Goal: Book appointment/travel/reservation

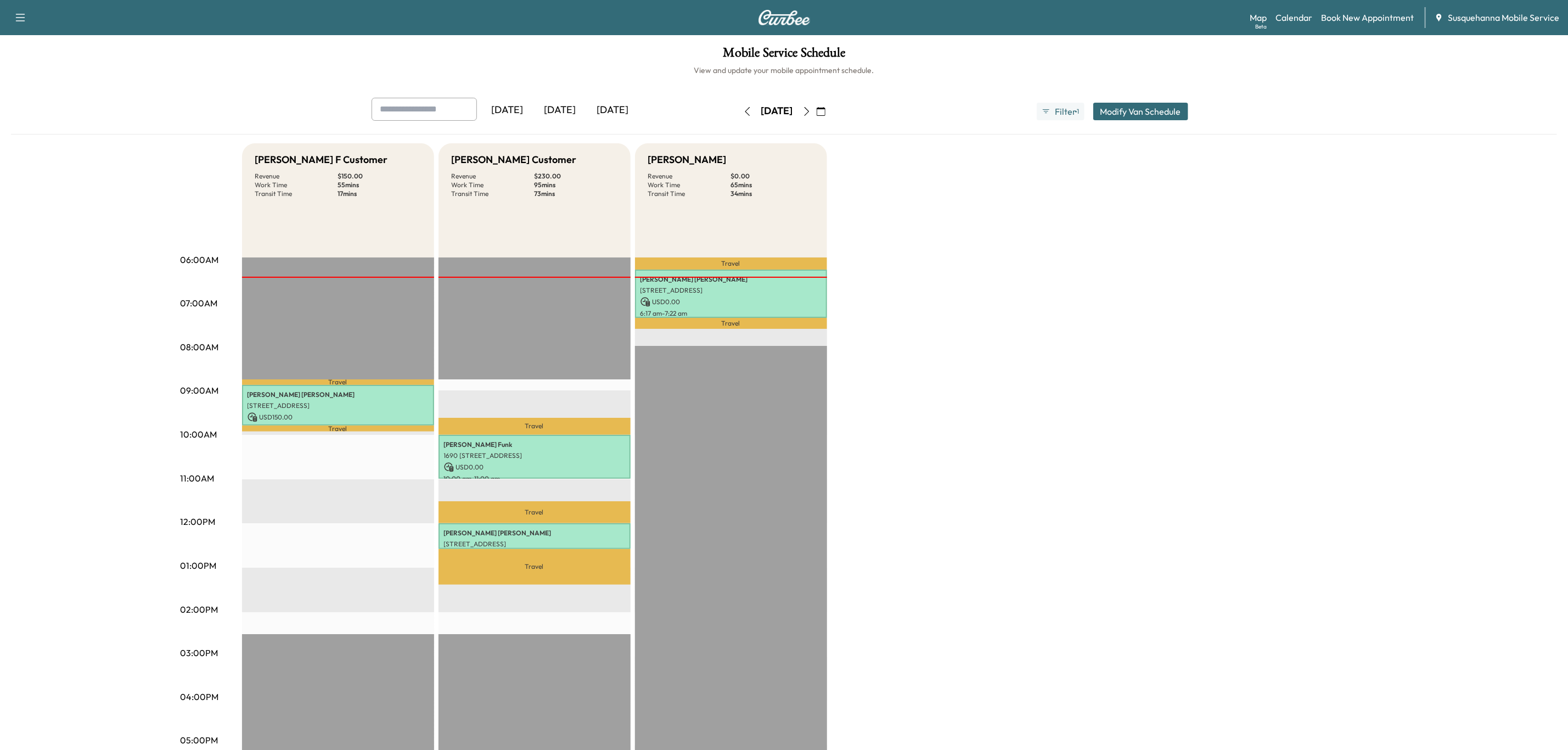
click at [811, 111] on icon "button" at bounding box center [807, 111] width 9 height 9
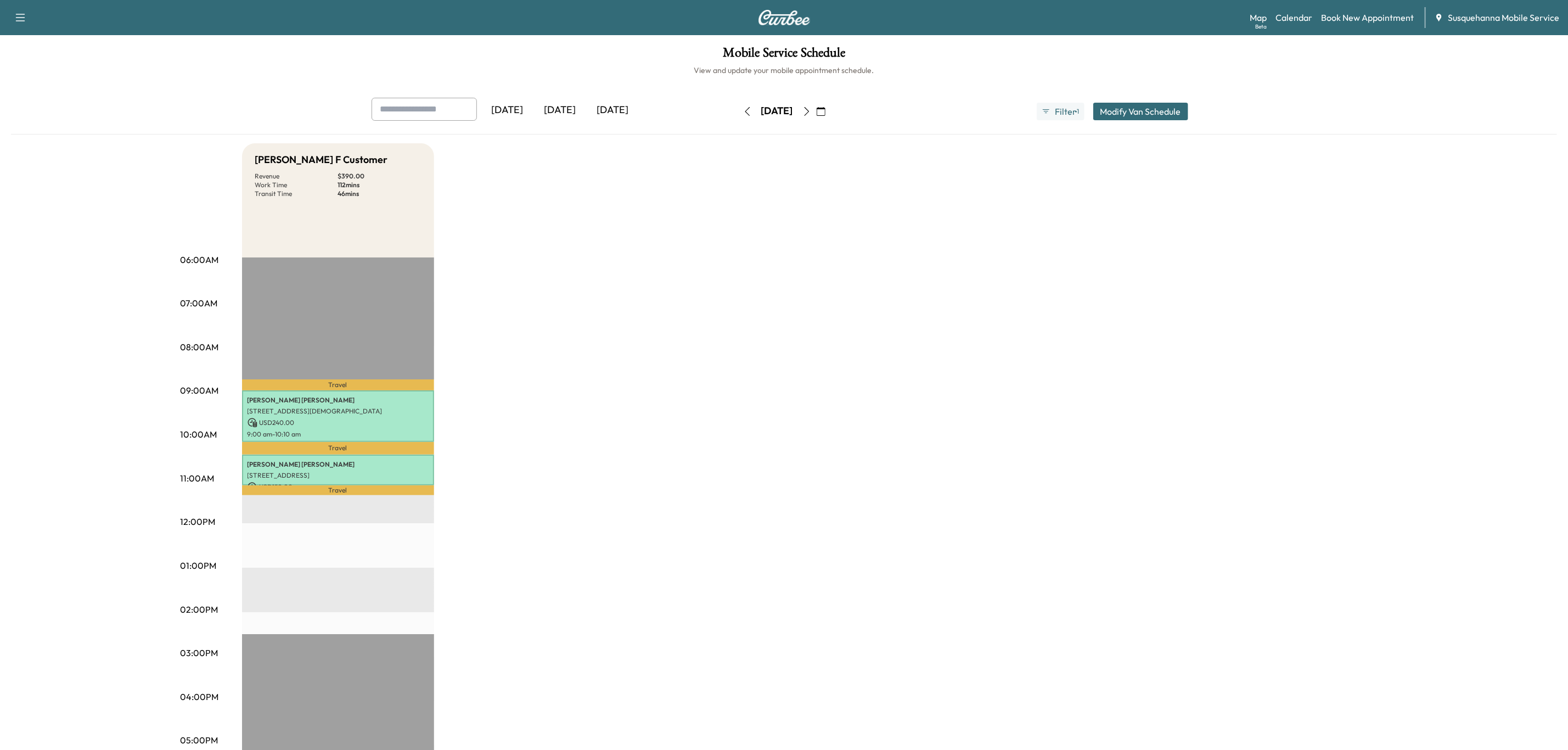
click at [816, 111] on button "button" at bounding box center [807, 112] width 19 height 18
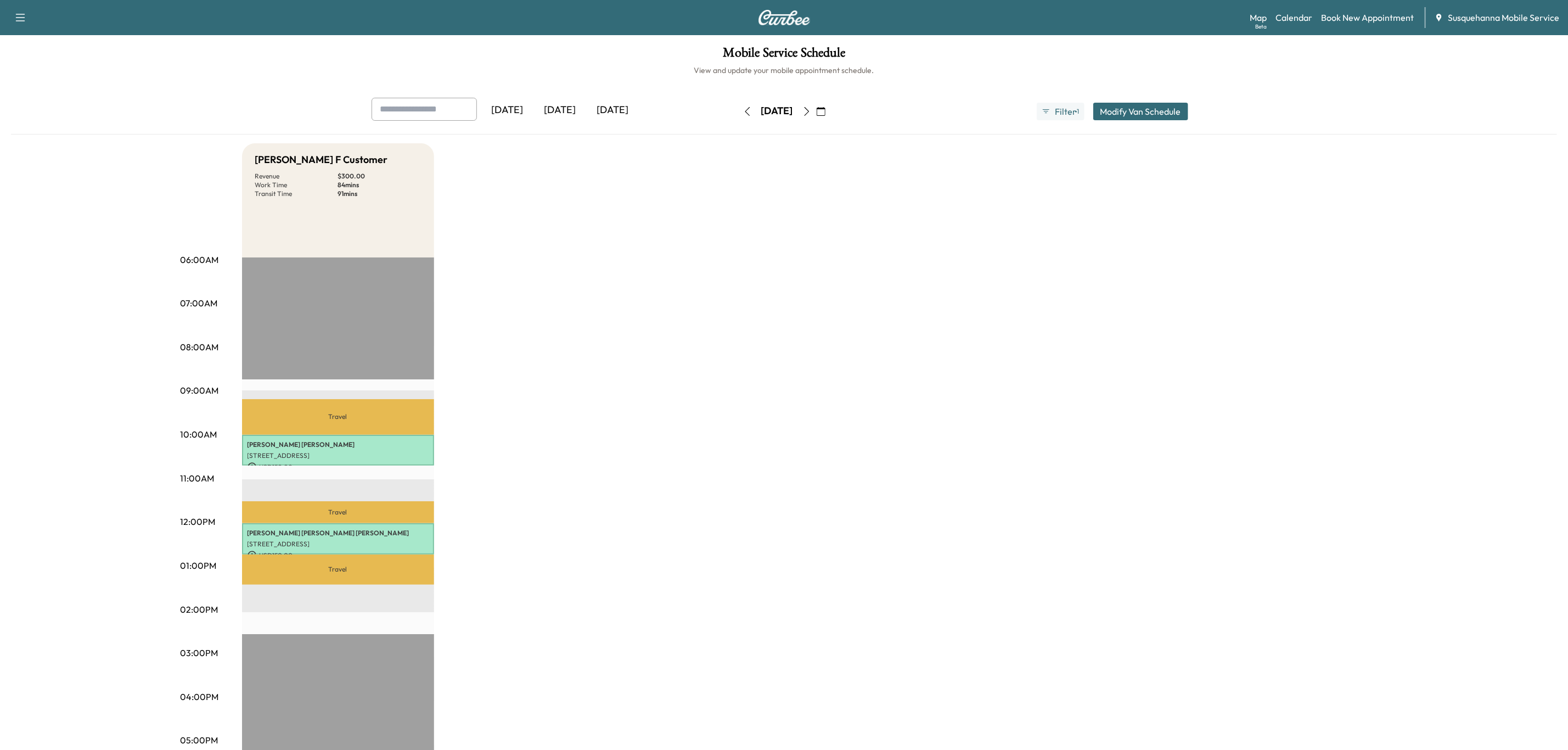
click at [811, 111] on icon "button" at bounding box center [807, 111] width 9 height 9
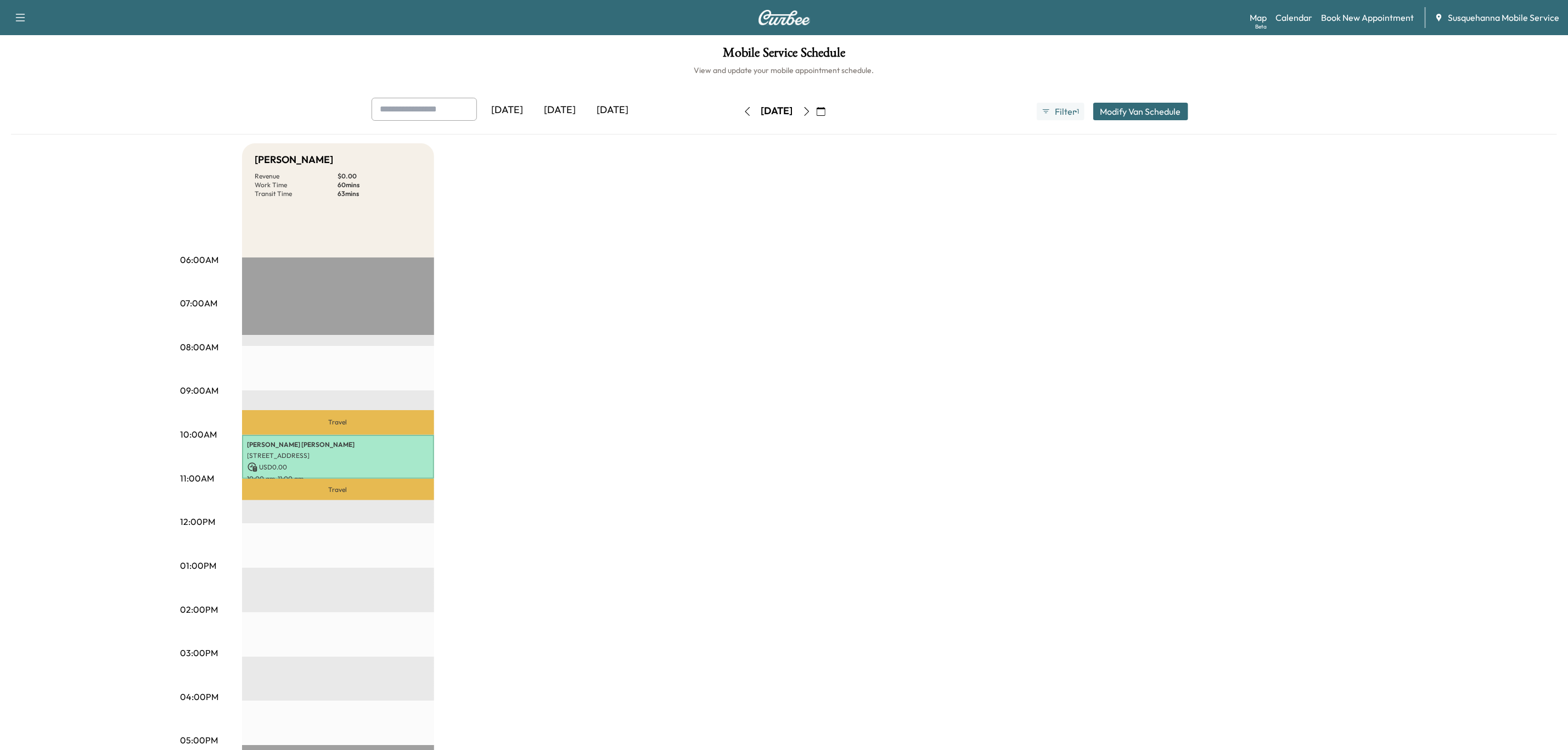
click at [743, 115] on icon "button" at bounding box center [748, 111] width 9 height 9
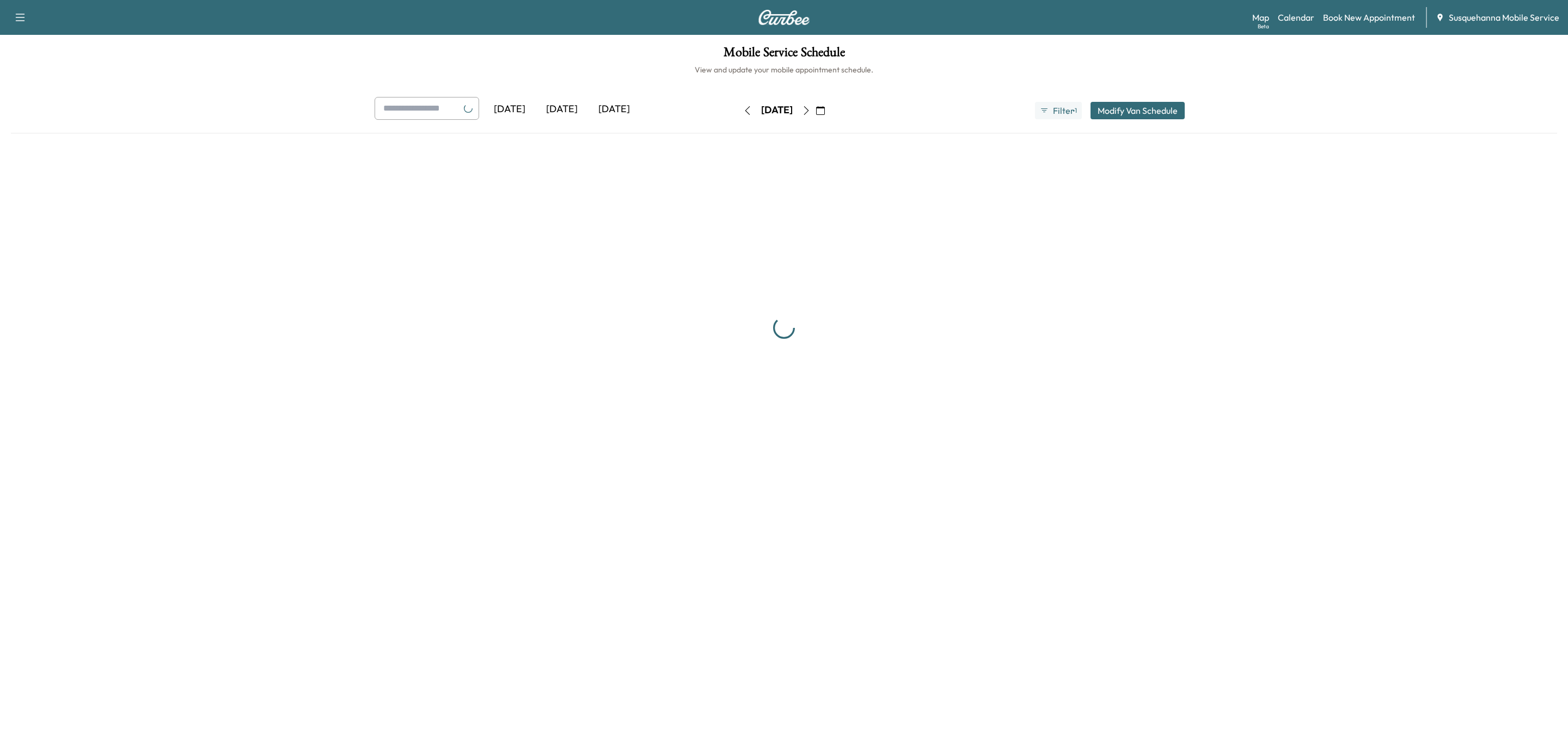
click at [743, 114] on icon "button" at bounding box center [748, 110] width 9 height 9
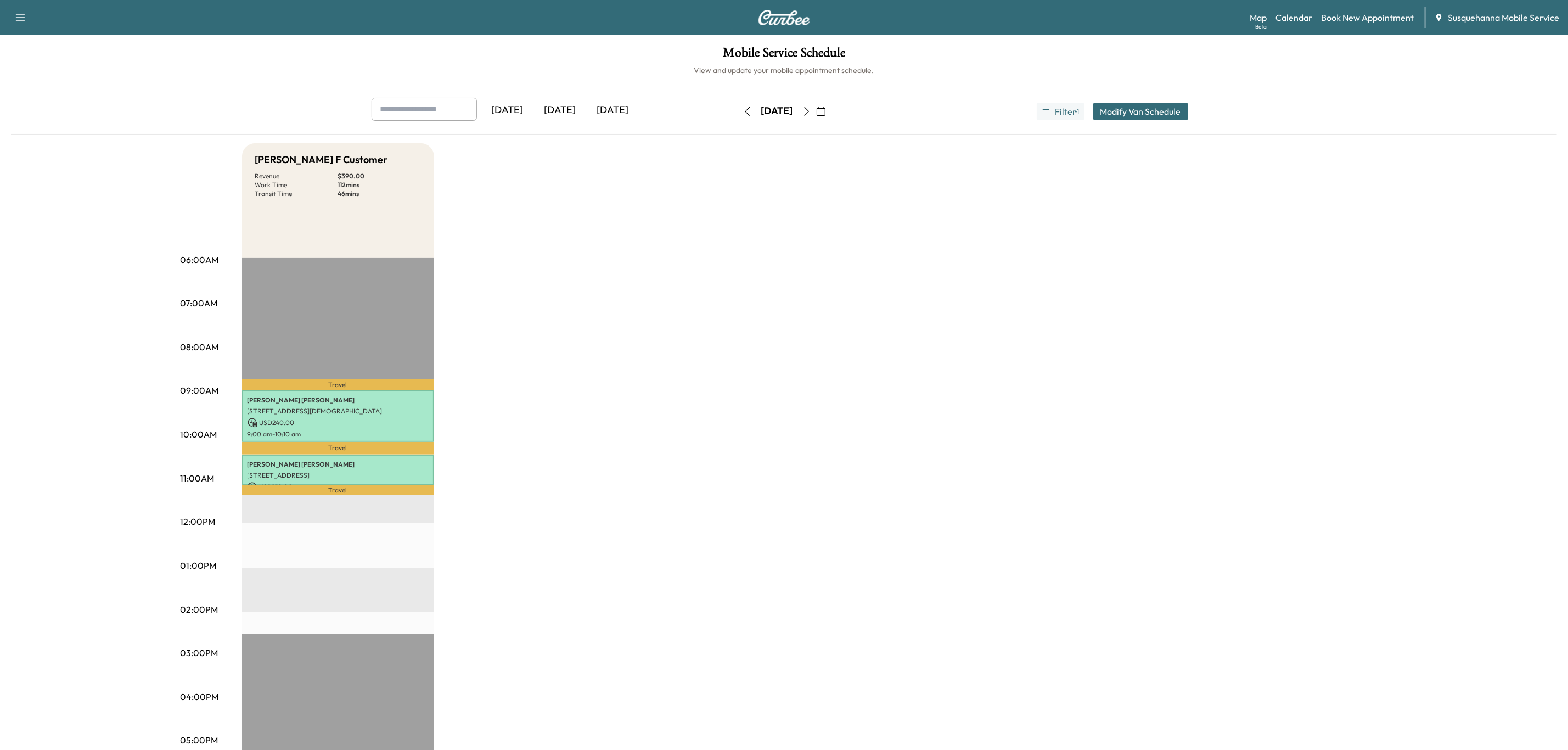
click at [743, 112] on icon "button" at bounding box center [748, 111] width 9 height 9
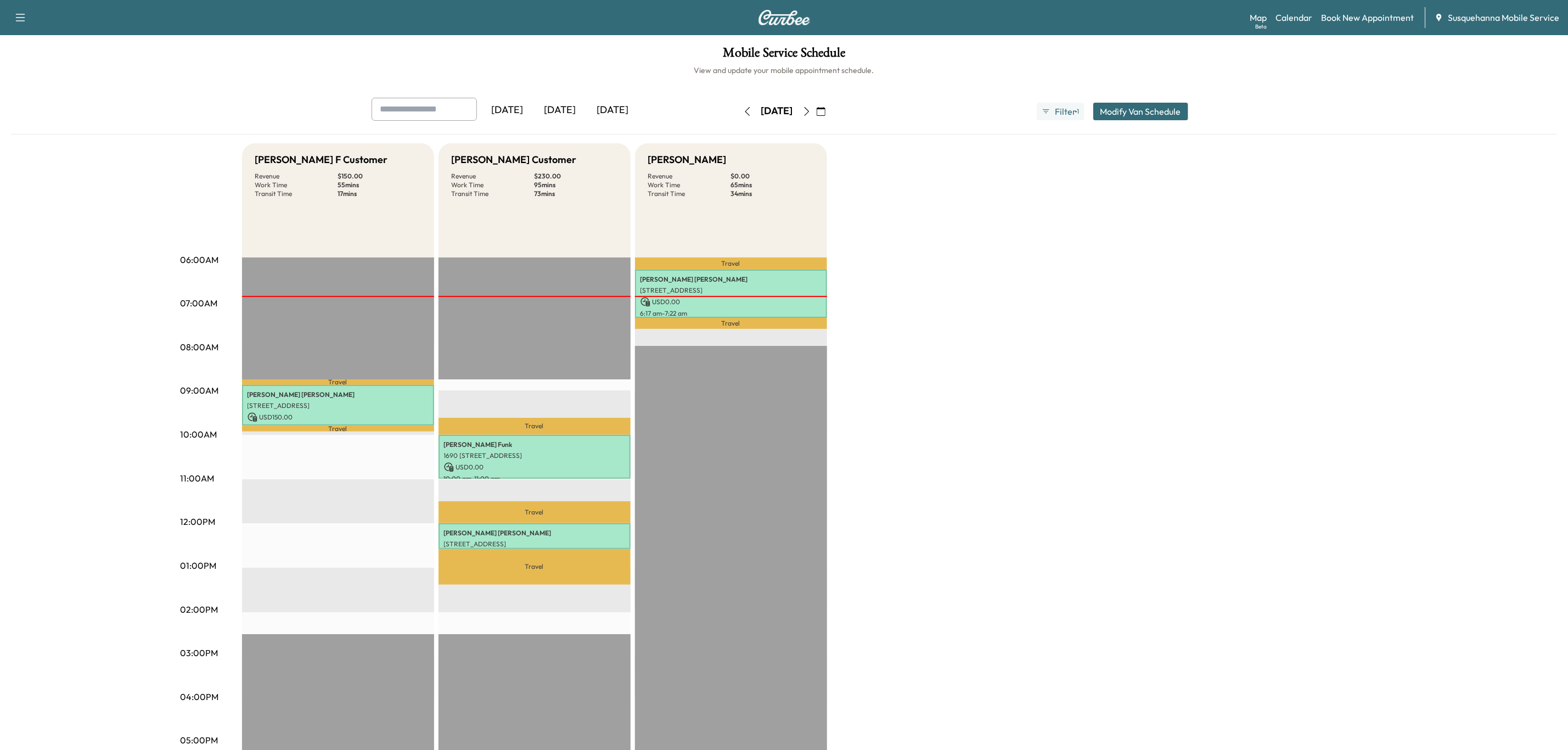
click at [816, 111] on button "button" at bounding box center [807, 112] width 19 height 18
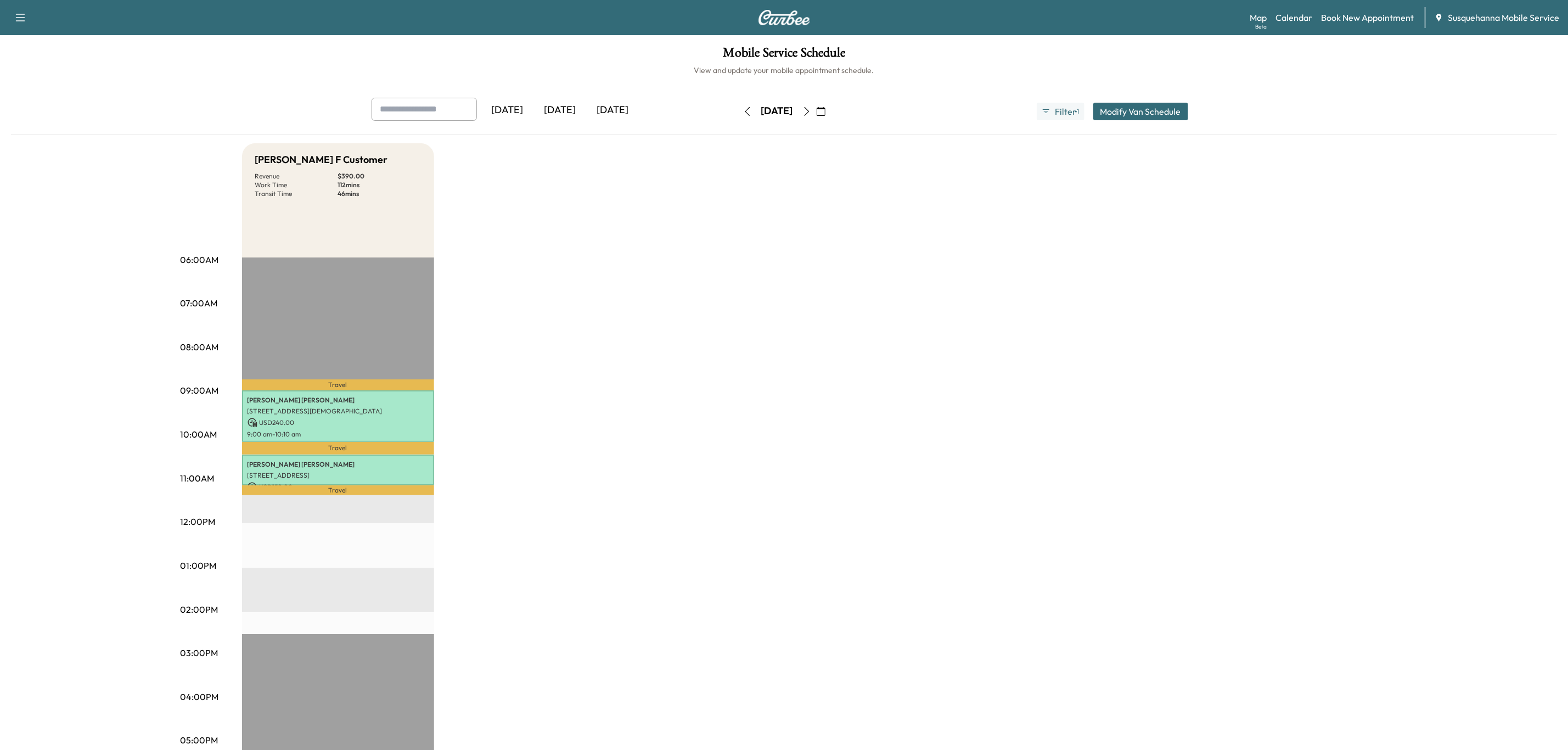
click at [811, 112] on icon "button" at bounding box center [807, 111] width 9 height 9
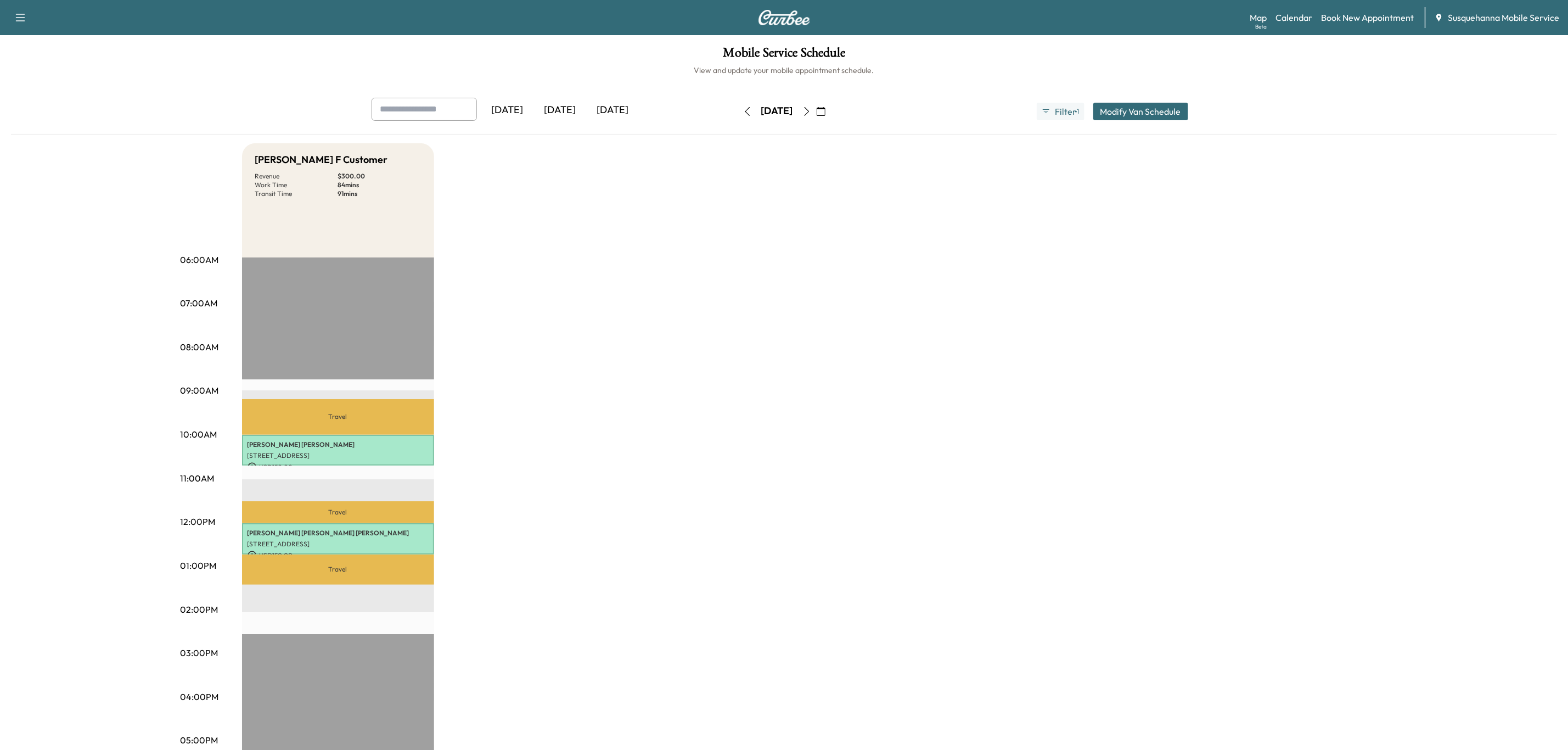
click at [809, 109] on icon "button" at bounding box center [807, 111] width 5 height 9
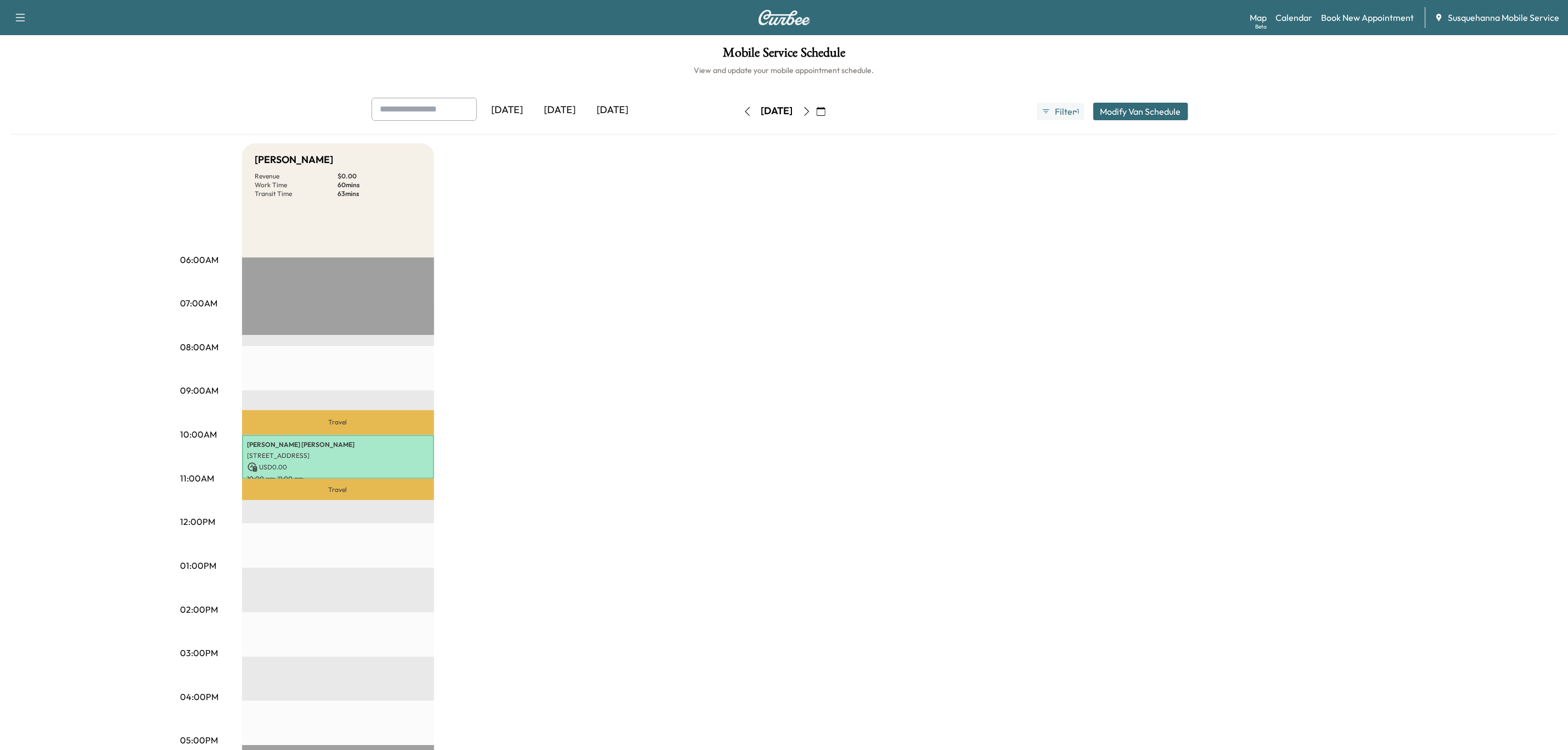
click at [743, 114] on icon "button" at bounding box center [748, 111] width 9 height 9
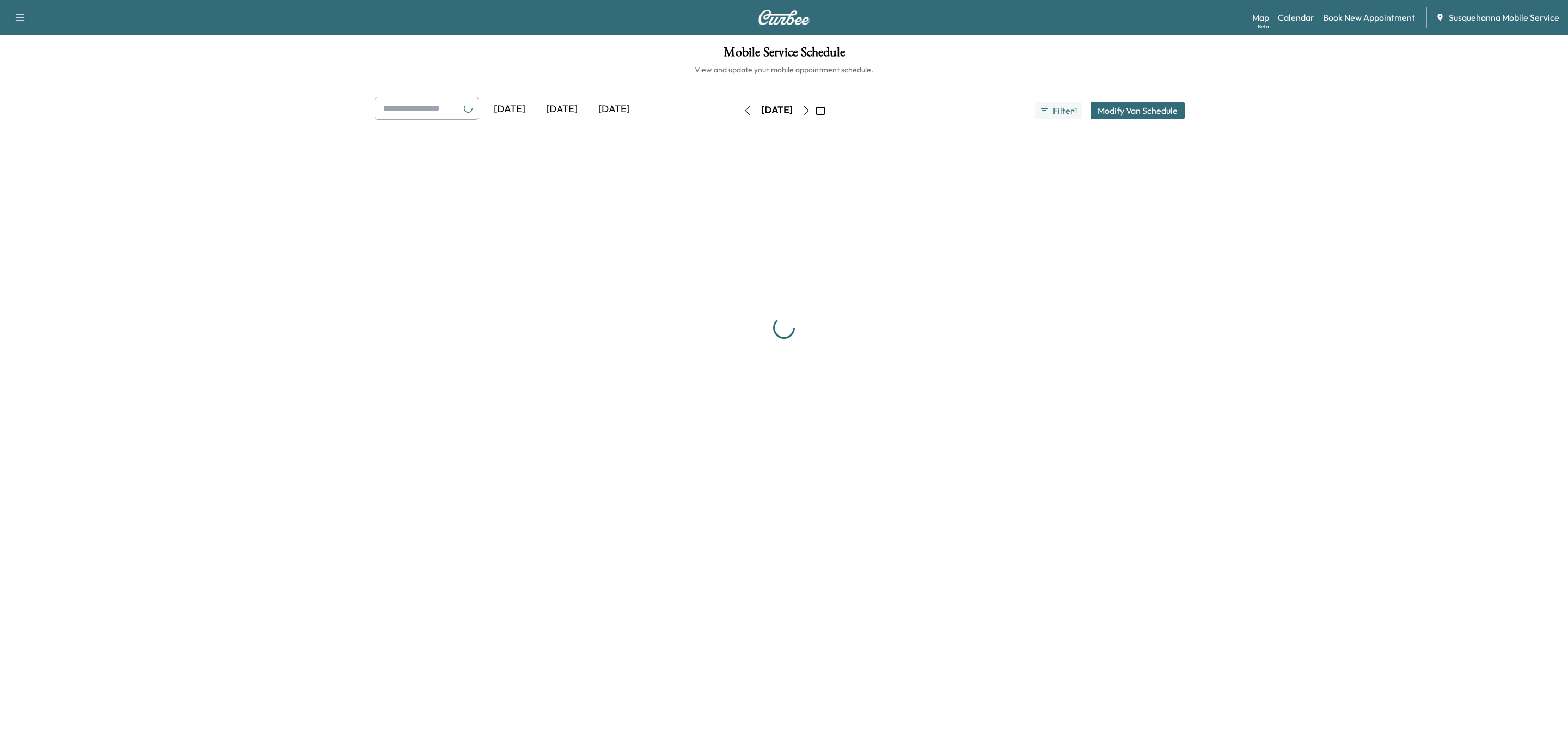
click at [743, 113] on icon "button" at bounding box center [748, 110] width 9 height 9
click at [738, 113] on button "button" at bounding box center [747, 111] width 19 height 18
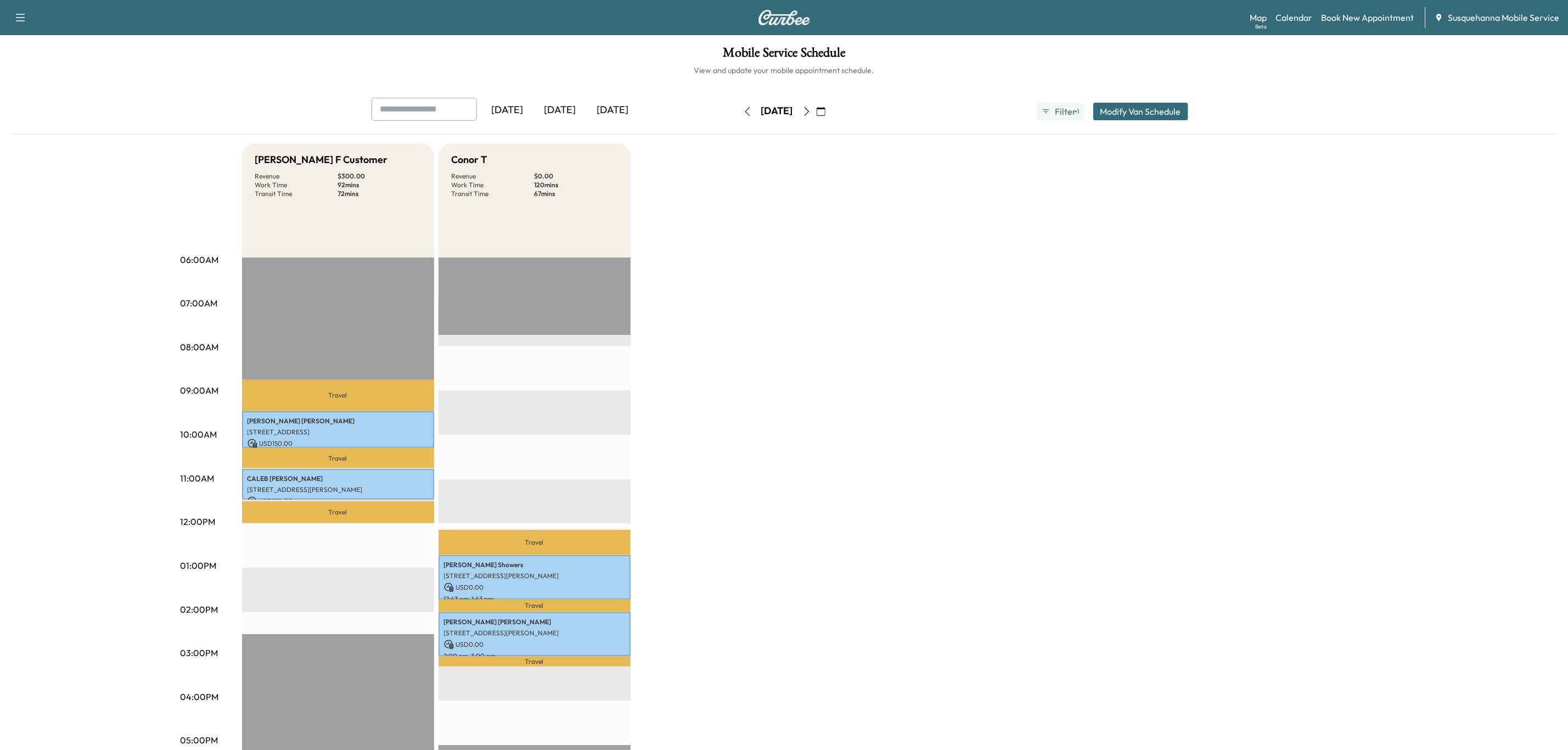
click at [811, 114] on icon "button" at bounding box center [807, 111] width 9 height 9
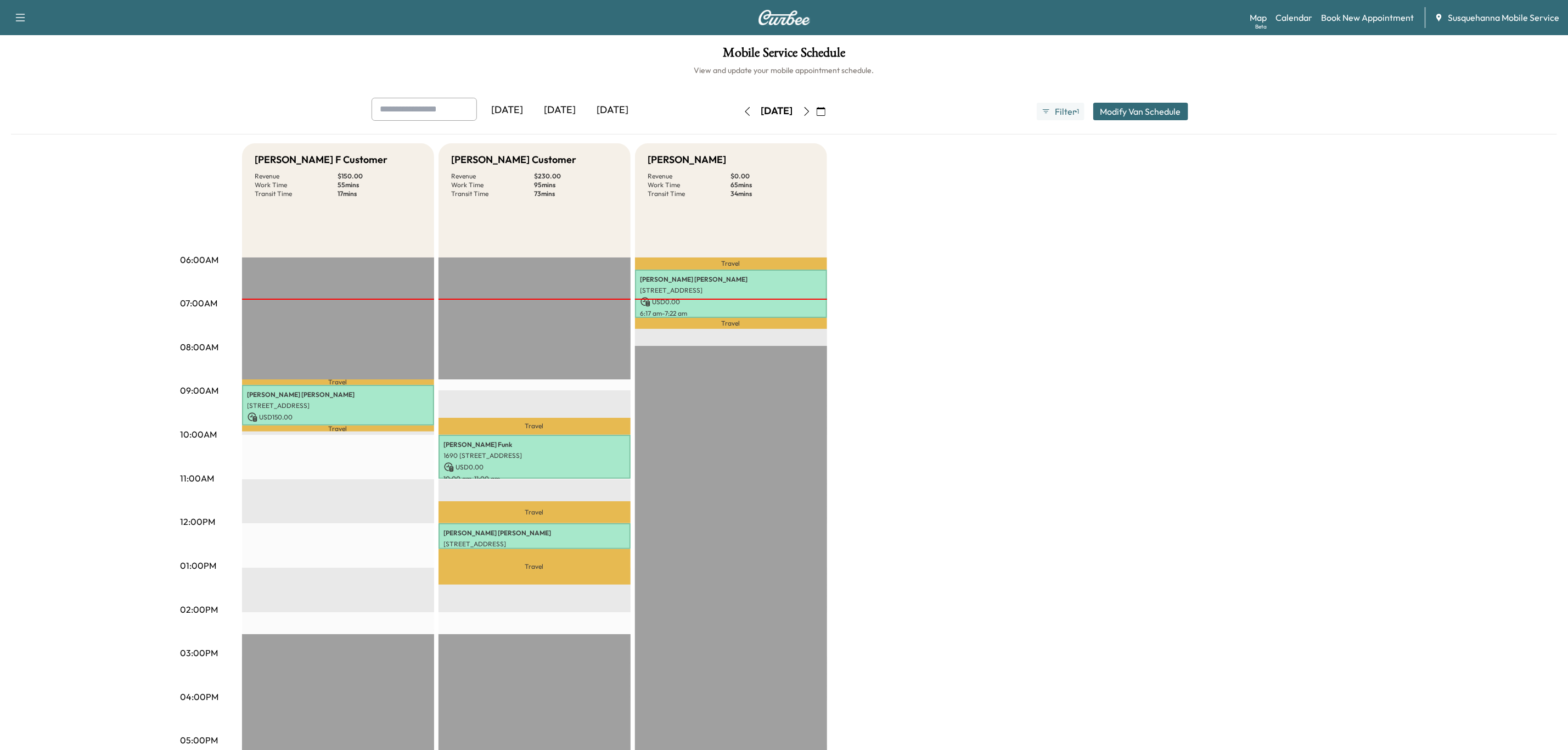
click at [743, 107] on icon "button" at bounding box center [748, 111] width 9 height 9
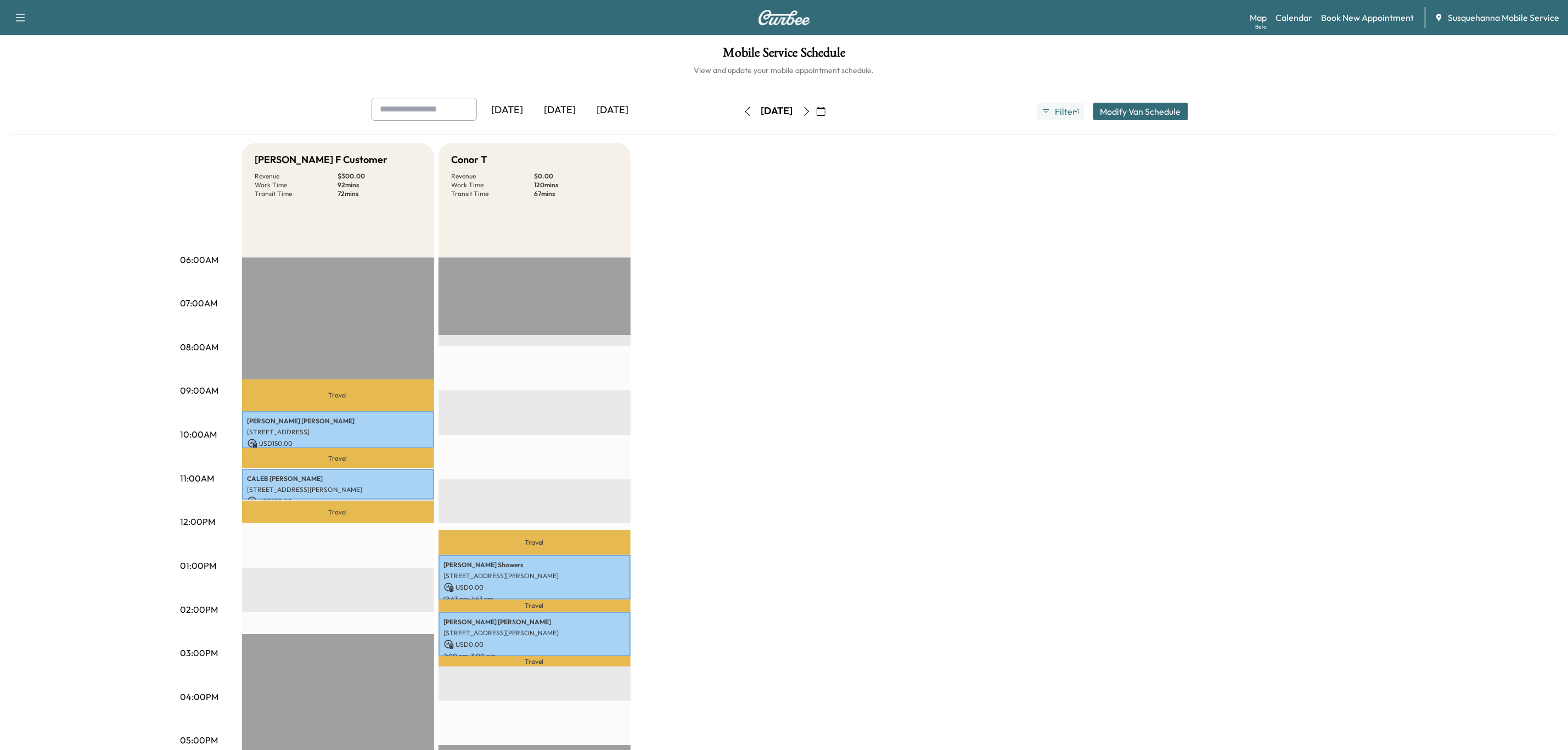
click at [743, 107] on icon "button" at bounding box center [748, 111] width 9 height 9
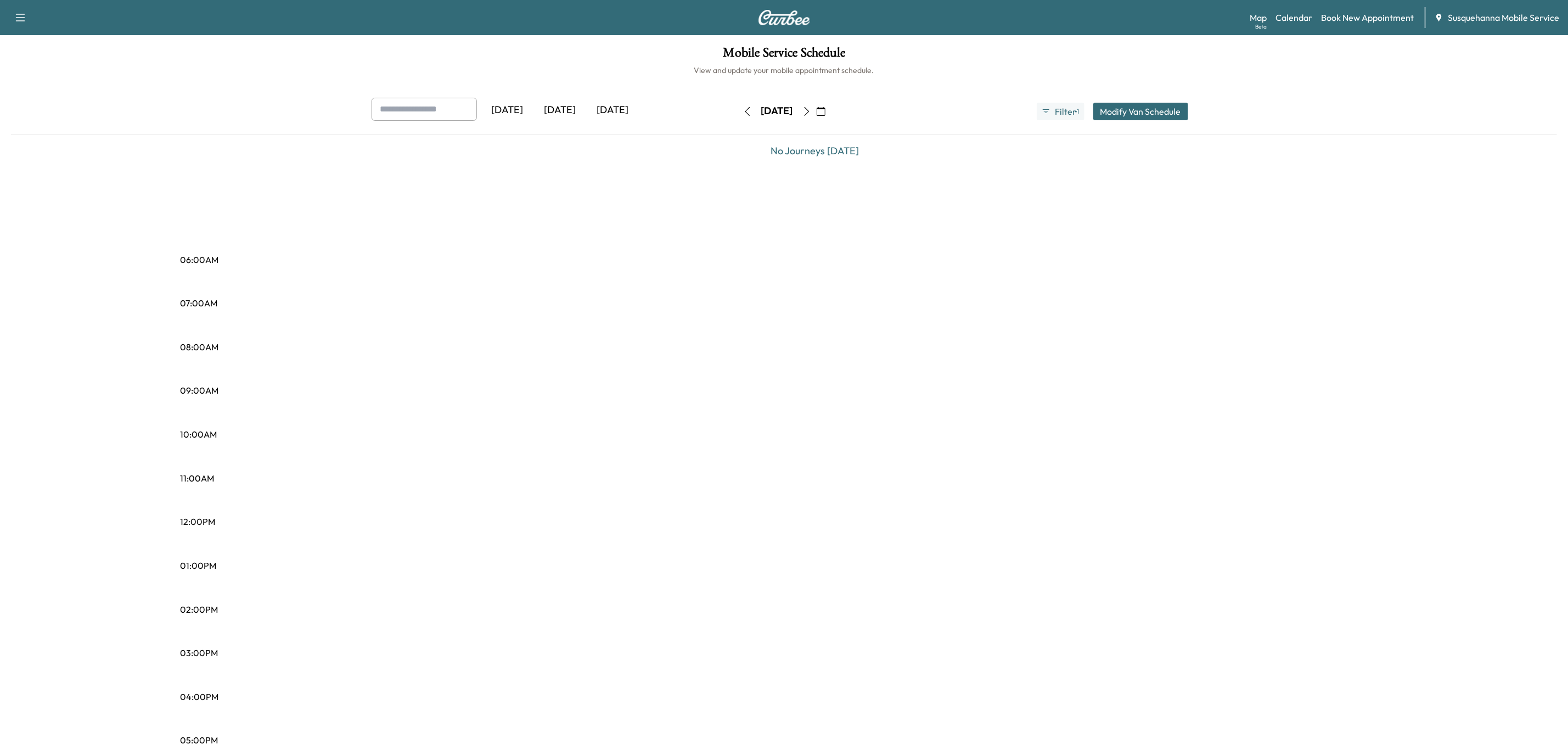
click at [743, 107] on icon "button" at bounding box center [748, 111] width 9 height 9
click at [738, 117] on button "button" at bounding box center [747, 112] width 19 height 18
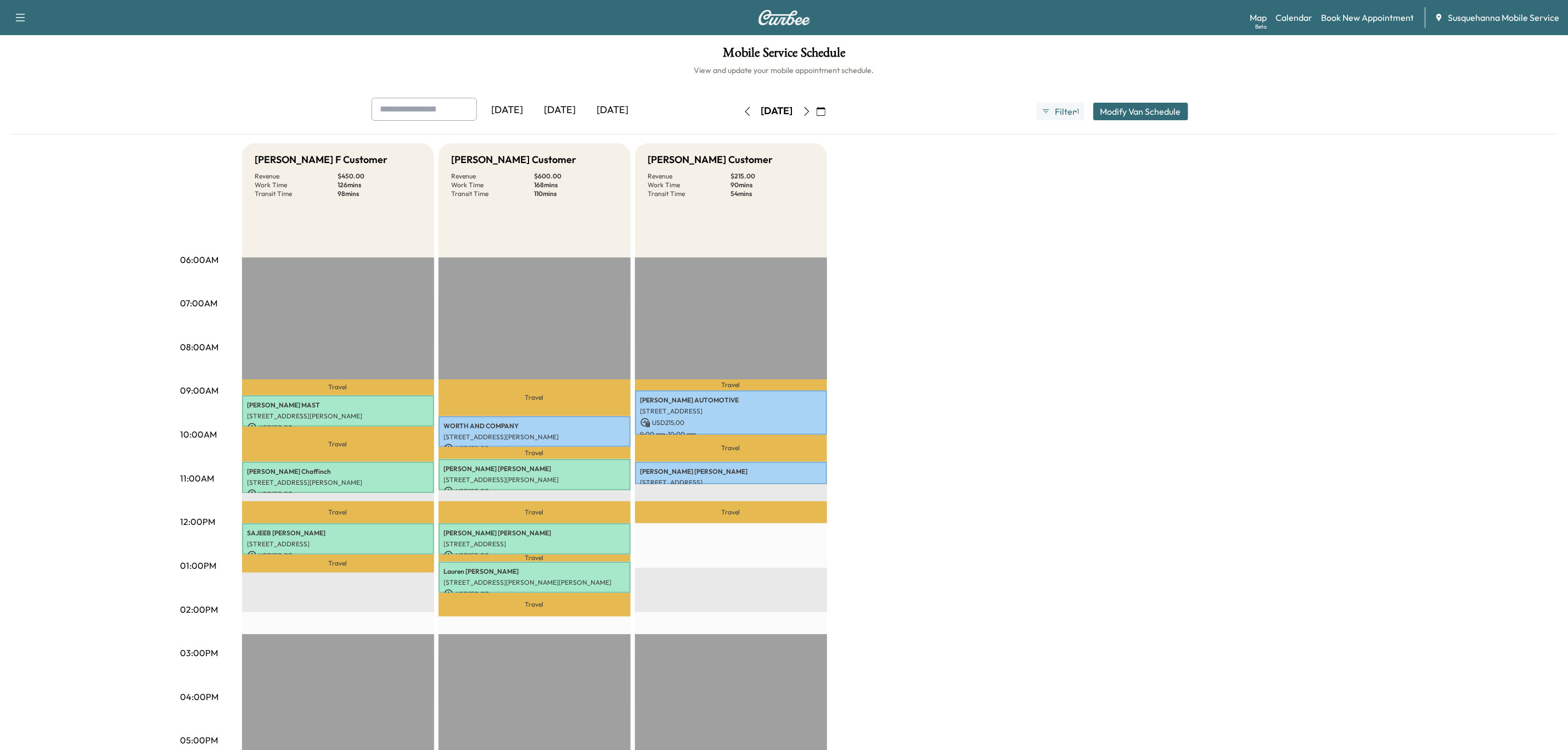
click at [743, 115] on icon "button" at bounding box center [748, 111] width 9 height 9
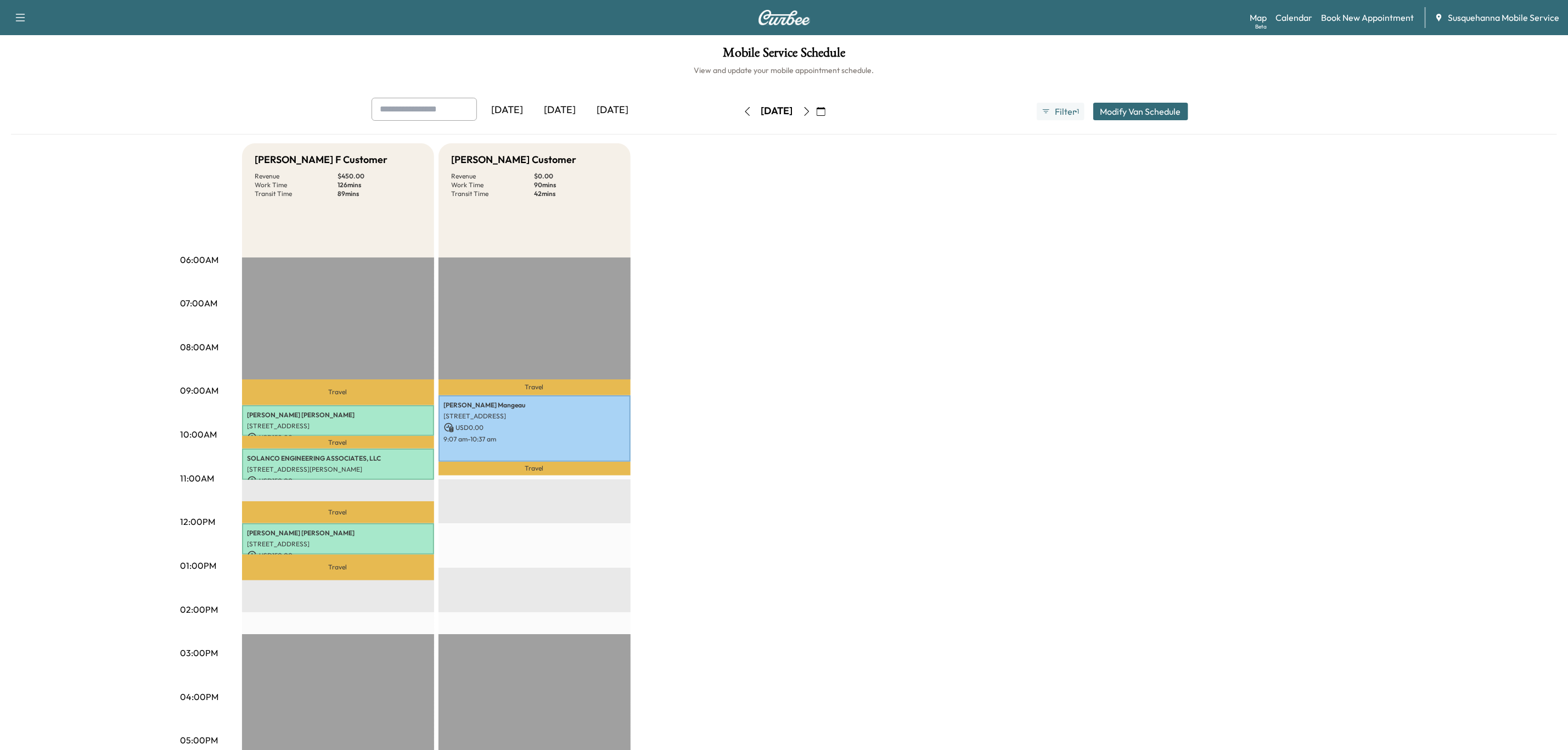
click at [738, 115] on button "button" at bounding box center [747, 112] width 19 height 18
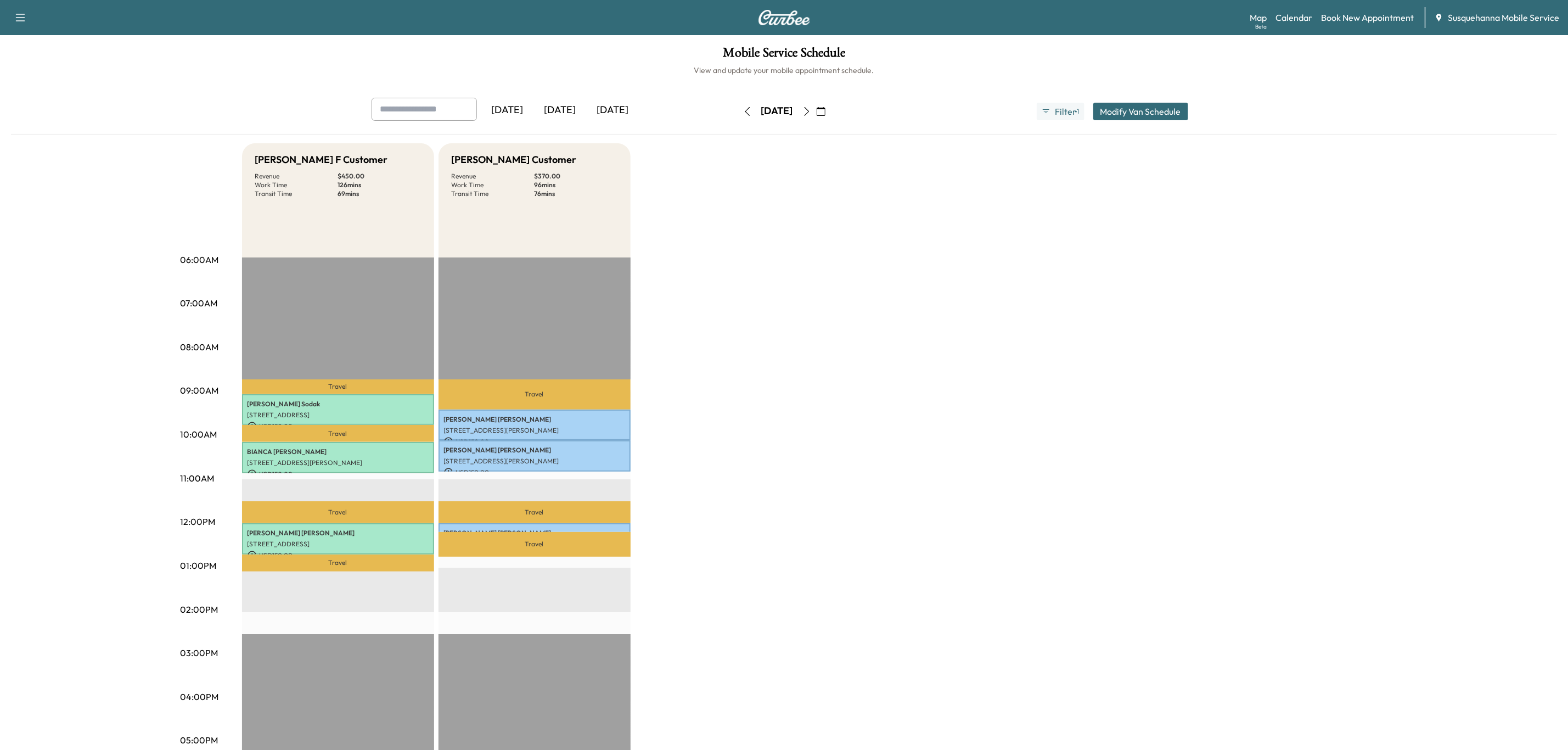
click at [738, 115] on div "[DATE]" at bounding box center [777, 112] width 78 height 18
click at [825, 113] on icon "button" at bounding box center [821, 111] width 9 height 9
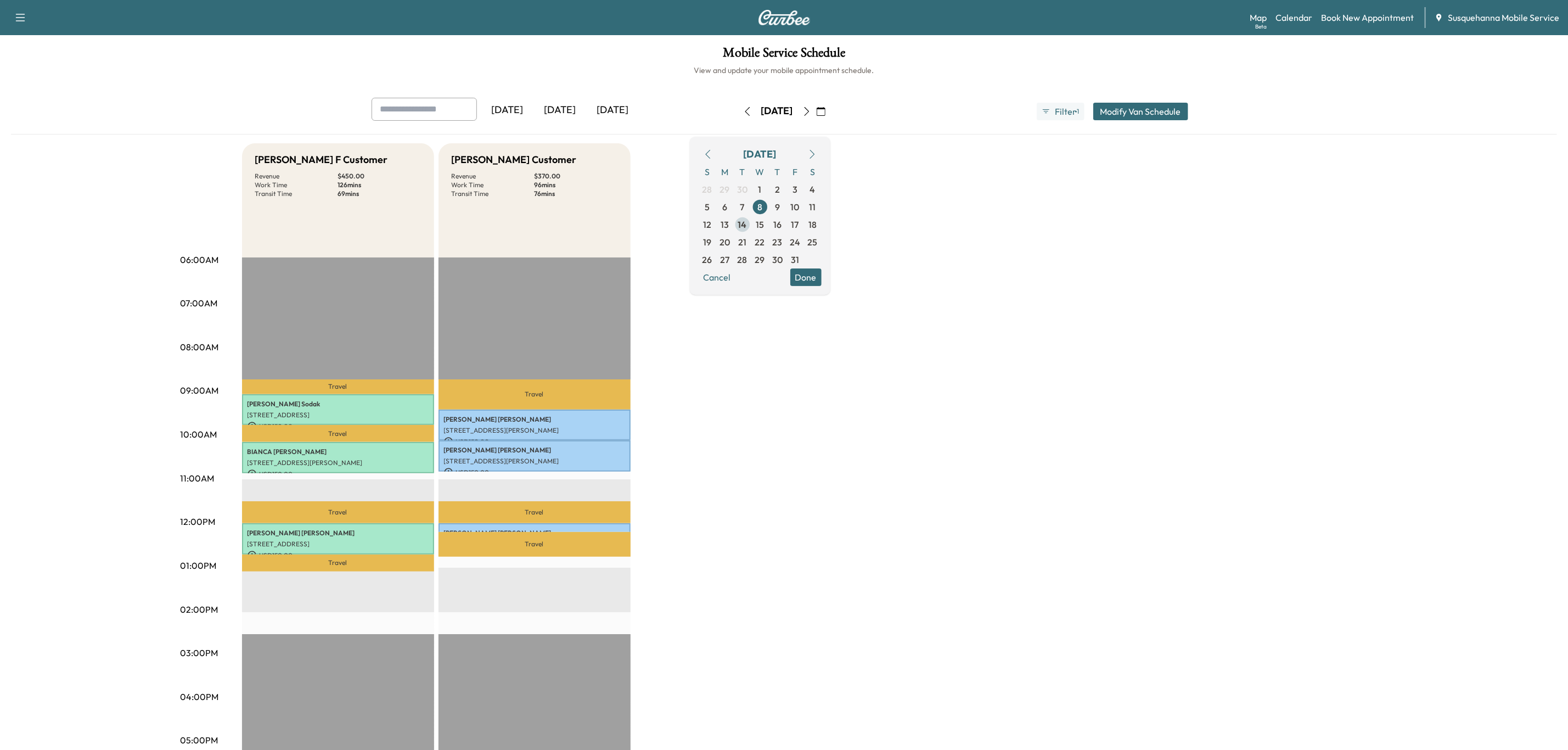
click at [747, 226] on span "14" at bounding box center [743, 225] width 9 height 13
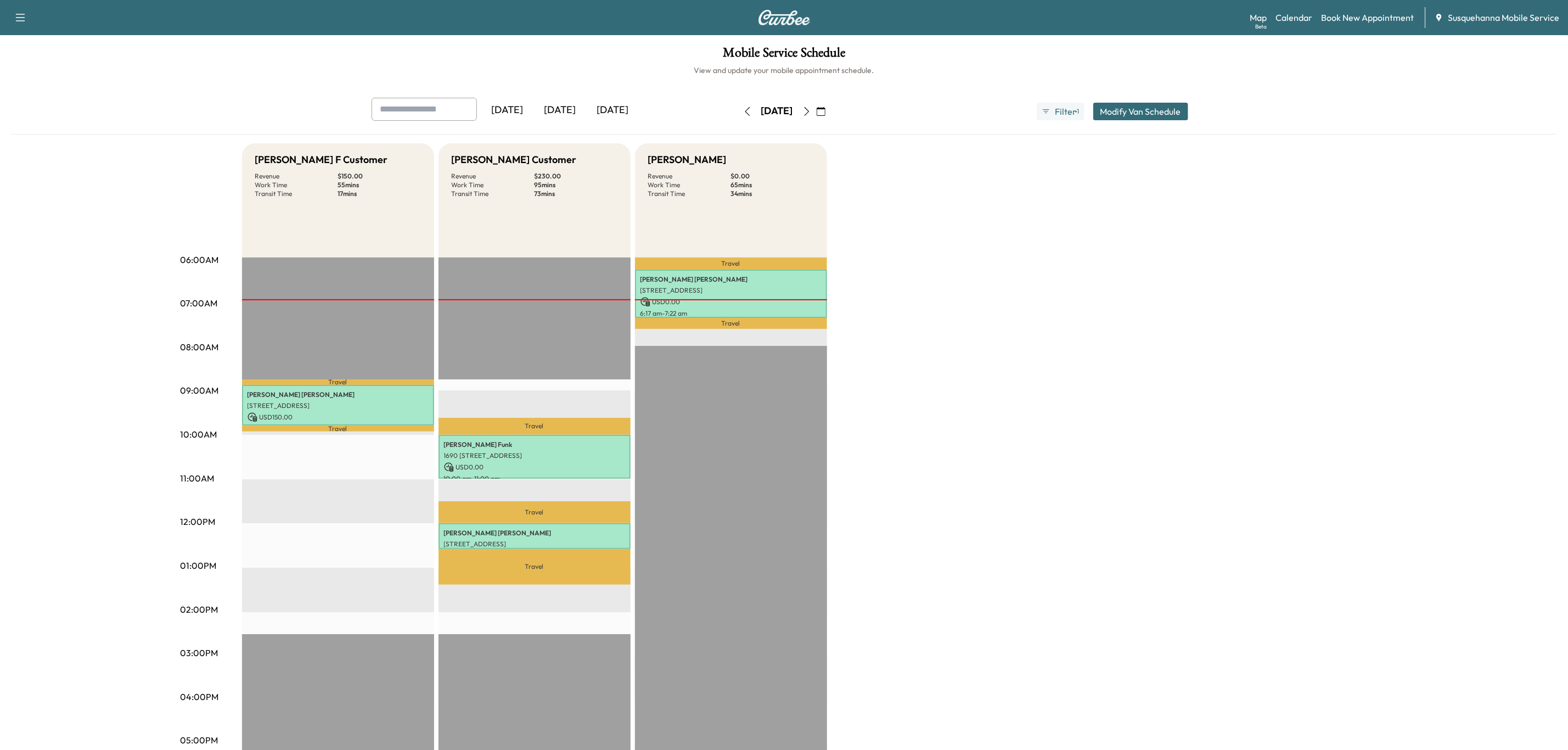
click at [809, 113] on icon "button" at bounding box center [807, 111] width 5 height 9
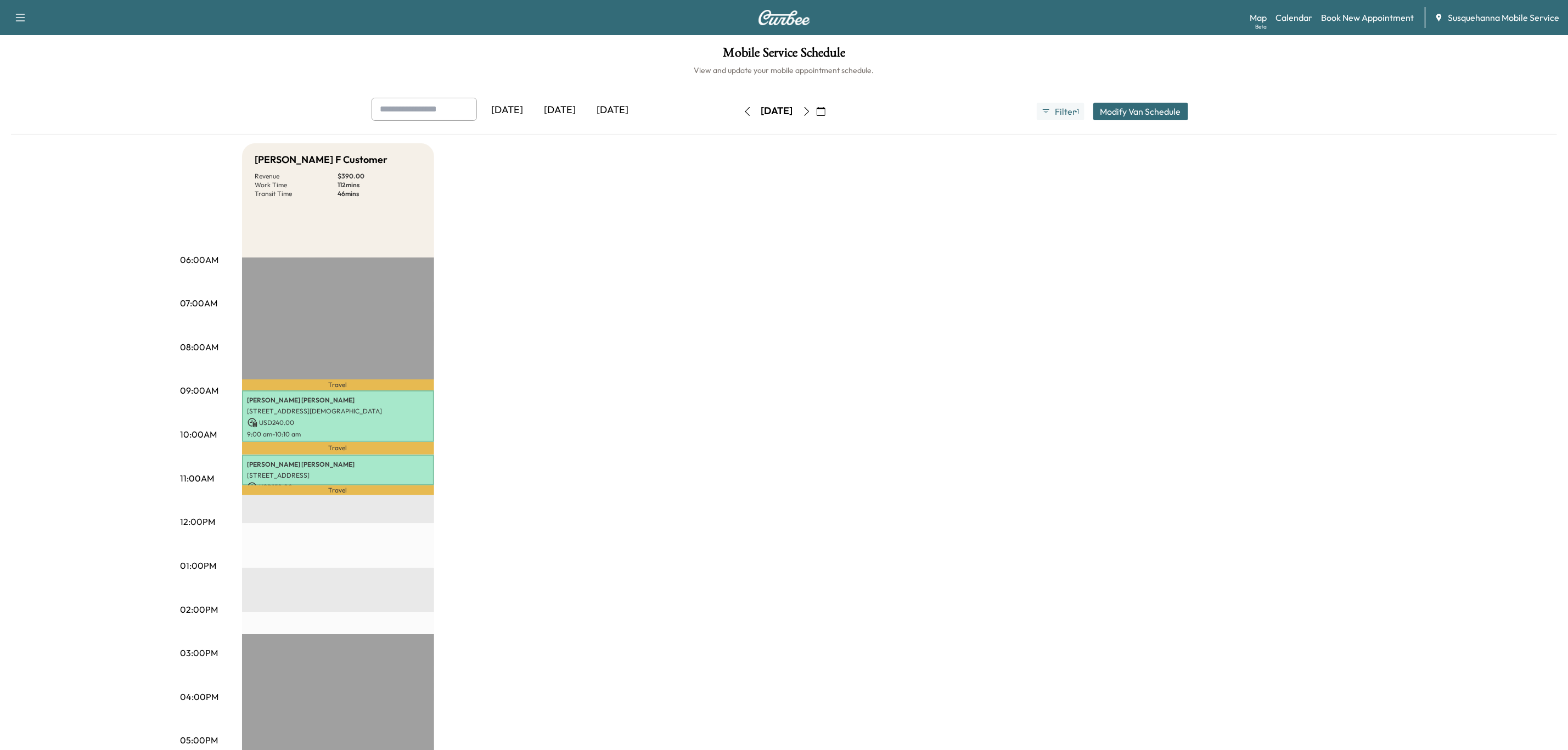
click at [743, 113] on icon "button" at bounding box center [748, 111] width 9 height 9
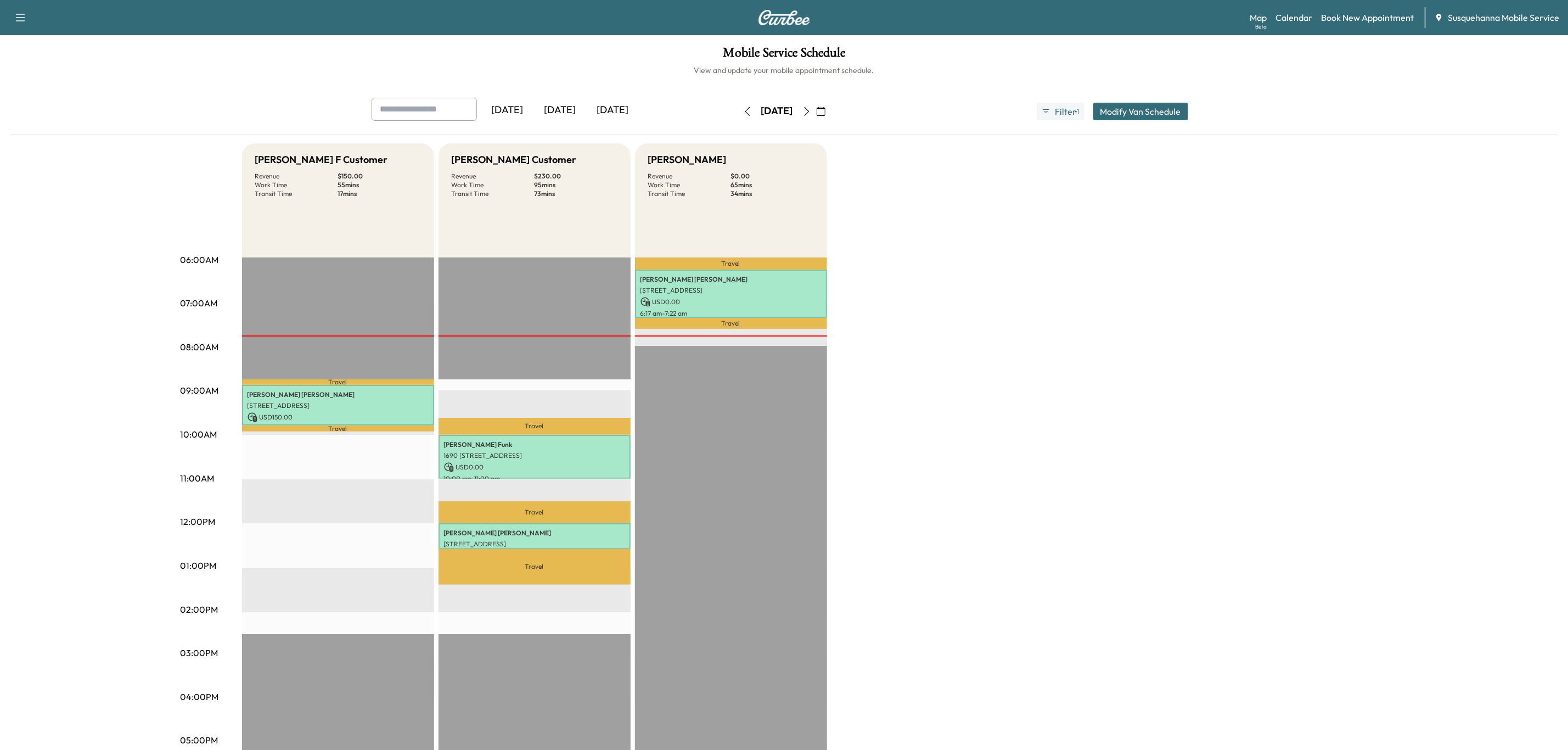
click at [811, 114] on icon "button" at bounding box center [807, 111] width 9 height 9
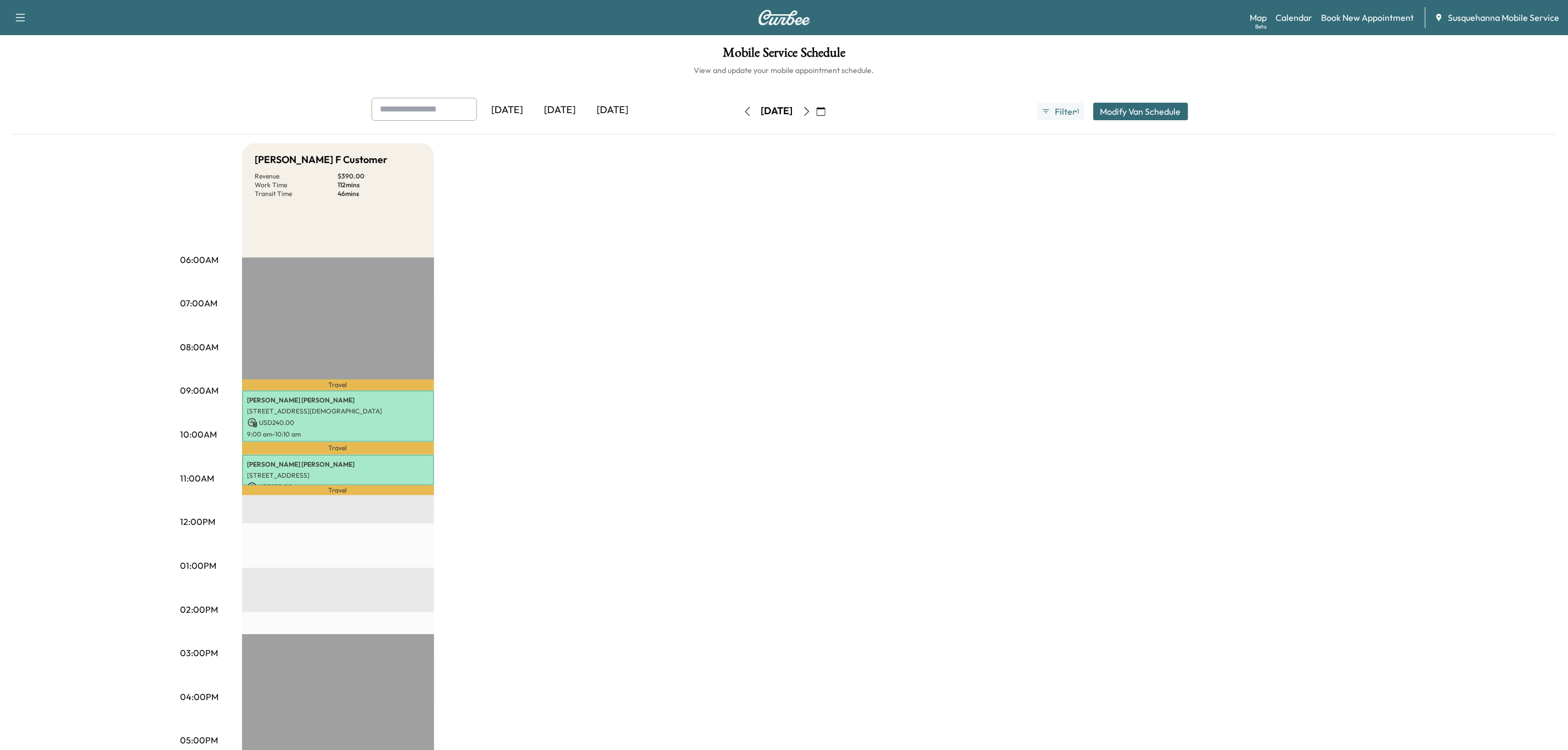
click at [811, 114] on icon "button" at bounding box center [807, 111] width 9 height 9
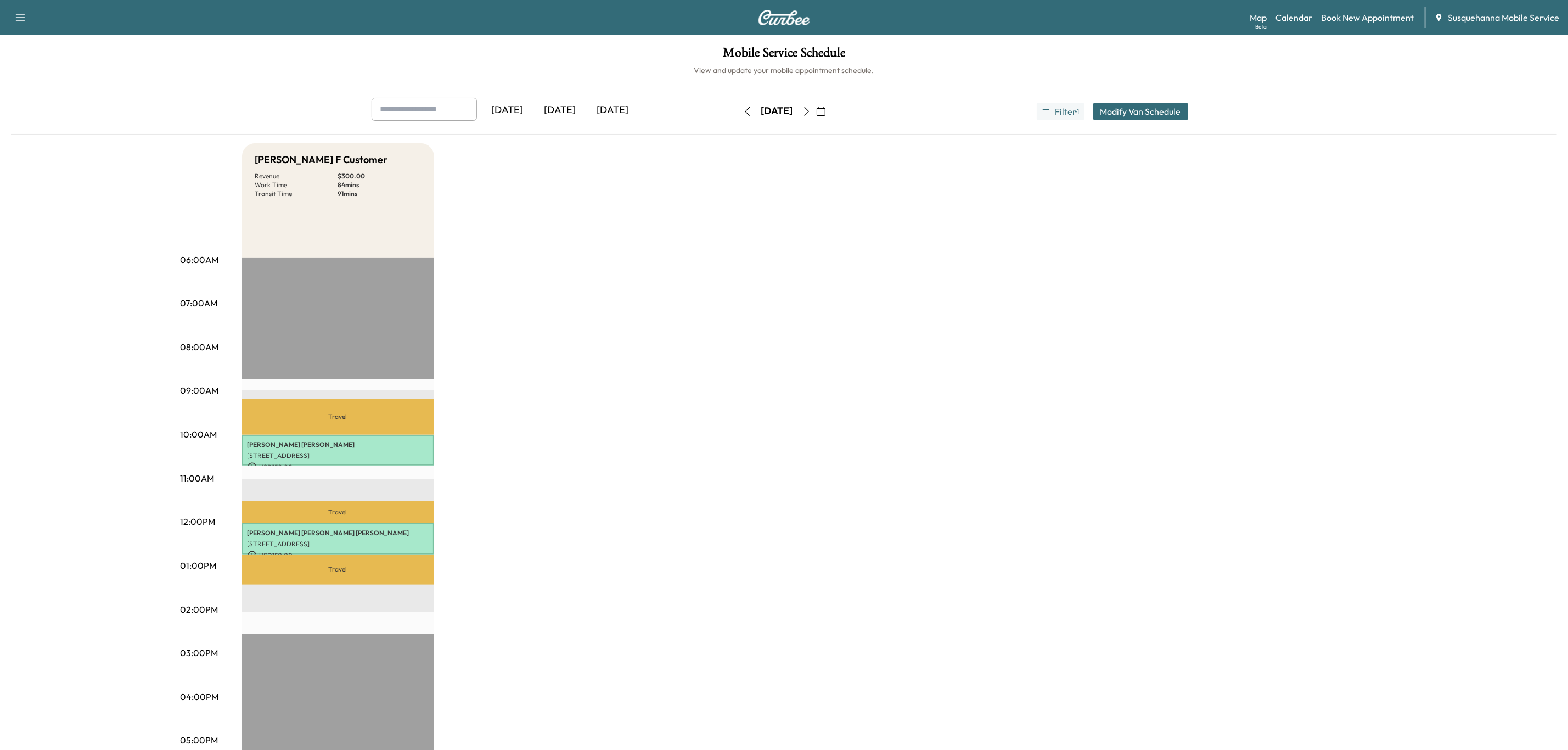
click at [738, 114] on button "button" at bounding box center [747, 112] width 19 height 18
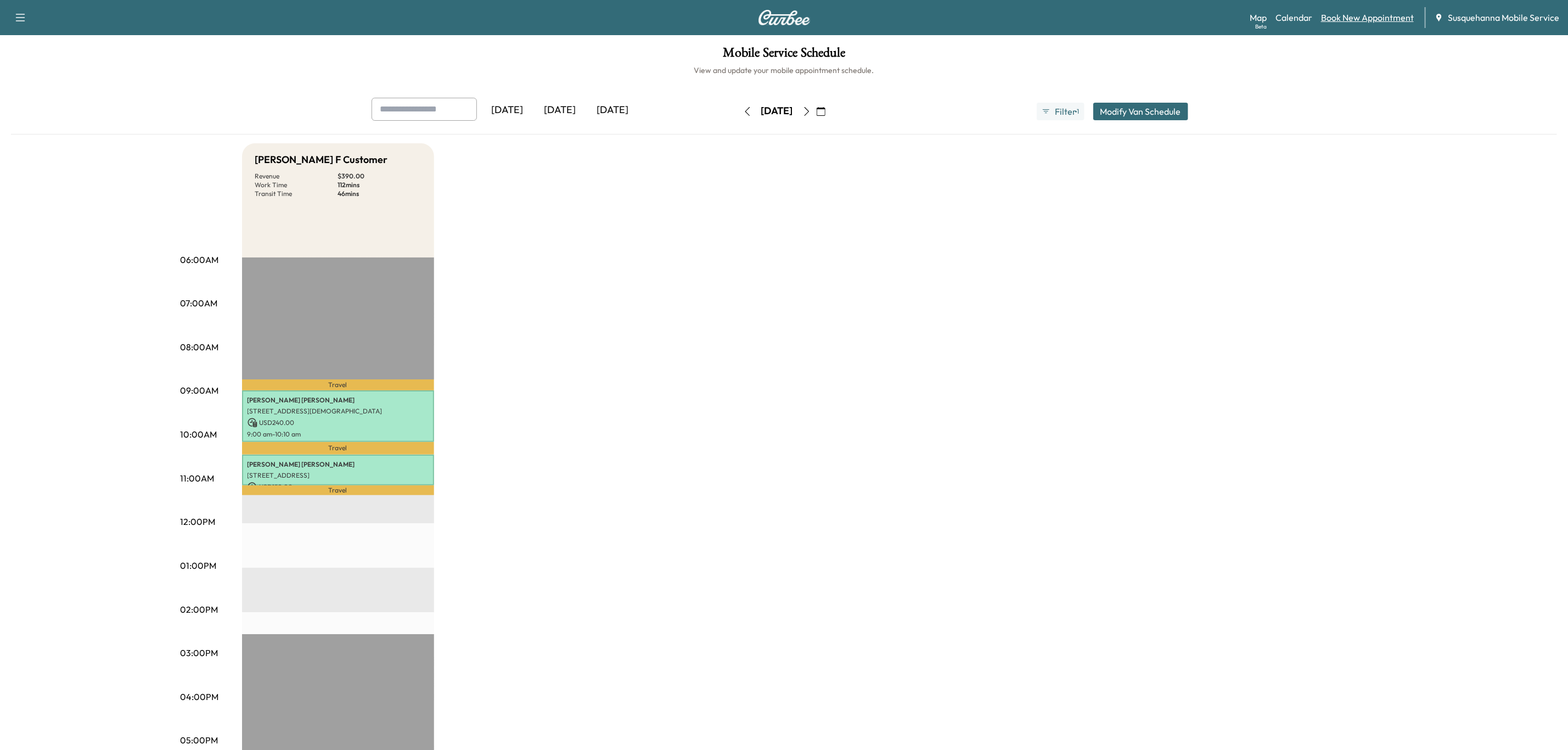
click at [1348, 15] on link "Book New Appointment" at bounding box center [1367, 18] width 93 height 13
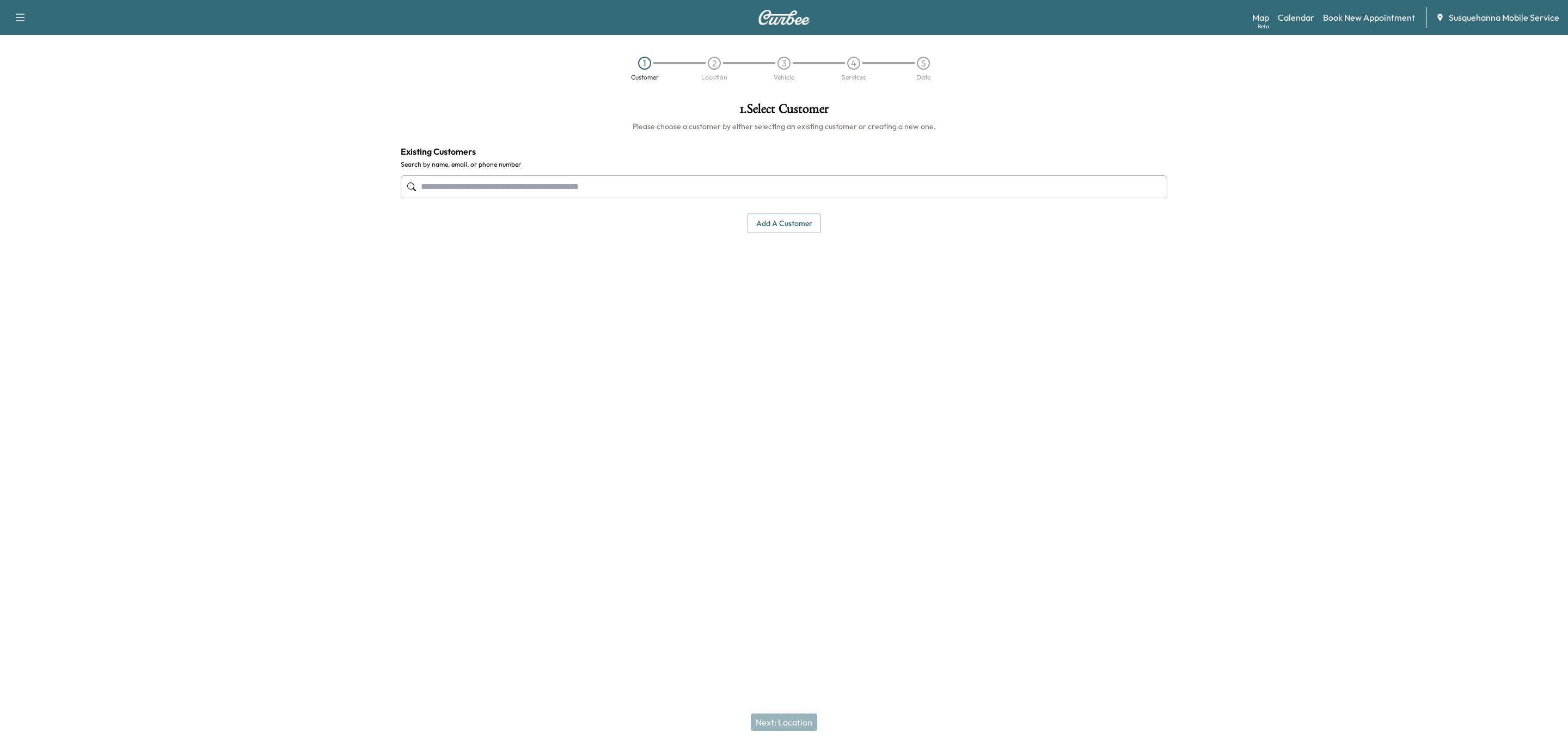
click at [768, 187] on input "text" at bounding box center [784, 187] width 767 height 23
click at [1133, 261] on button "Select" at bounding box center [1130, 255] width 38 height 20
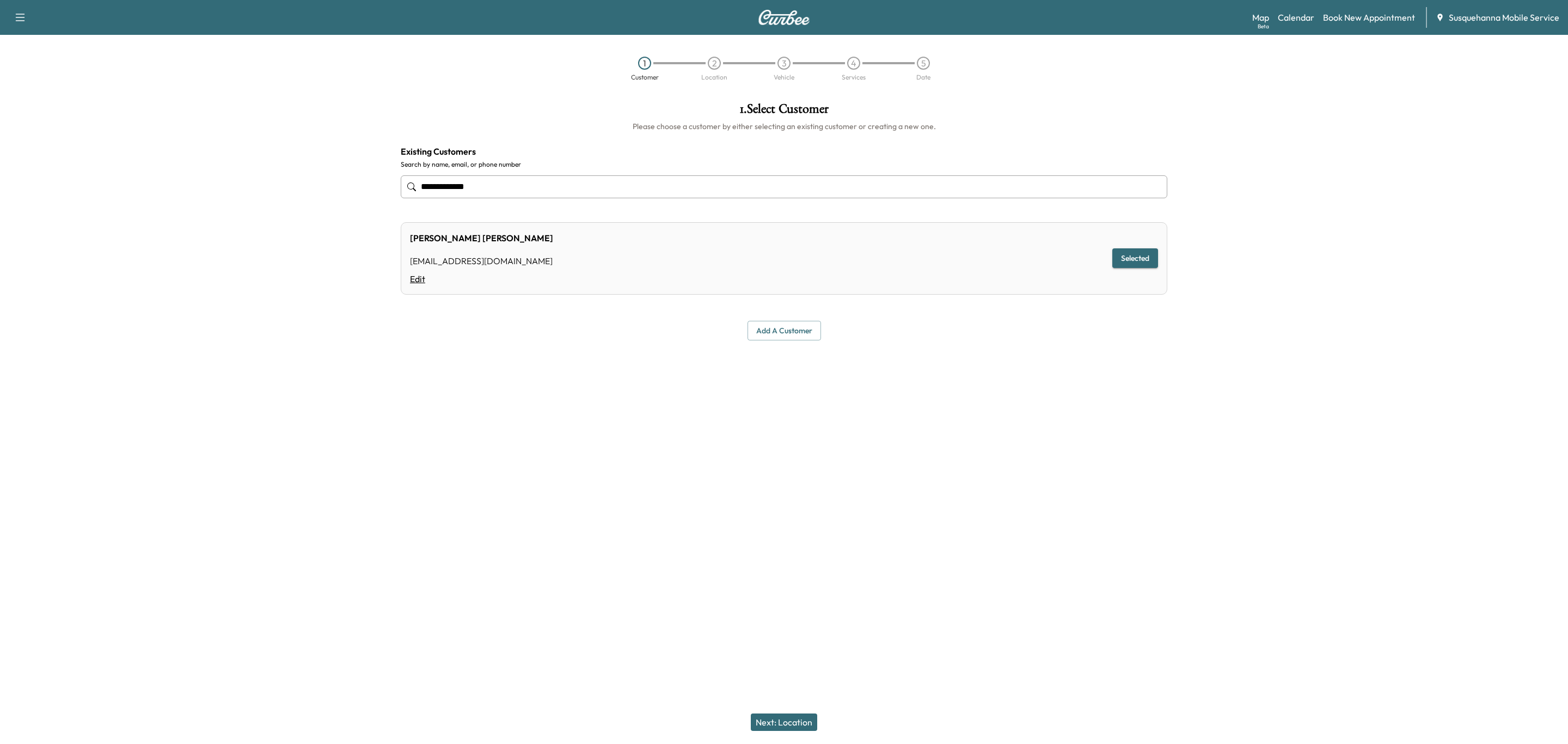
type input "**********"
click at [421, 273] on link "Edit" at bounding box center [481, 279] width 143 height 13
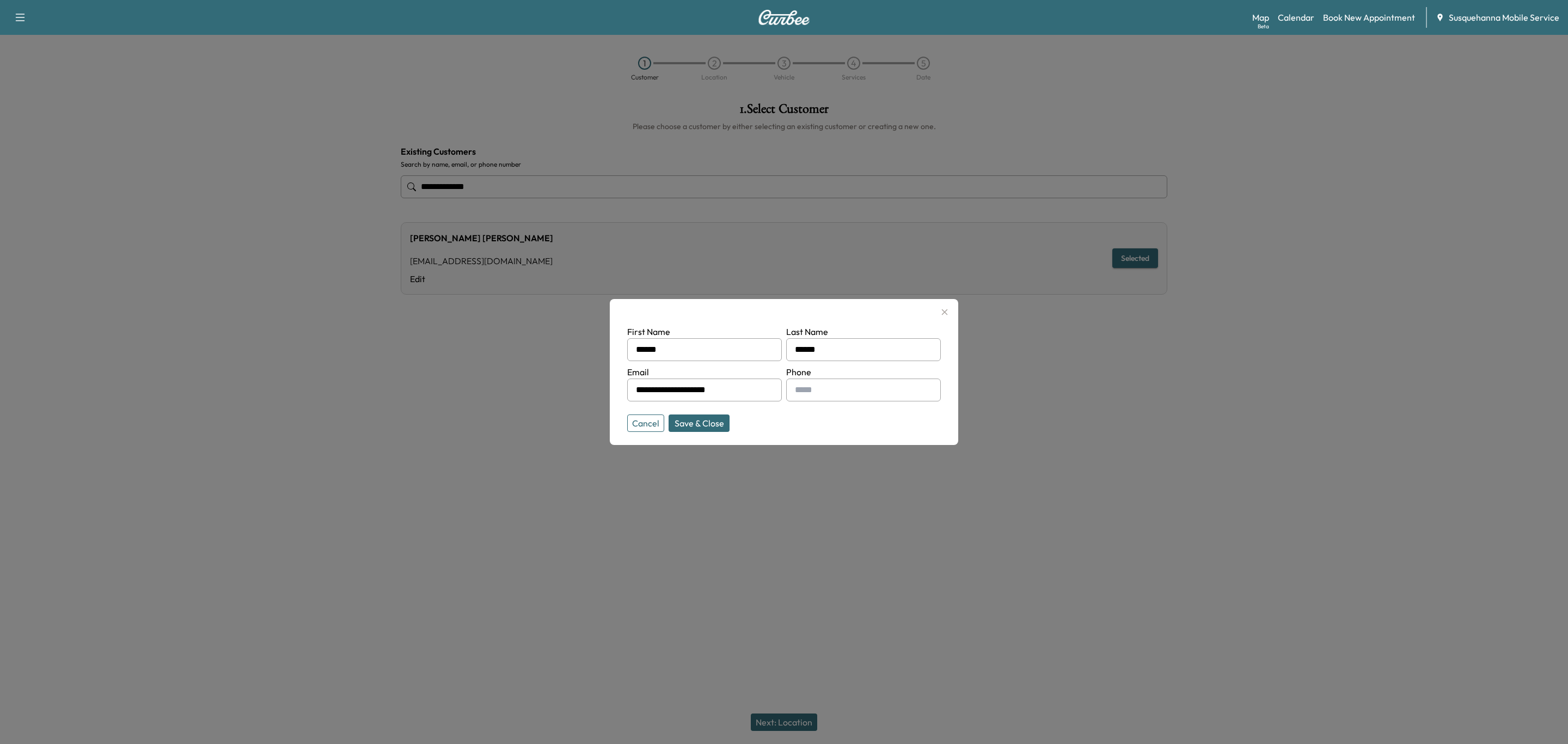
click at [829, 386] on input "text" at bounding box center [863, 389] width 155 height 23
type input "**********"
click at [714, 428] on button "Save & Close" at bounding box center [699, 423] width 61 height 18
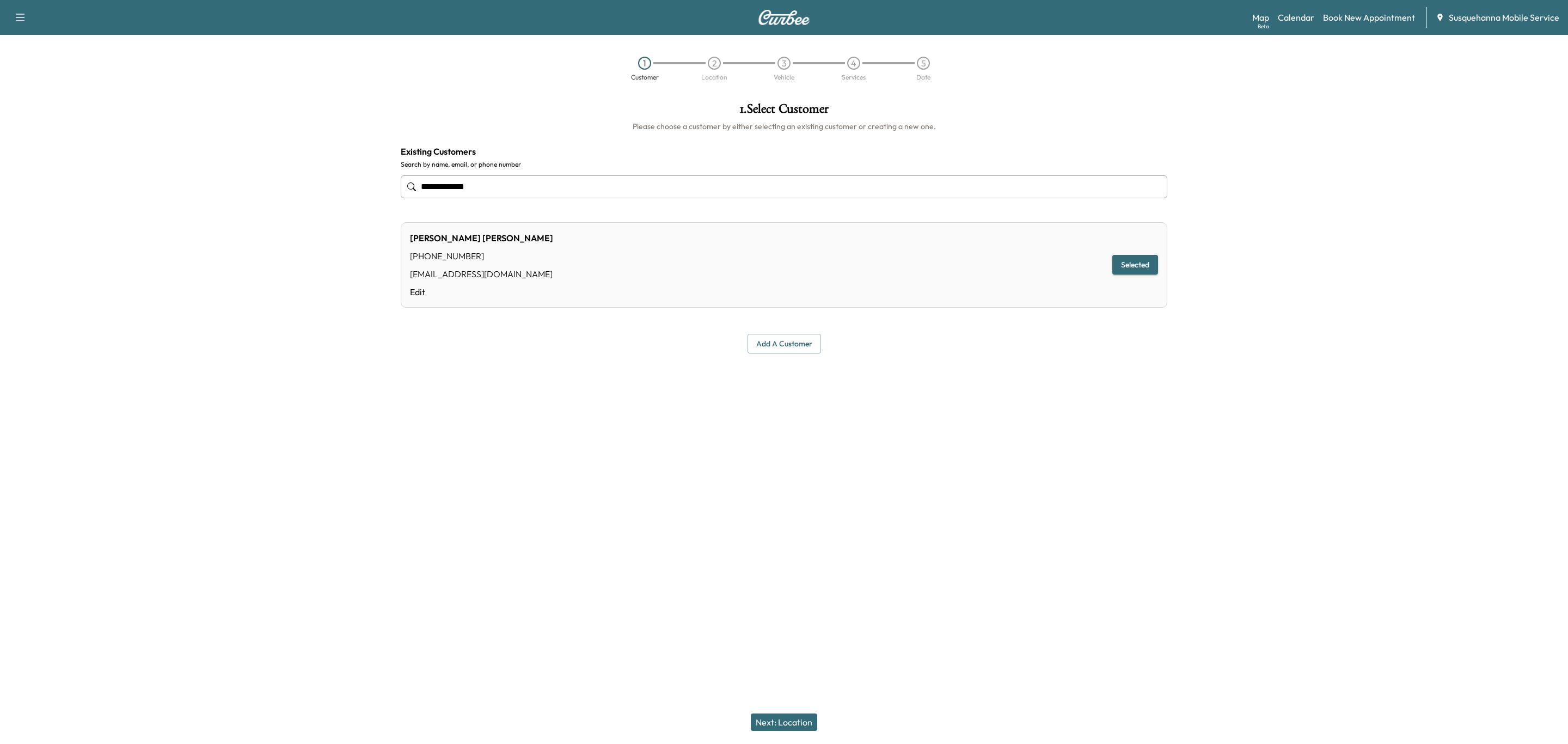
click at [809, 716] on button "Next: Location" at bounding box center [784, 723] width 67 height 18
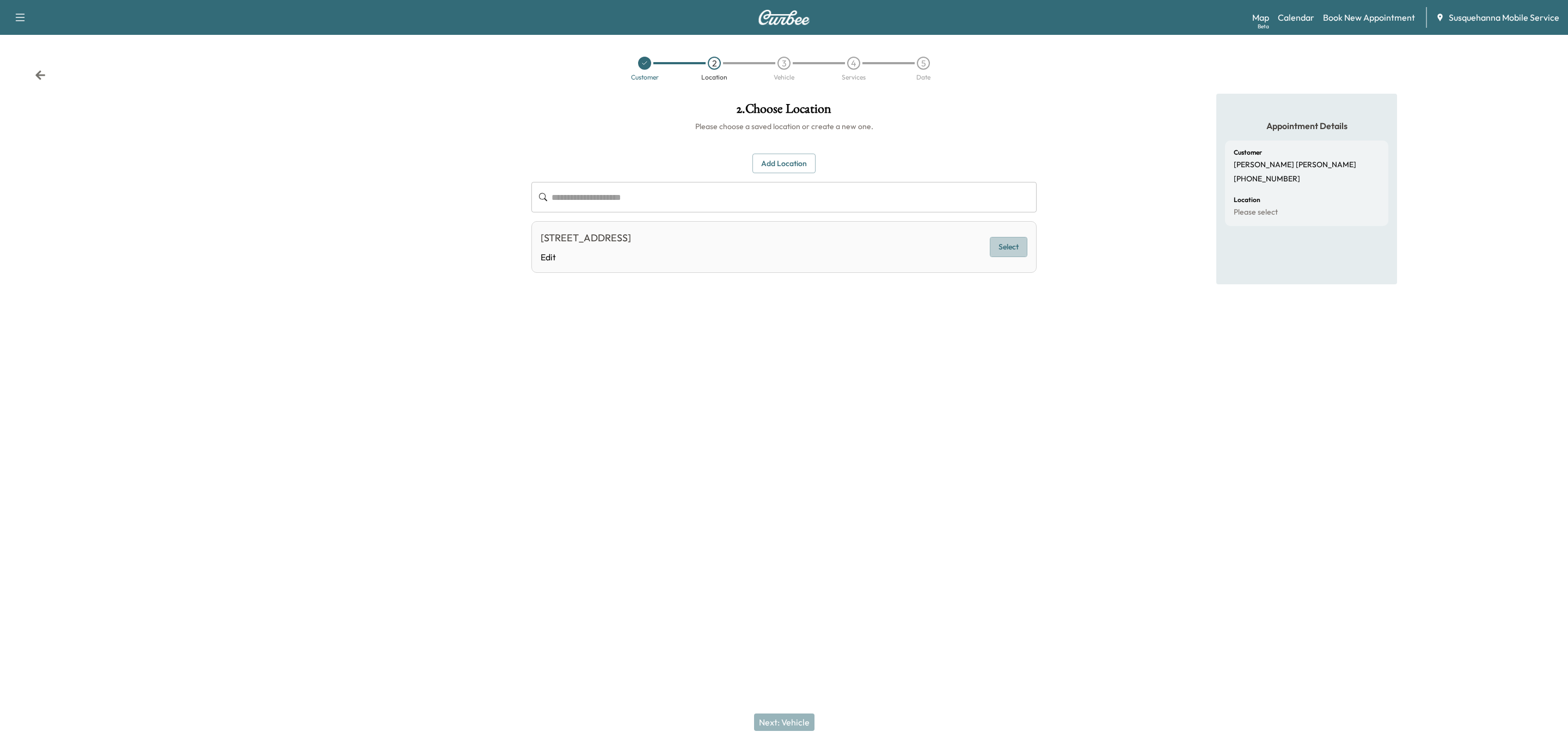
click at [1011, 253] on button "Select" at bounding box center [1008, 247] width 38 height 20
click at [800, 714] on button "Next: Vehicle" at bounding box center [785, 723] width 61 height 18
click at [1008, 248] on button "Select" at bounding box center [1008, 249] width 38 height 20
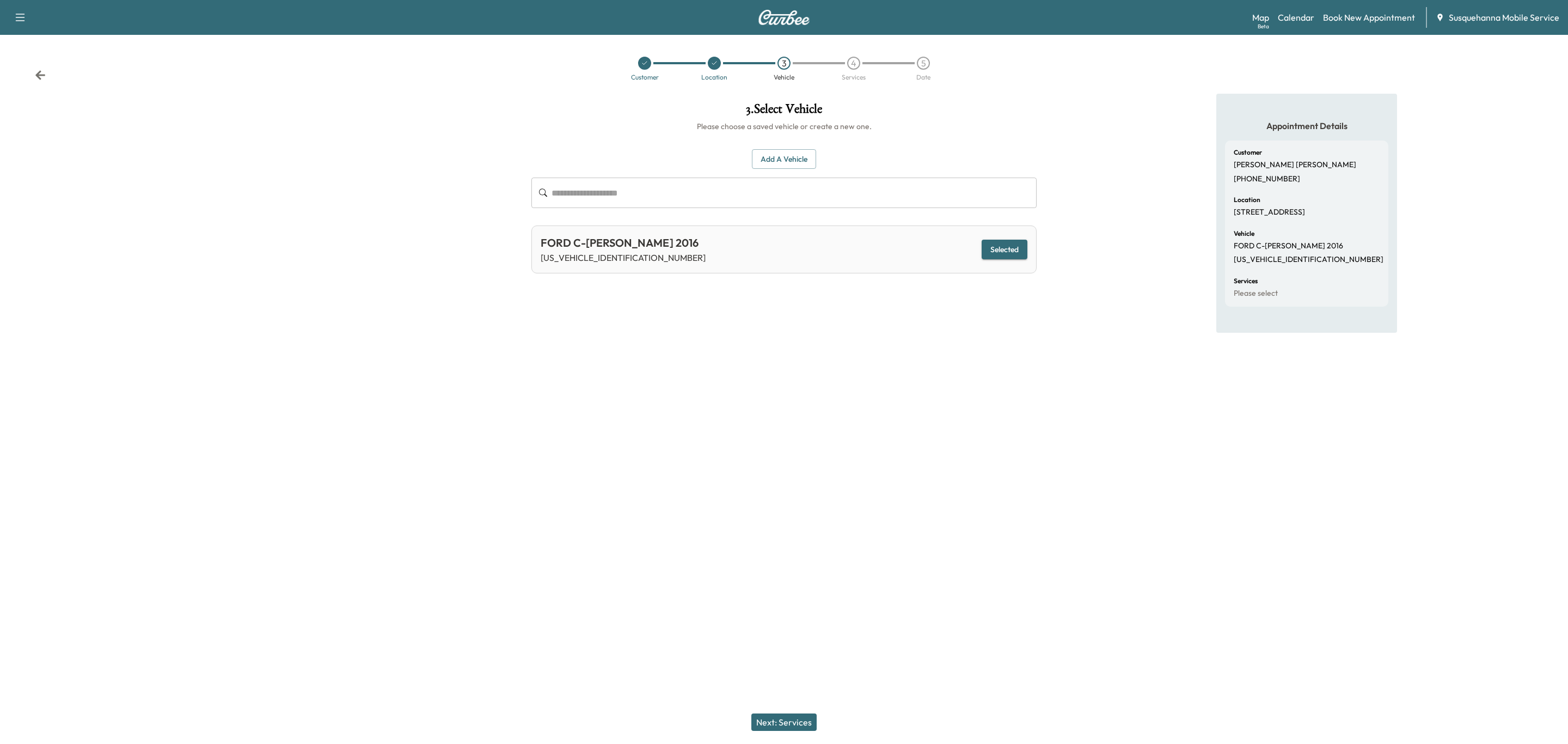
click at [800, 720] on button "Next: Services" at bounding box center [784, 723] width 65 height 18
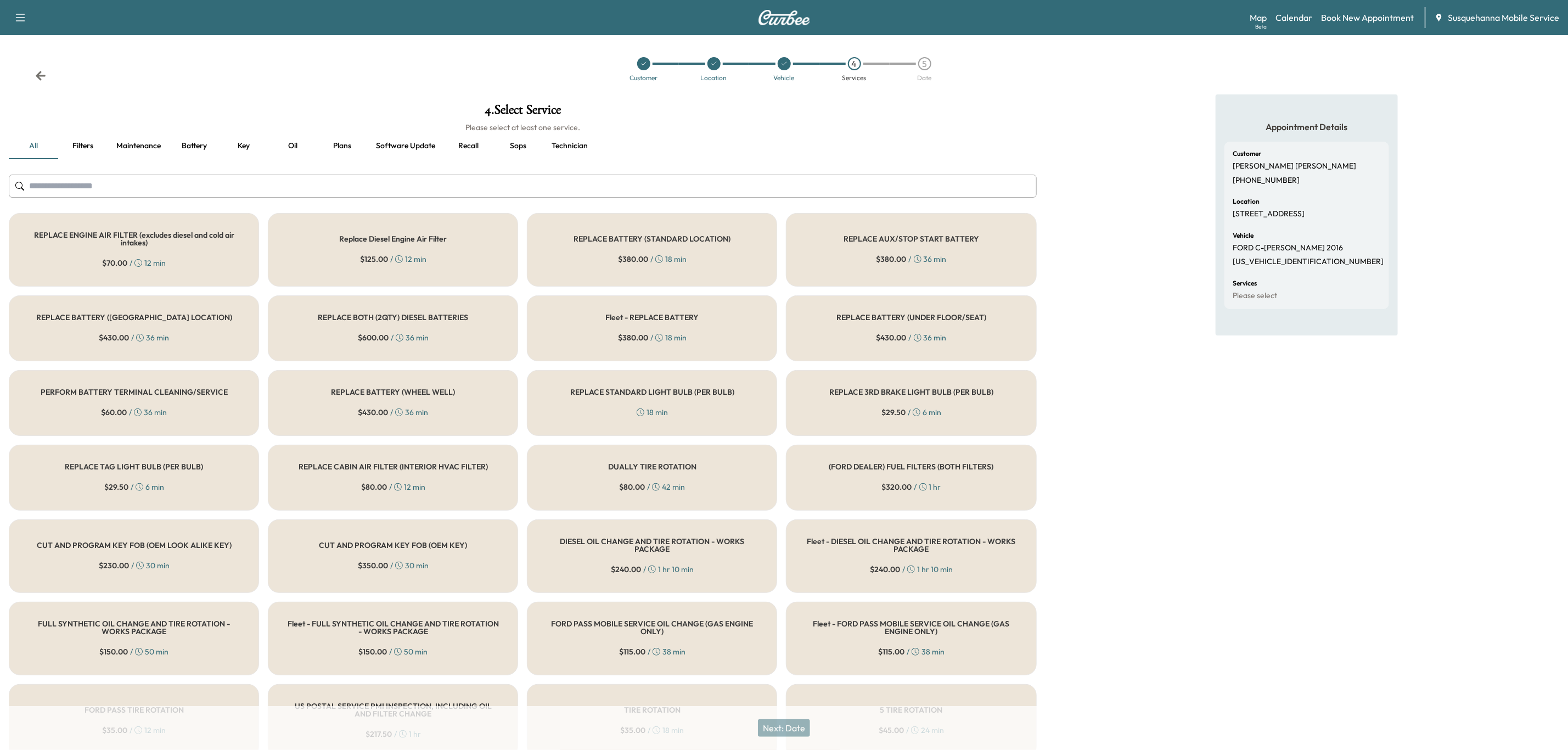
click at [603, 184] on input "text" at bounding box center [523, 186] width 1028 height 23
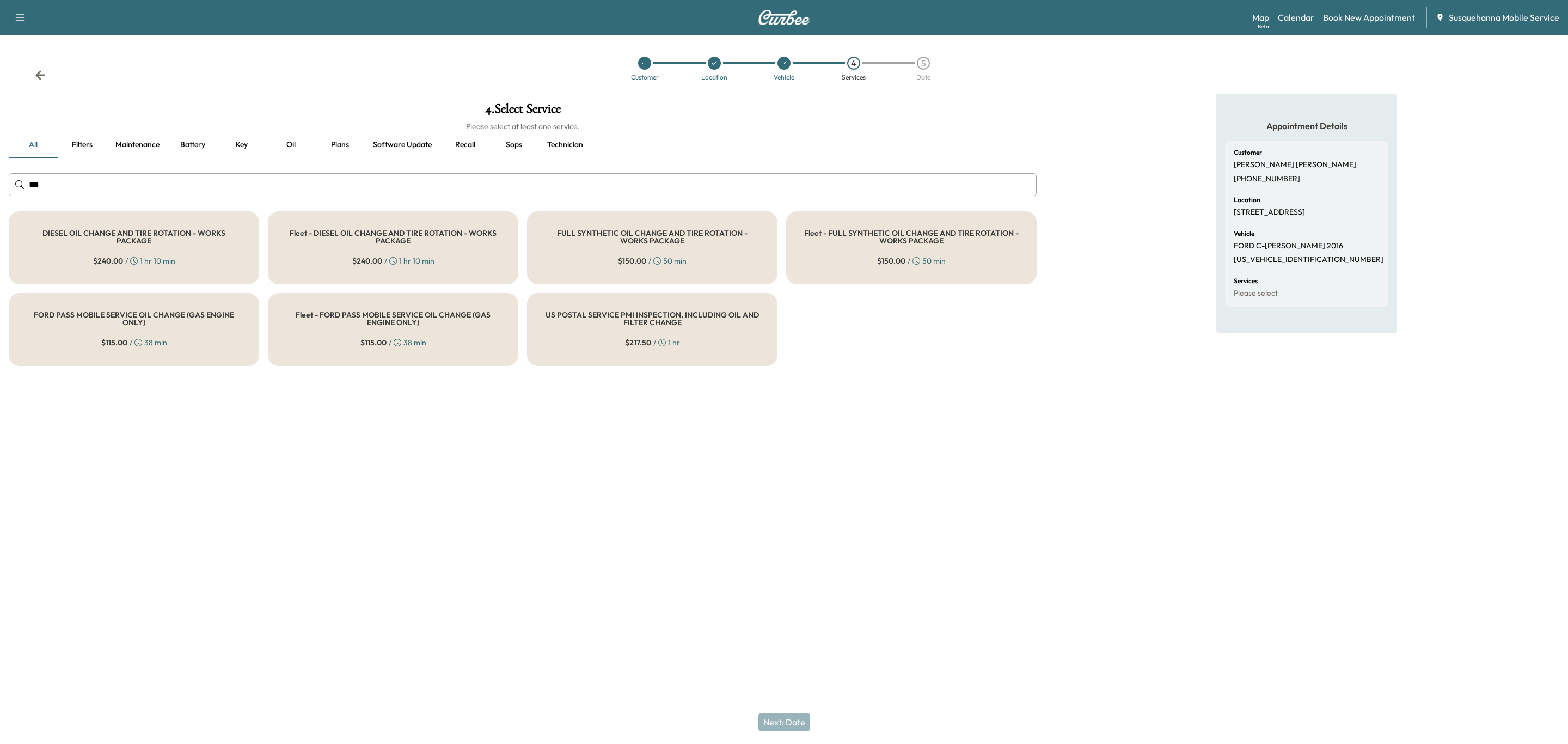
type input "***"
click at [666, 214] on div "FULL SYNTHETIC OIL CHANGE AND TIRE ROTATION - WORKS PACKAGE $ 150.00 / 50 min" at bounding box center [652, 247] width 250 height 73
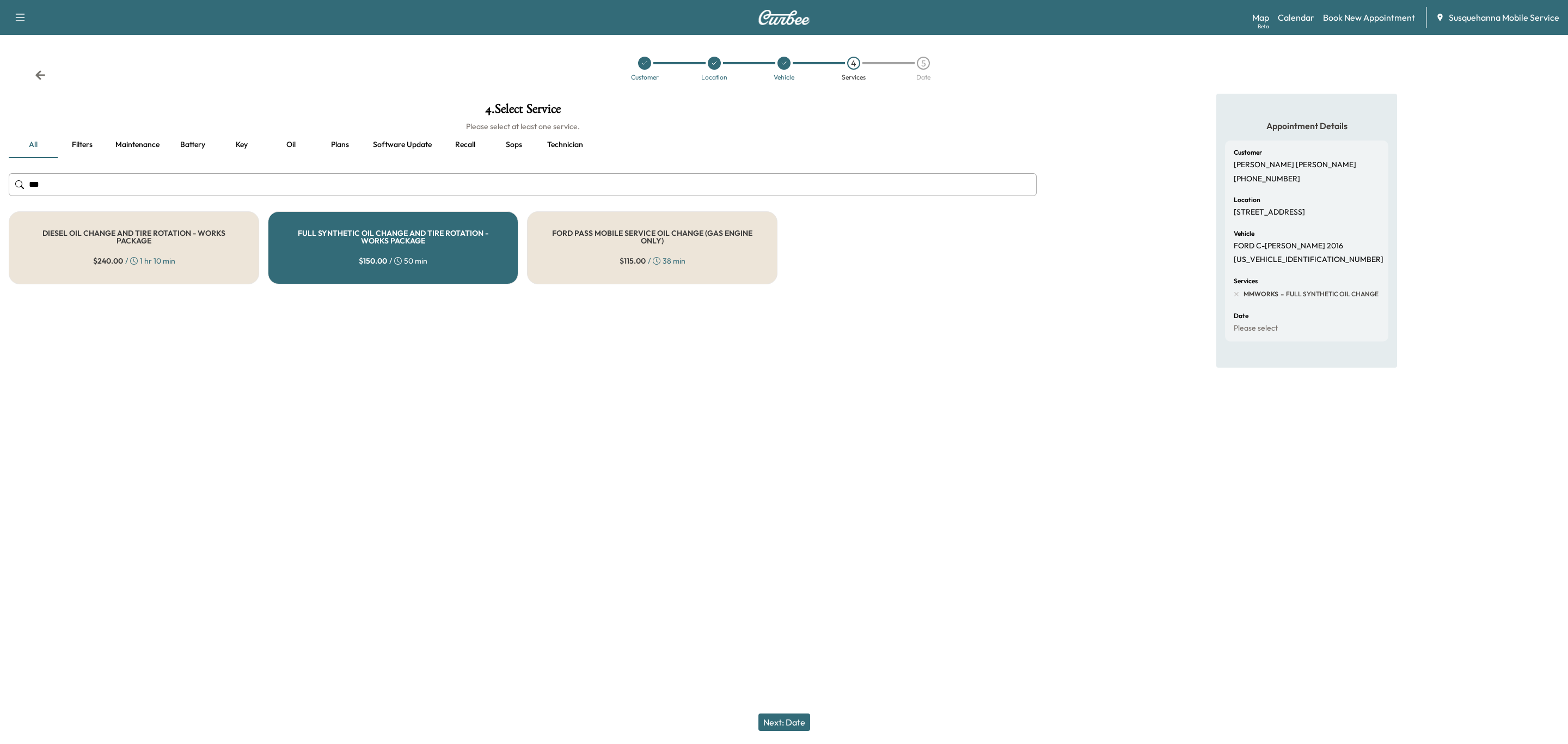
click at [781, 716] on button "Next: Date" at bounding box center [785, 723] width 52 height 18
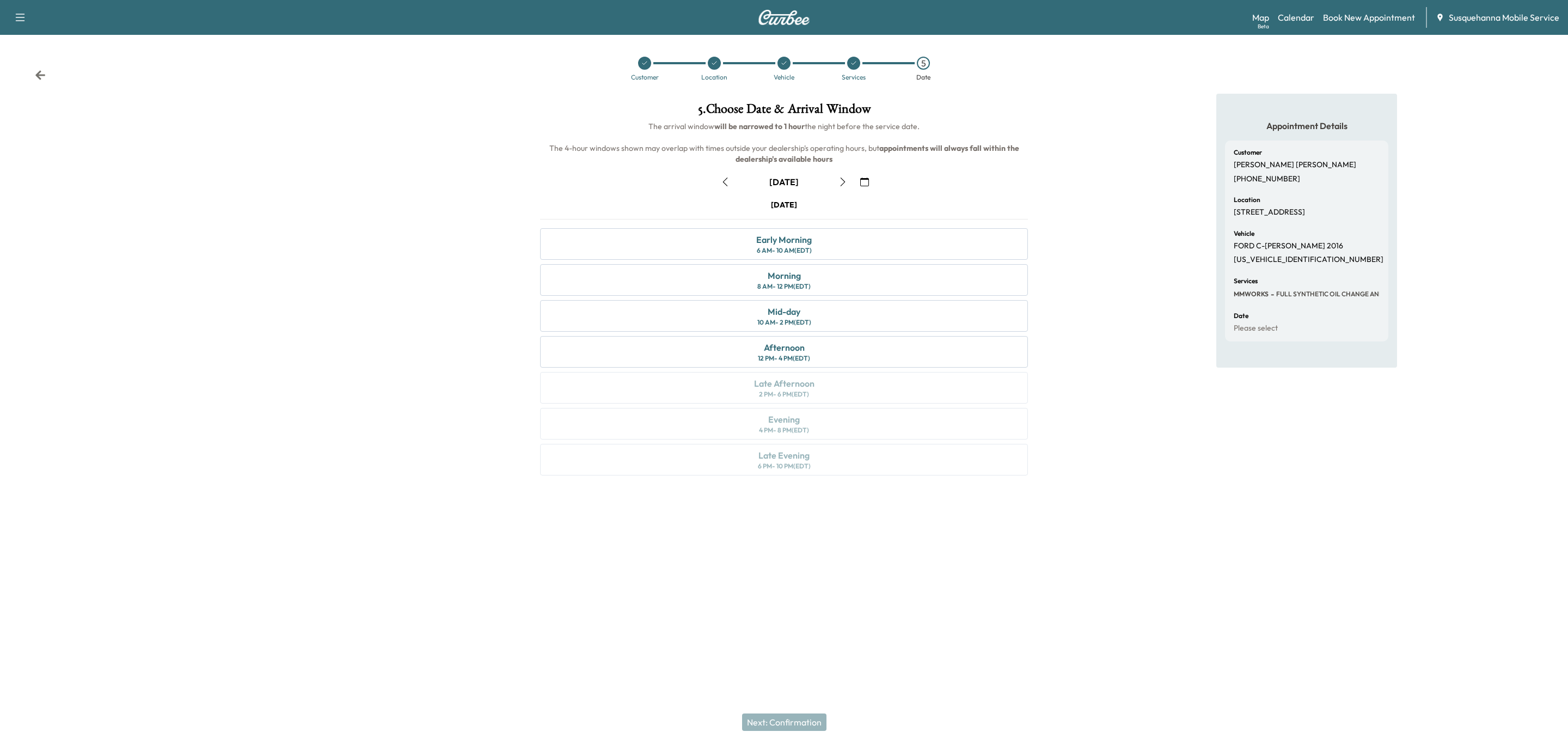
click at [845, 185] on icon "button" at bounding box center [843, 182] width 9 height 9
click at [849, 287] on div "Morning 8 AM - 12 PM (EDT)" at bounding box center [784, 280] width 488 height 32
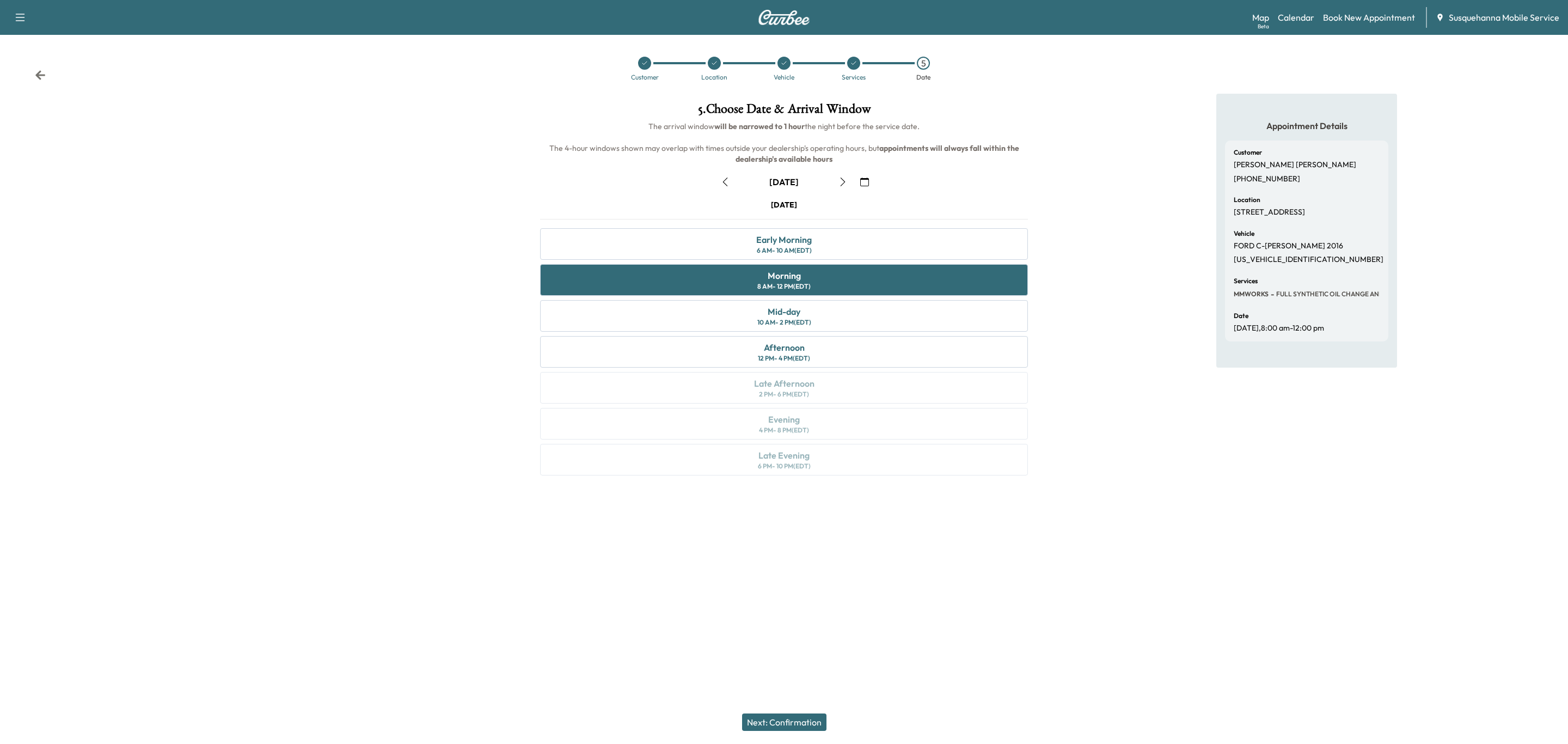
click at [808, 716] on button "Next: Confirmation" at bounding box center [785, 723] width 84 height 18
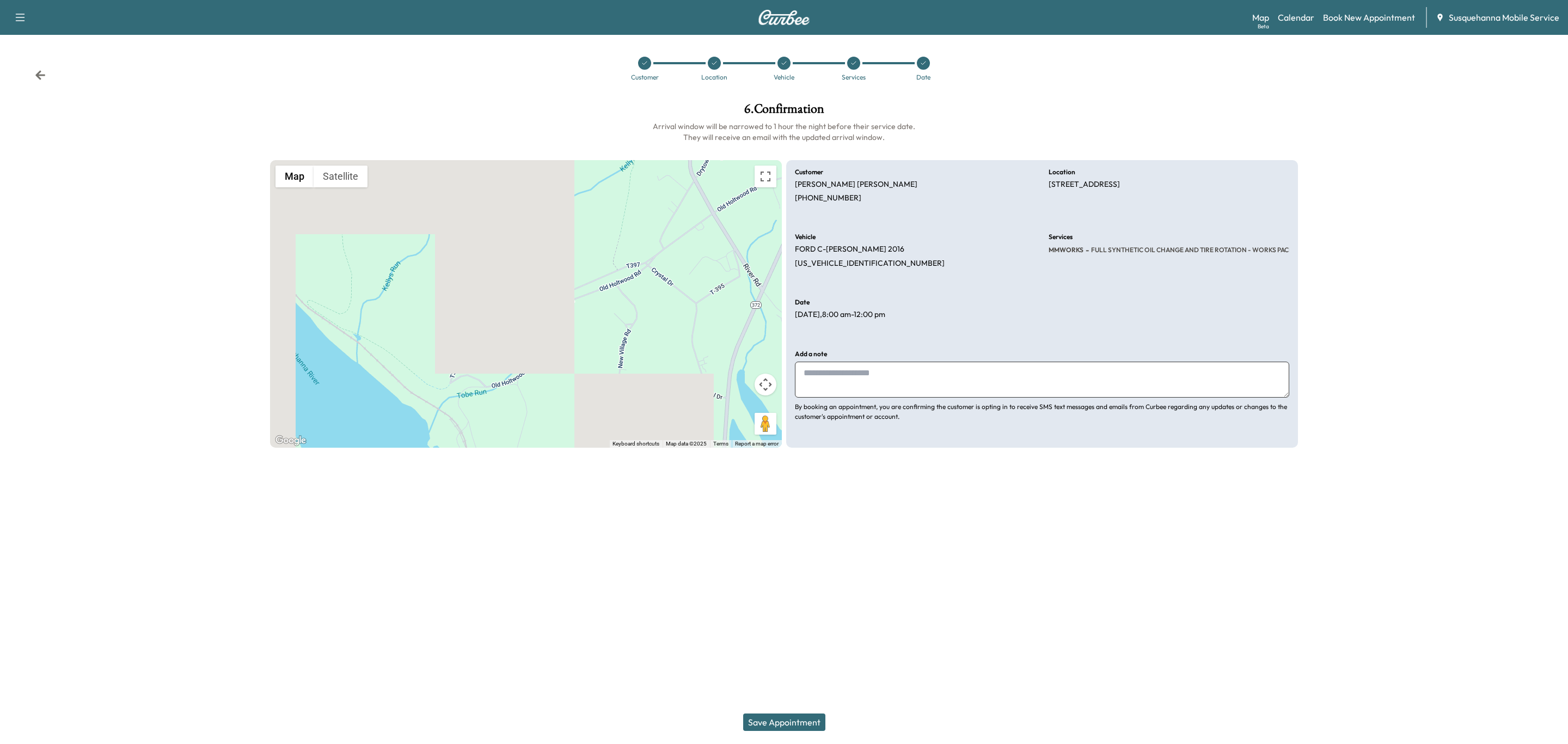
click at [909, 375] on textarea at bounding box center [1042, 379] width 495 height 36
type textarea "**********"
click at [791, 716] on button "Save Appointment" at bounding box center [784, 723] width 82 height 18
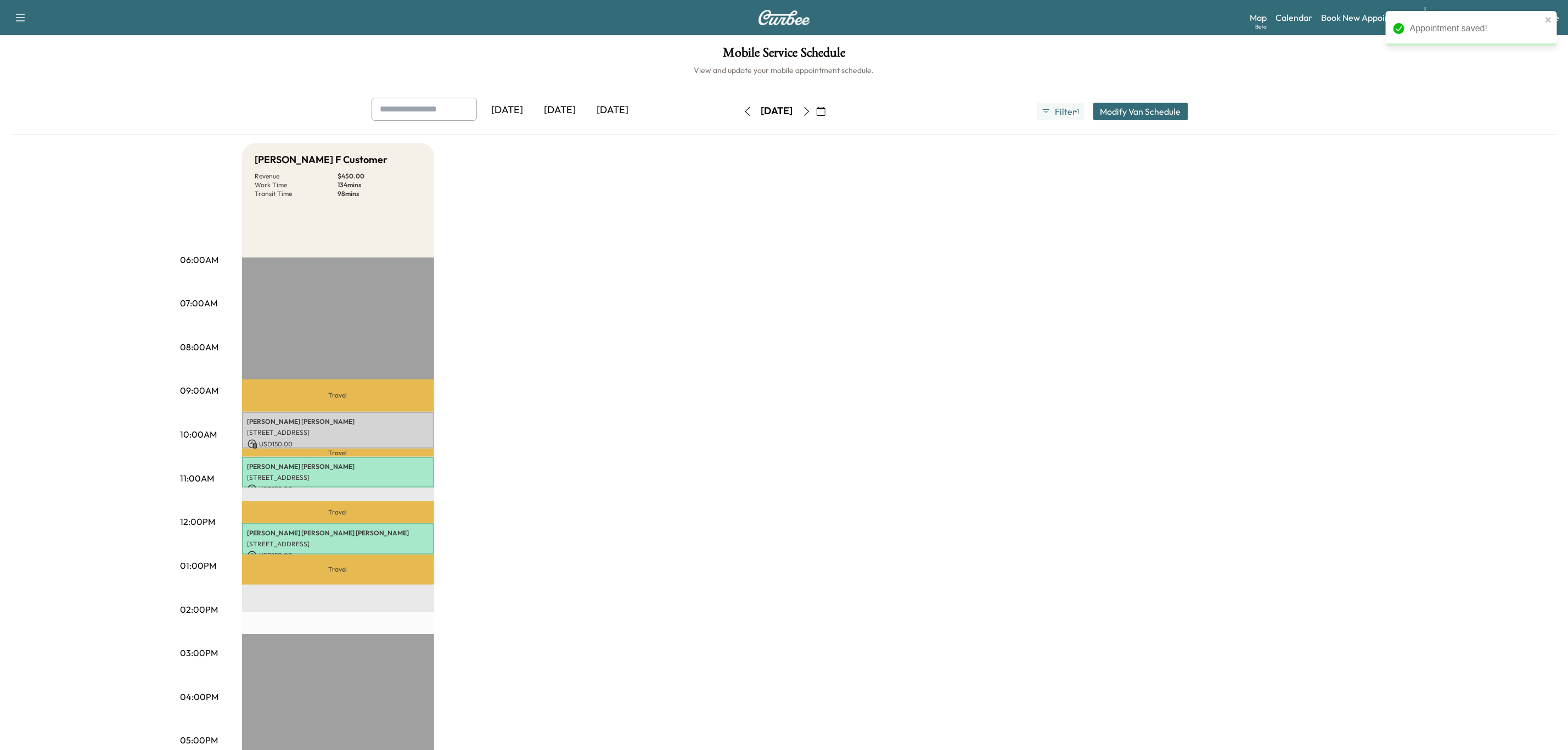
click at [615, 300] on div "[PERSON_NAME] F Customer Revenue $ 450.00 Work Time 134 mins Transit Time 98 mi…" at bounding box center [815, 554] width 1146 height 823
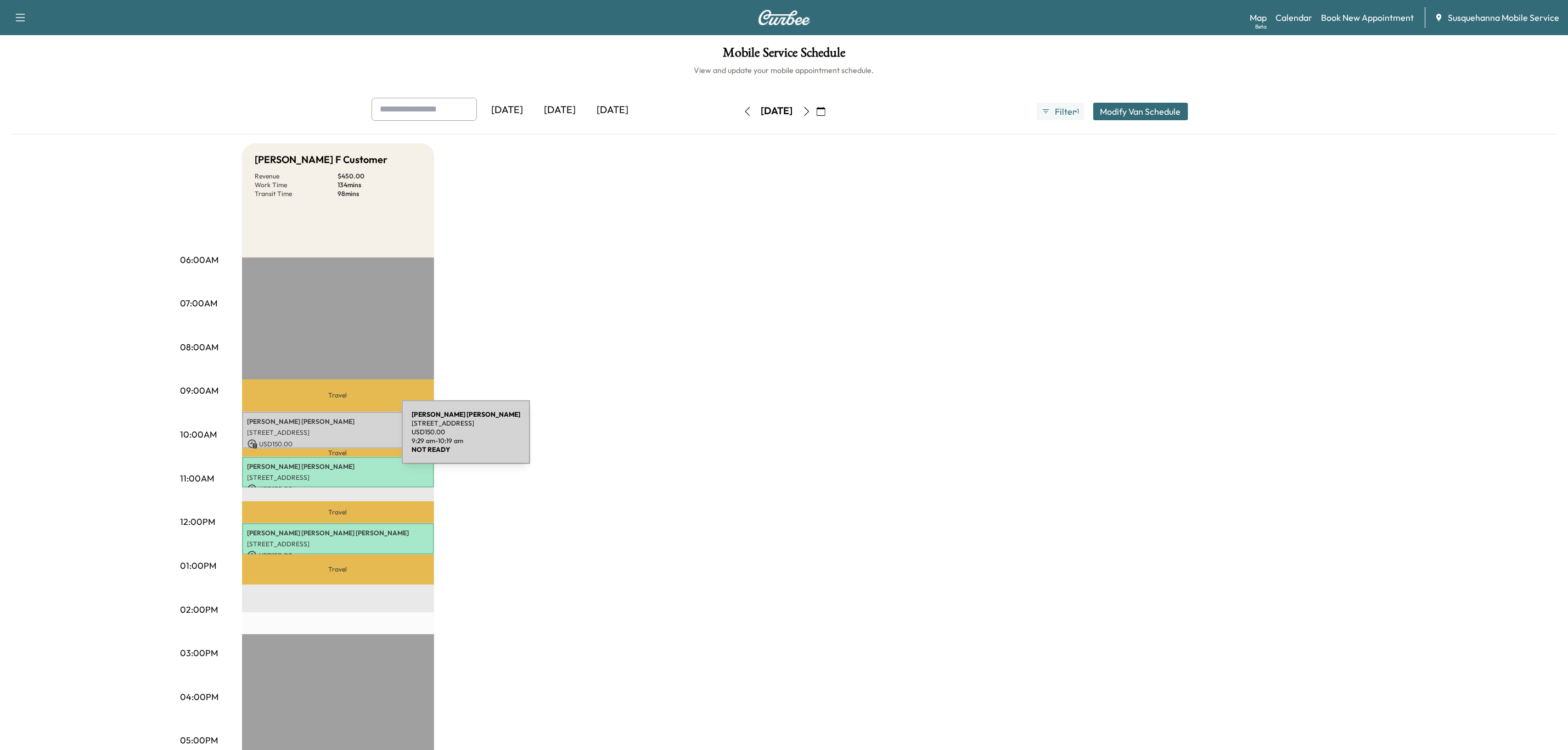
click at [319, 439] on p "USD 150.00" at bounding box center [338, 443] width 181 height 10
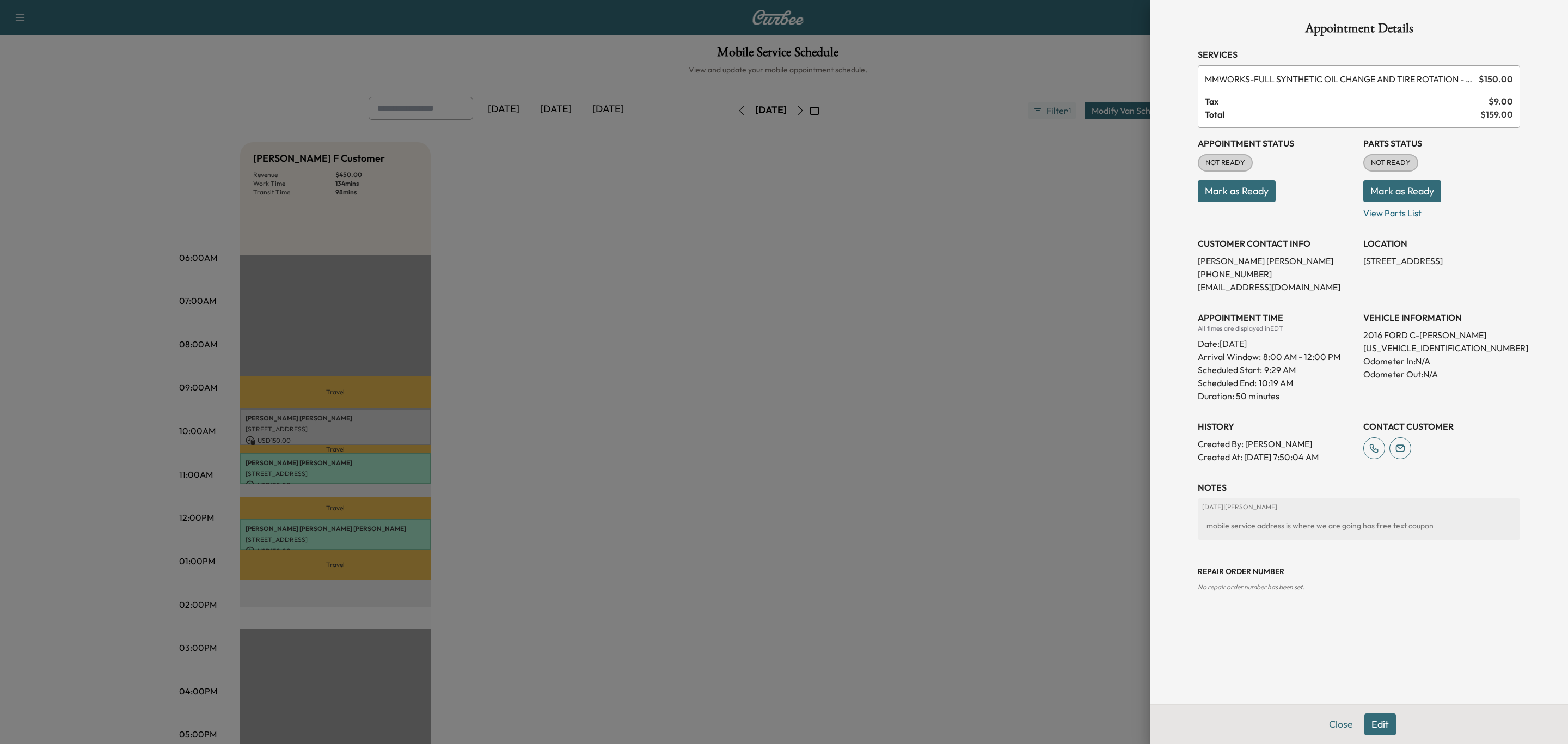
click at [1402, 195] on button "Mark as Ready" at bounding box center [1402, 190] width 78 height 21
click at [1247, 193] on button "Mark as Ready" at bounding box center [1236, 190] width 78 height 21
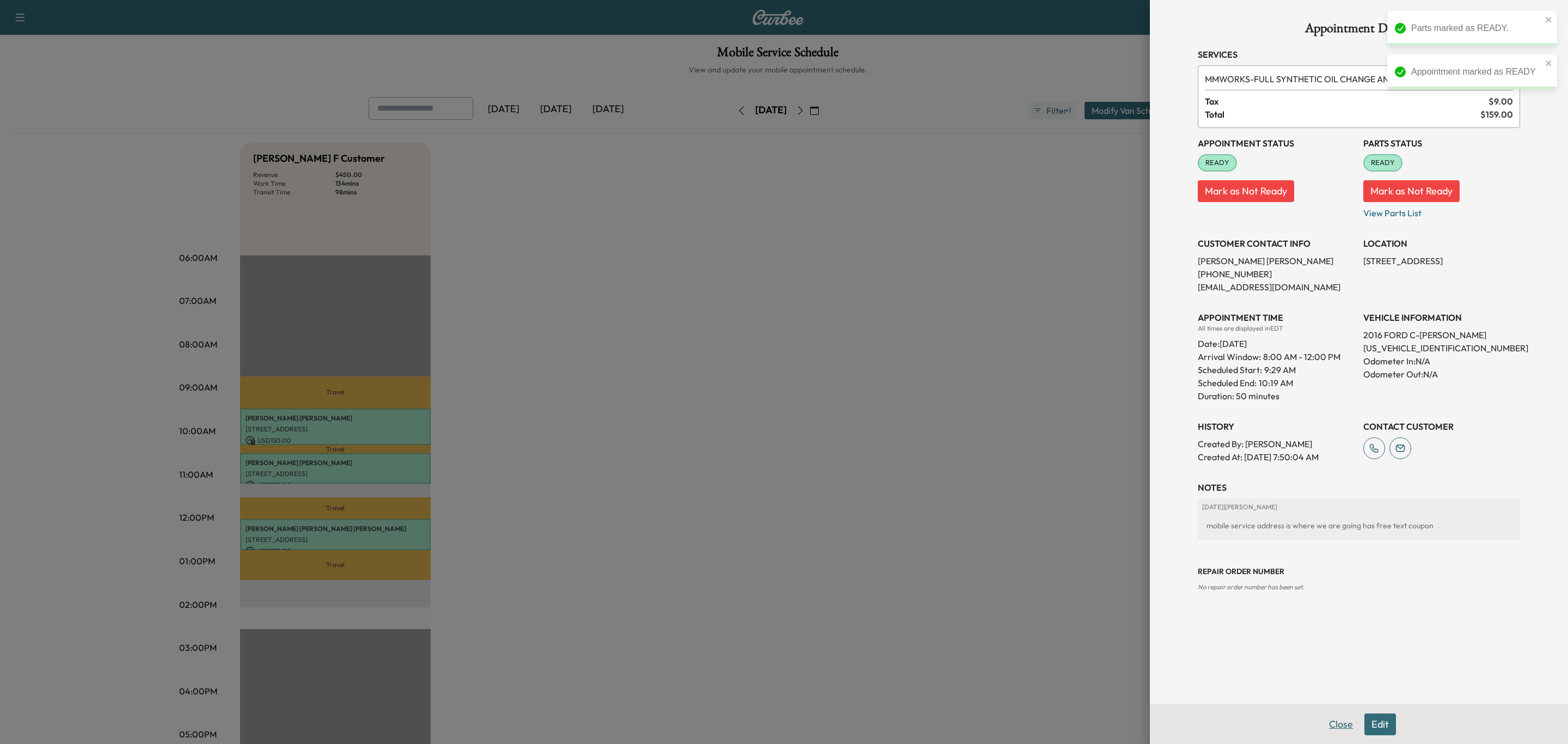
click at [1353, 728] on button "Close" at bounding box center [1341, 724] width 38 height 21
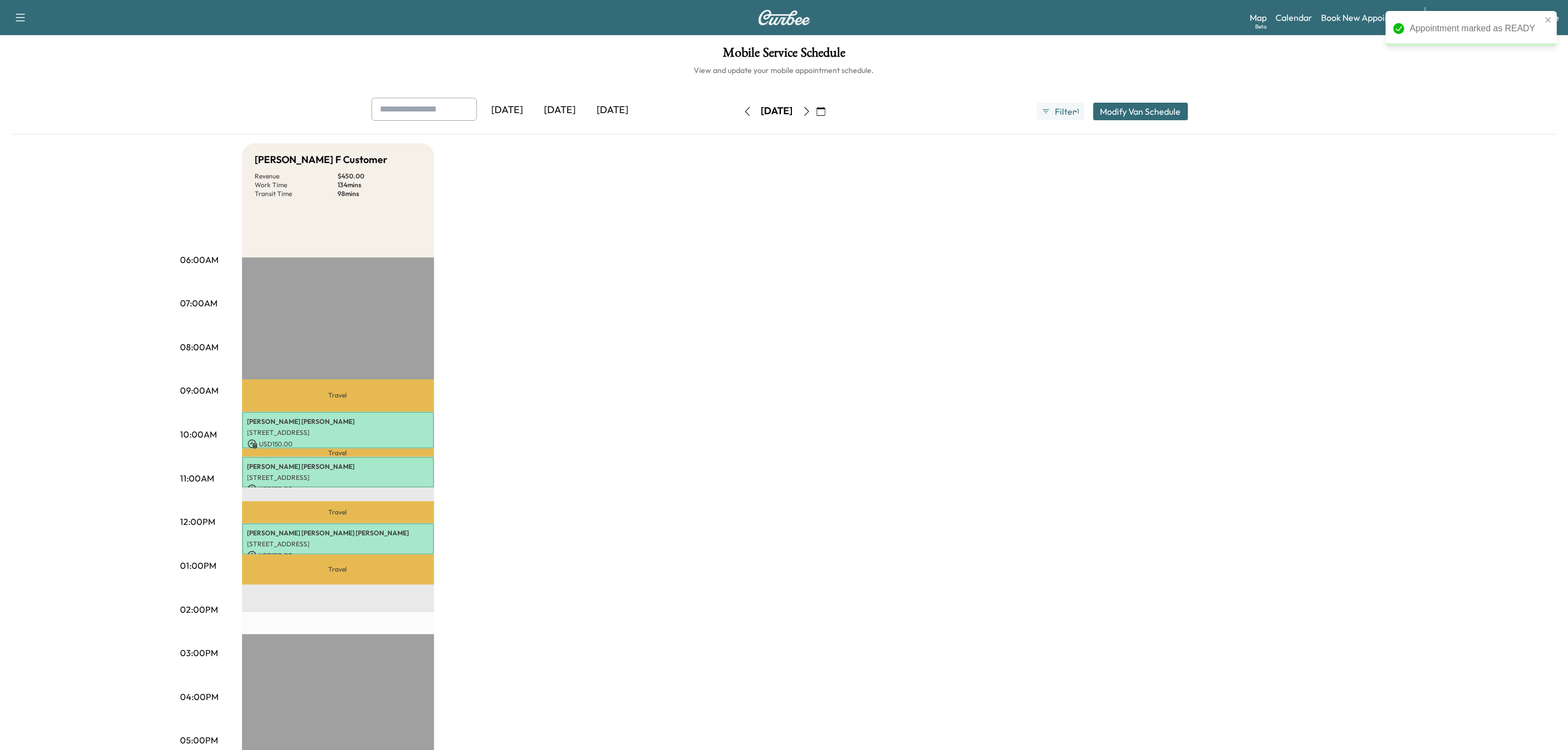
click at [1111, 422] on div "[PERSON_NAME] F Customer Revenue $ 450.00 Work Time 134 mins Transit Time 98 mi…" at bounding box center [815, 554] width 1146 height 823
click at [1365, 17] on link "Book New Appointment" at bounding box center [1367, 18] width 93 height 13
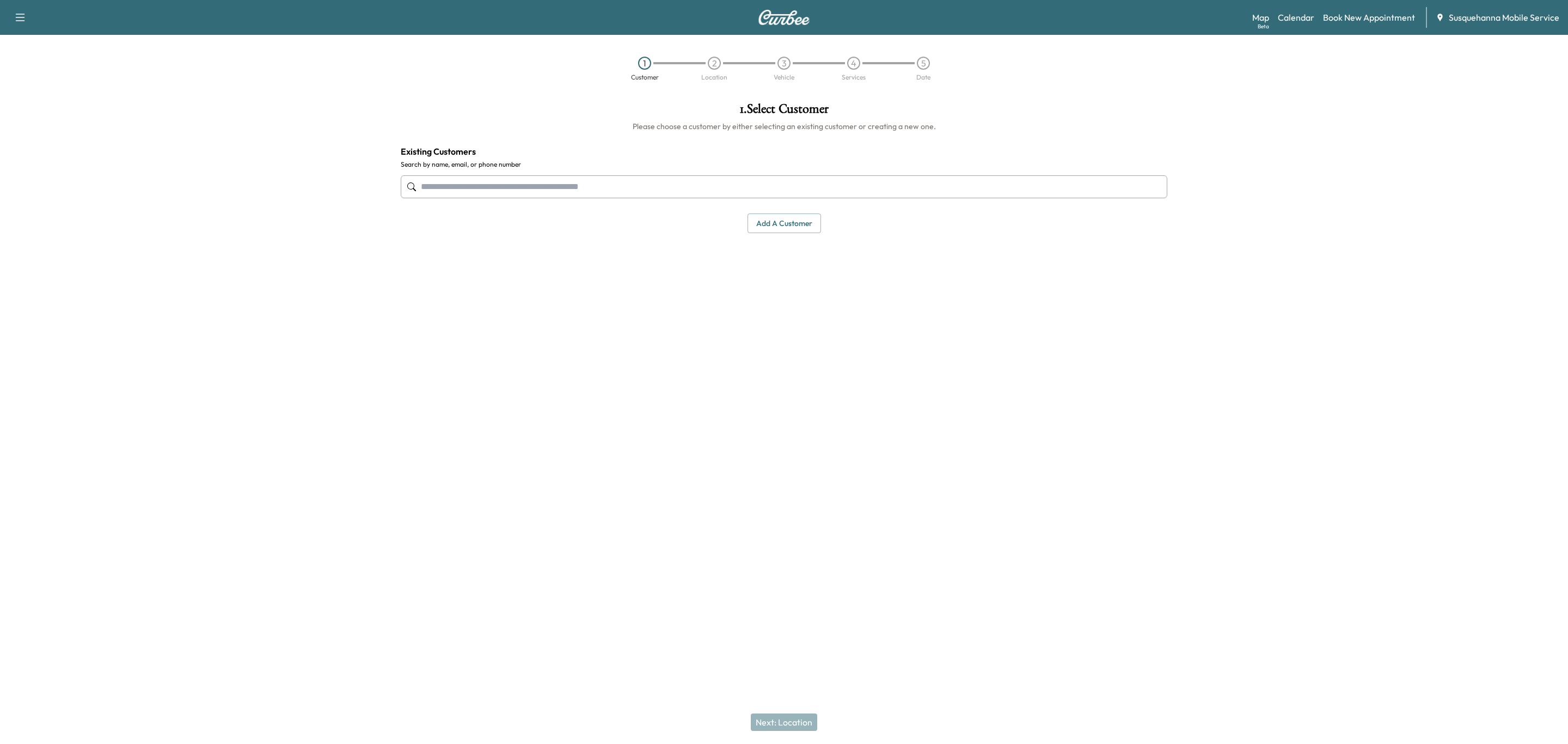
click at [625, 197] on input "text" at bounding box center [784, 187] width 767 height 23
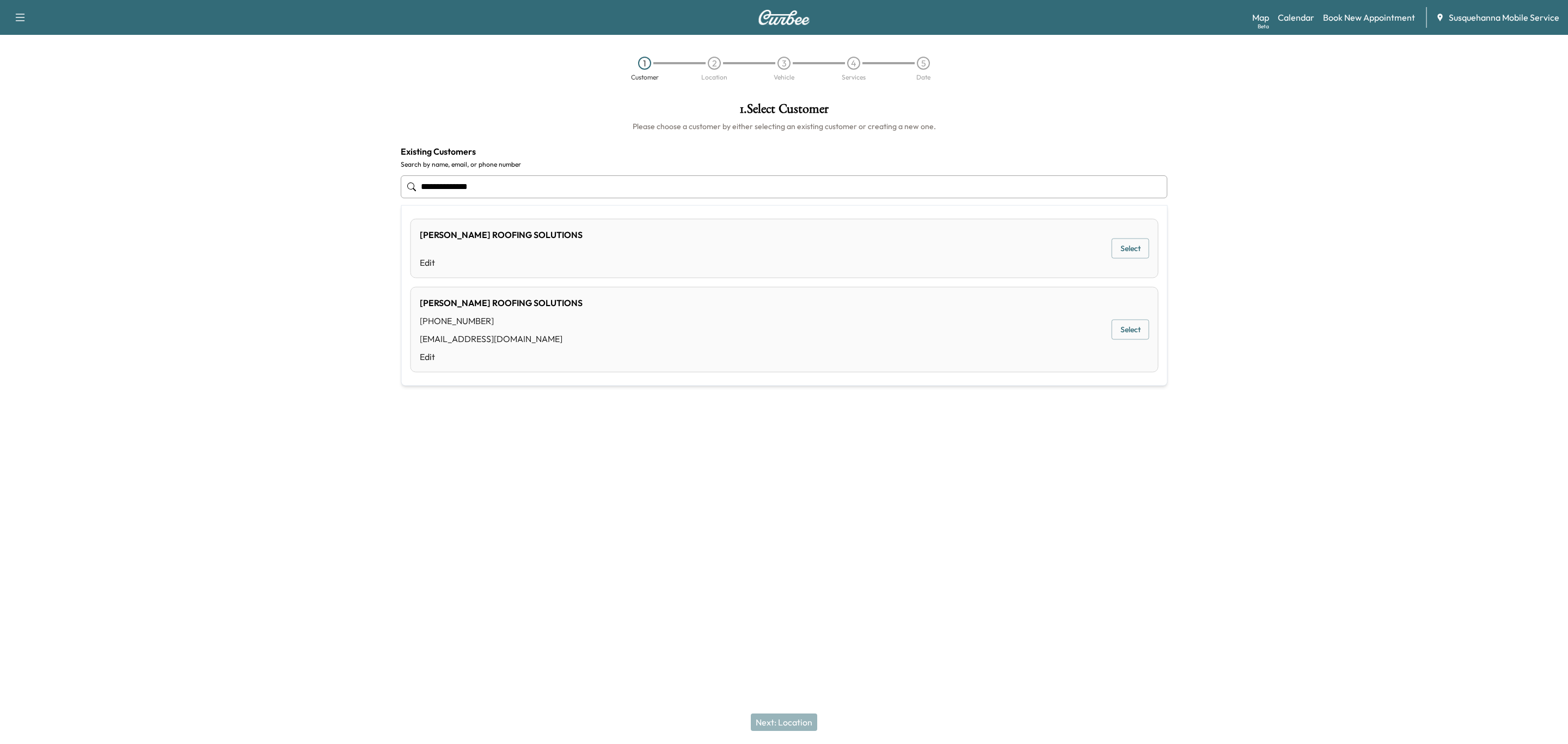
click at [529, 341] on div "[EMAIL_ADDRESS][DOMAIN_NAME]" at bounding box center [501, 339] width 163 height 13
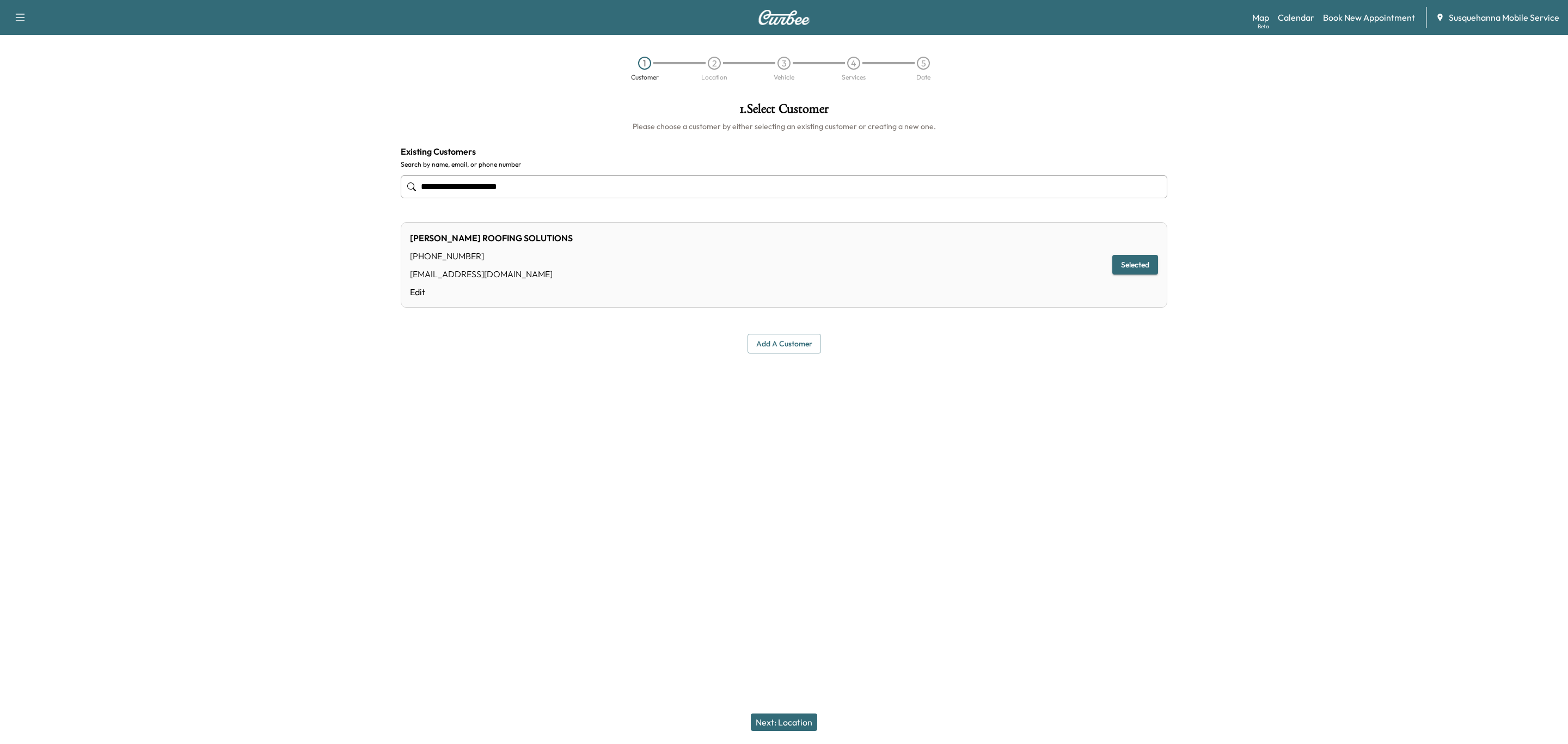
type input "**********"
click at [791, 723] on button "Next: Location" at bounding box center [784, 723] width 67 height 18
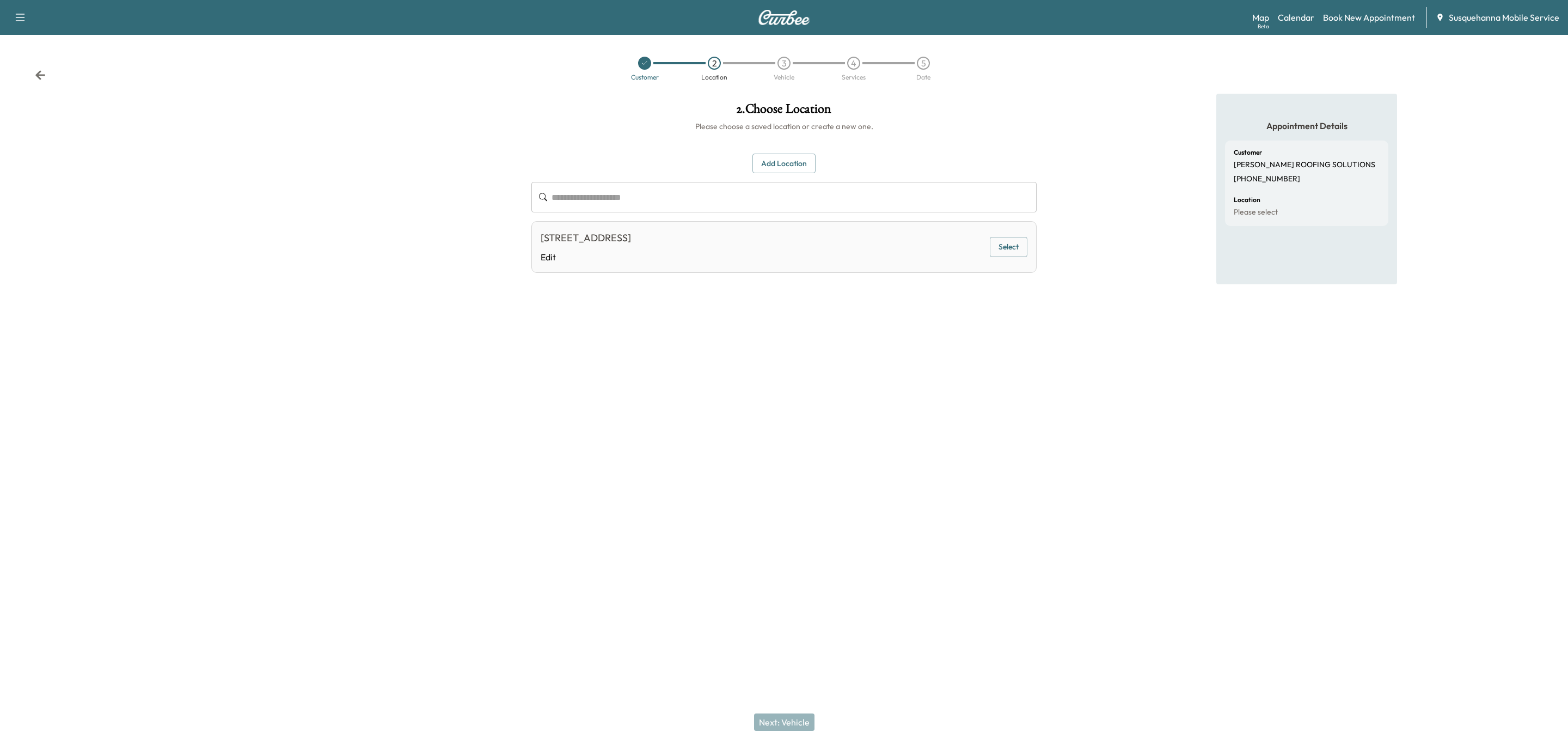
click at [995, 241] on button "Select" at bounding box center [1008, 247] width 38 height 20
click at [791, 724] on button "Next: Vehicle" at bounding box center [785, 723] width 61 height 18
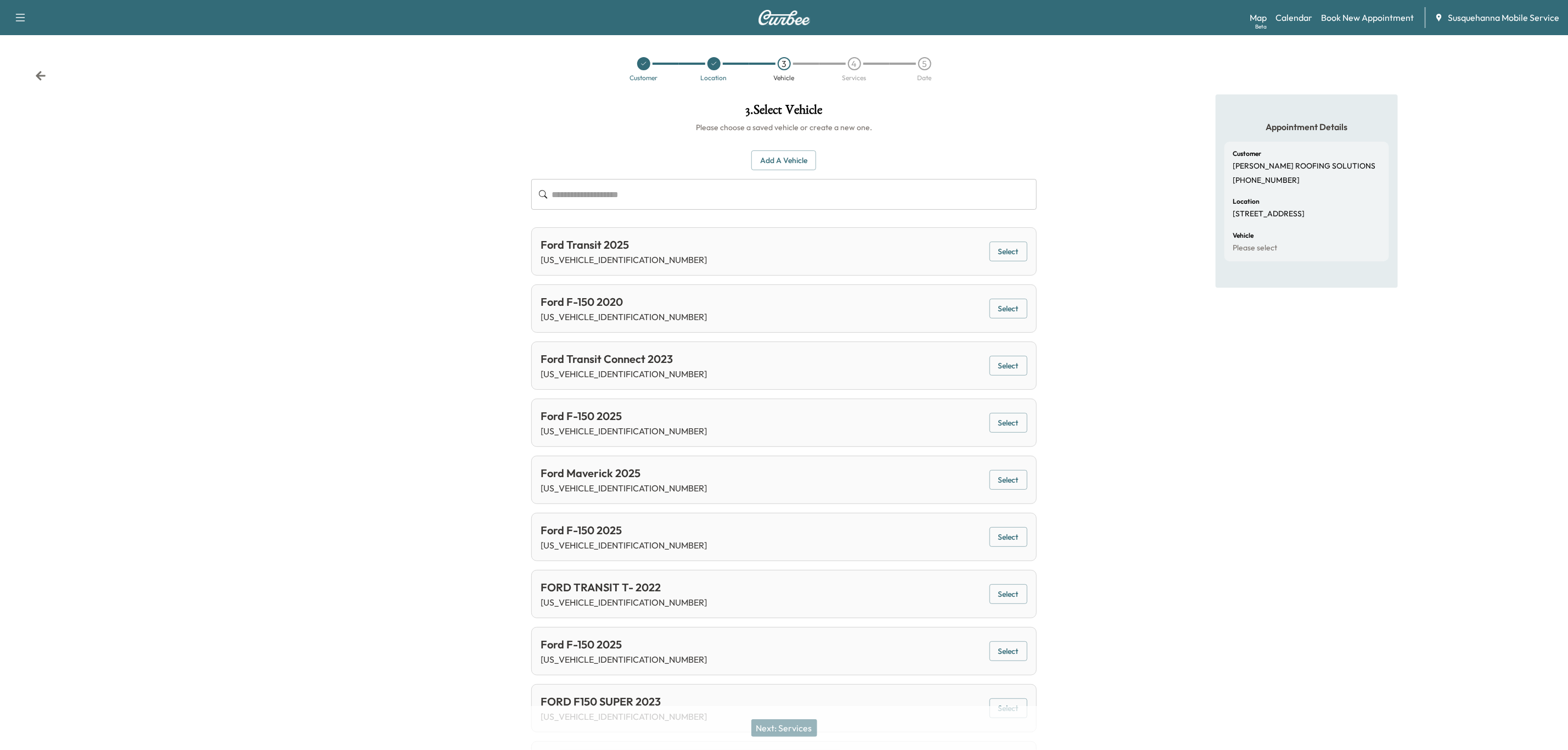
click at [791, 155] on button "Add a Vehicle" at bounding box center [784, 160] width 65 height 20
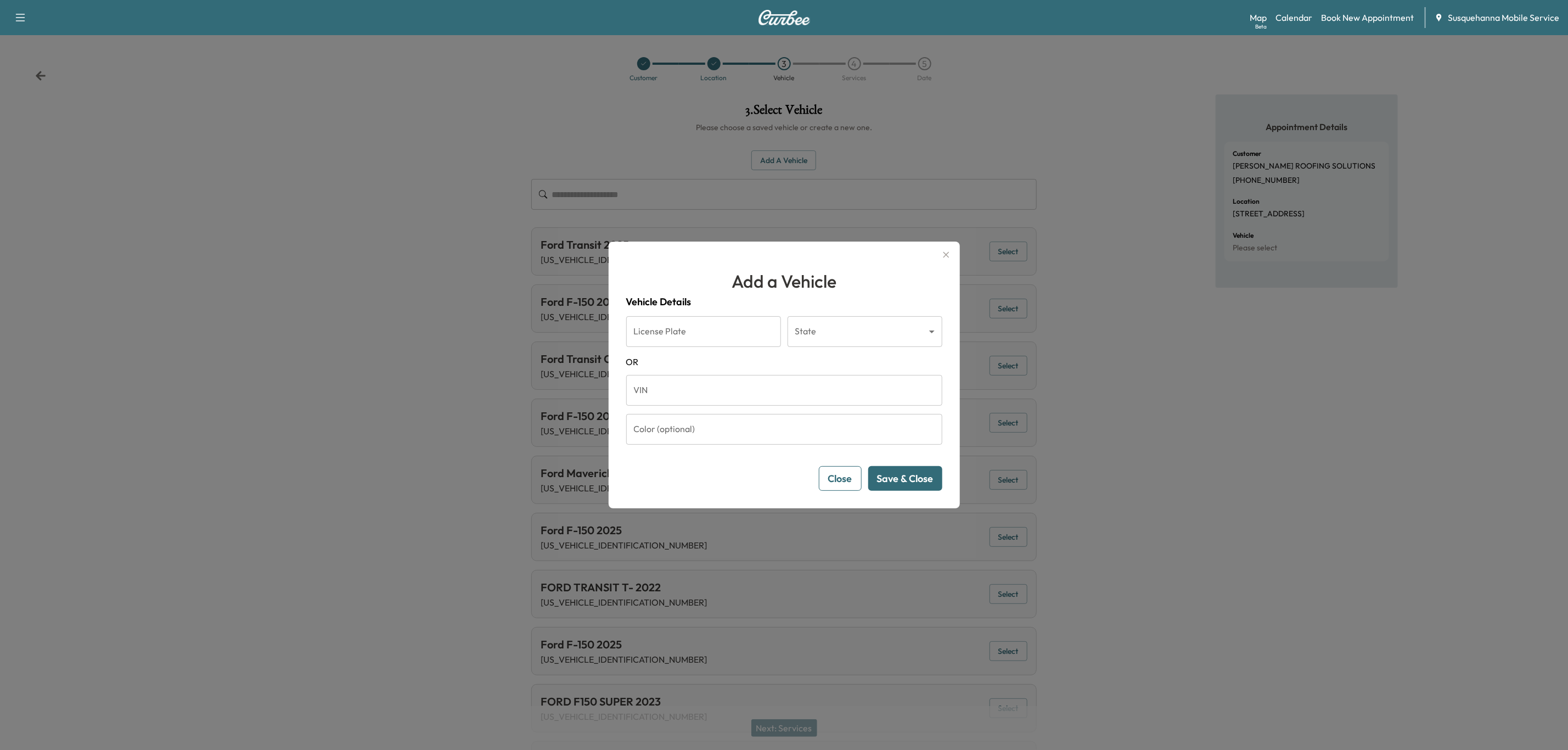
click at [675, 392] on input "VIN" at bounding box center [784, 390] width 316 height 31
paste input "**********"
type input "**********"
click at [916, 489] on button "Save & Close" at bounding box center [905, 478] width 74 height 25
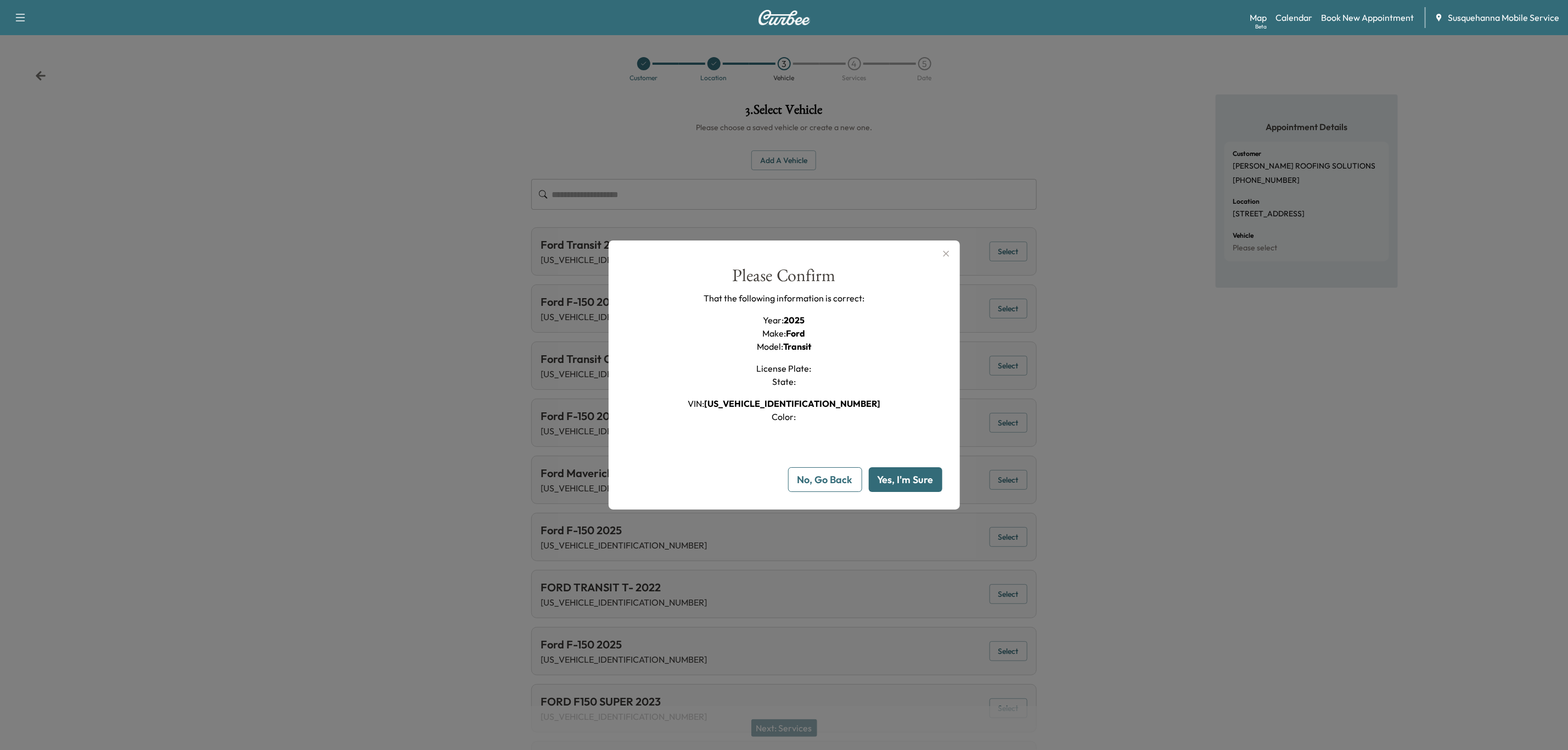
click at [917, 487] on button "Yes, I'm Sure" at bounding box center [905, 479] width 74 height 25
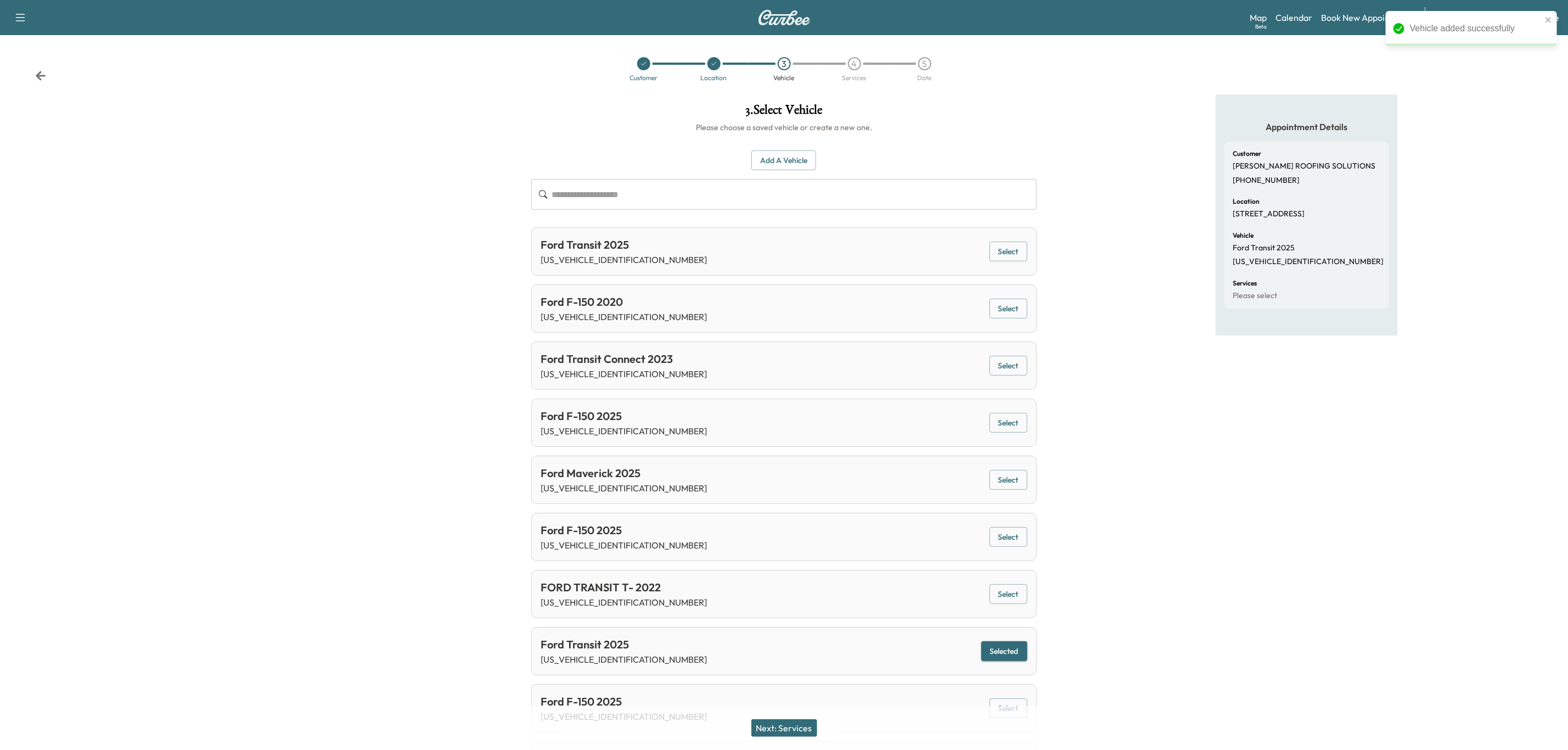
scroll to position [175, 0]
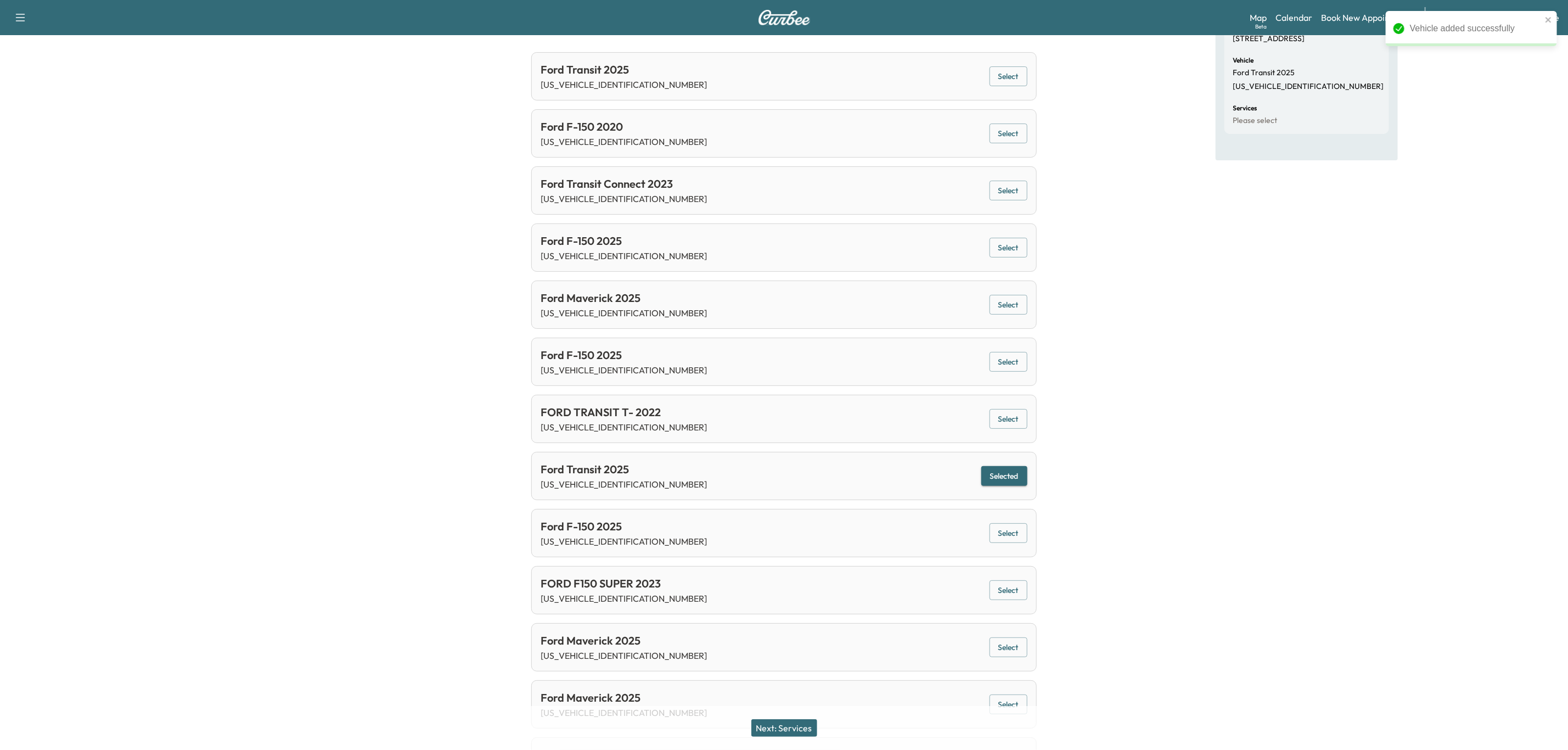
click at [776, 725] on button "Next: Services" at bounding box center [784, 728] width 66 height 18
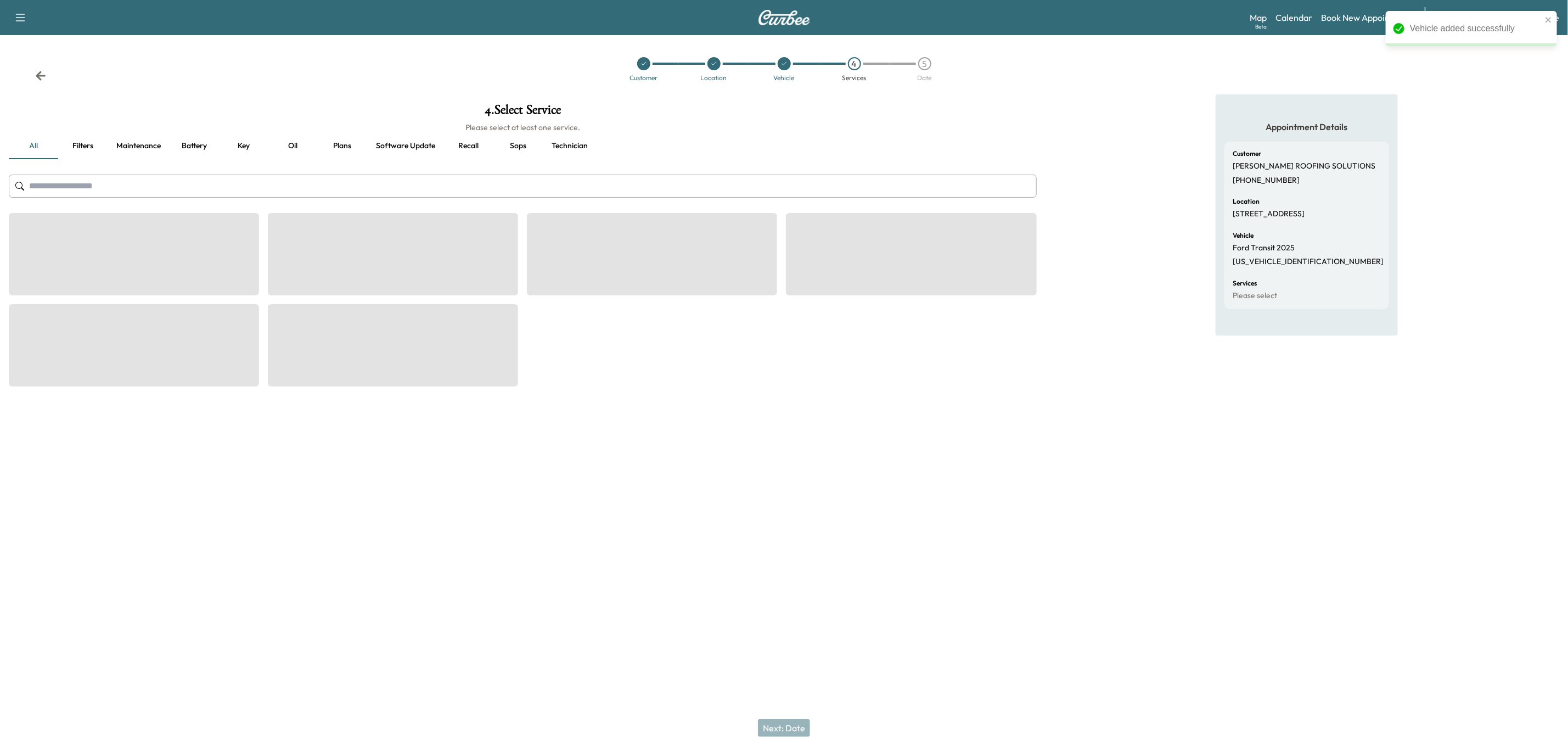
scroll to position [0, 0]
click at [679, 181] on input "text" at bounding box center [527, 186] width 1037 height 23
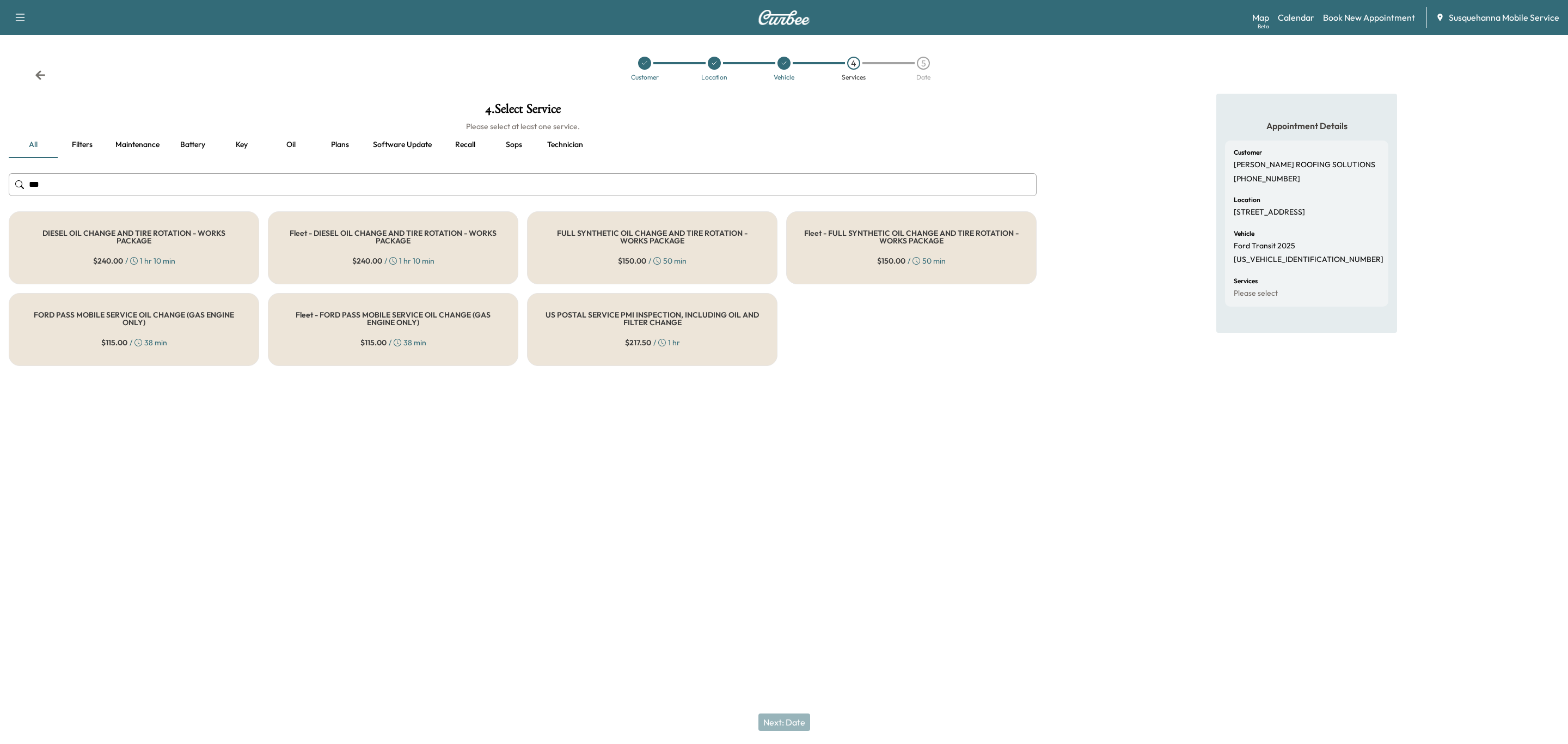
type input "***"
click at [657, 215] on div "FULL SYNTHETIC OIL CHANGE AND TIRE ROTATION - WORKS PACKAGE $ 150.00 / 50 min" at bounding box center [652, 247] width 250 height 73
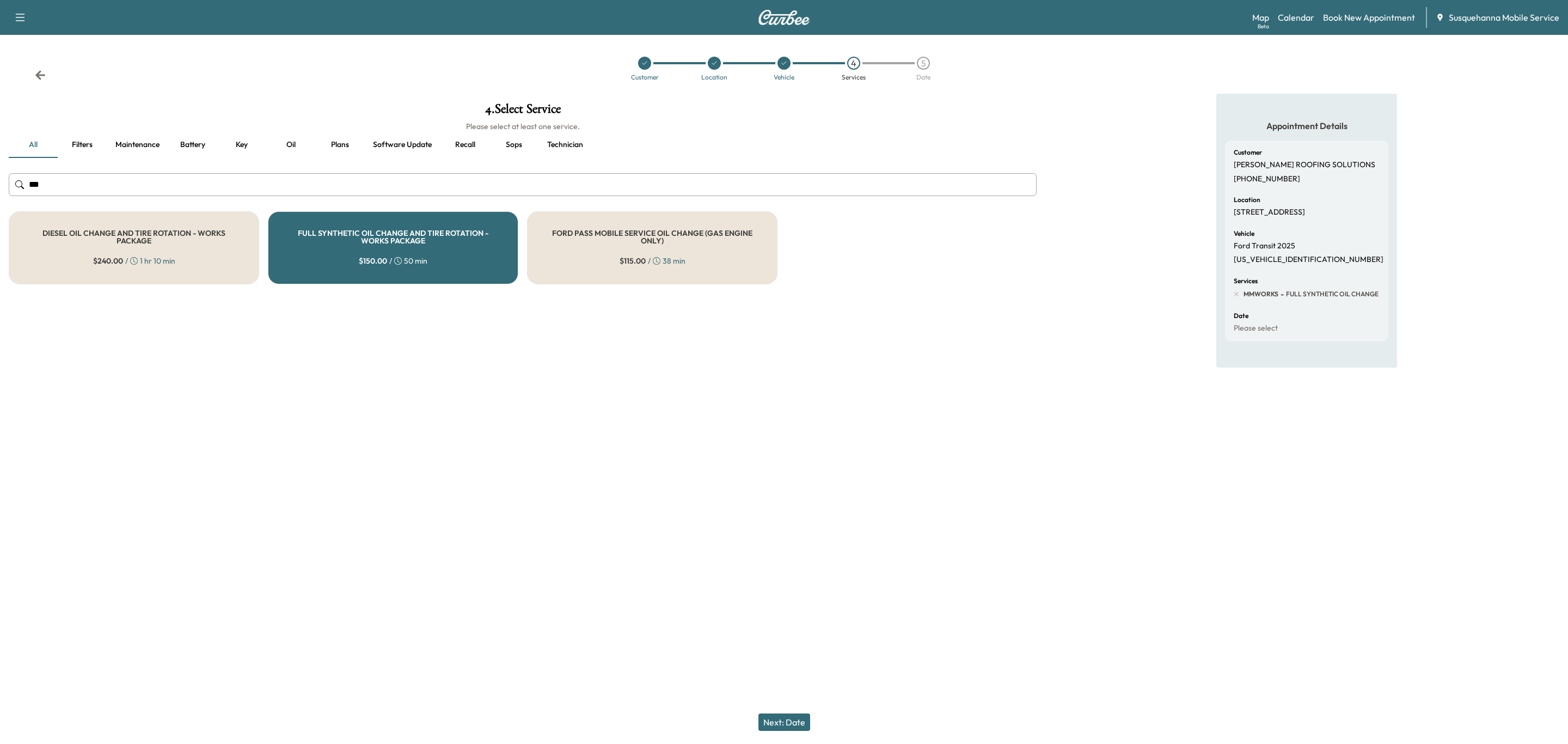
click at [786, 717] on button "Next: Date" at bounding box center [785, 723] width 52 height 18
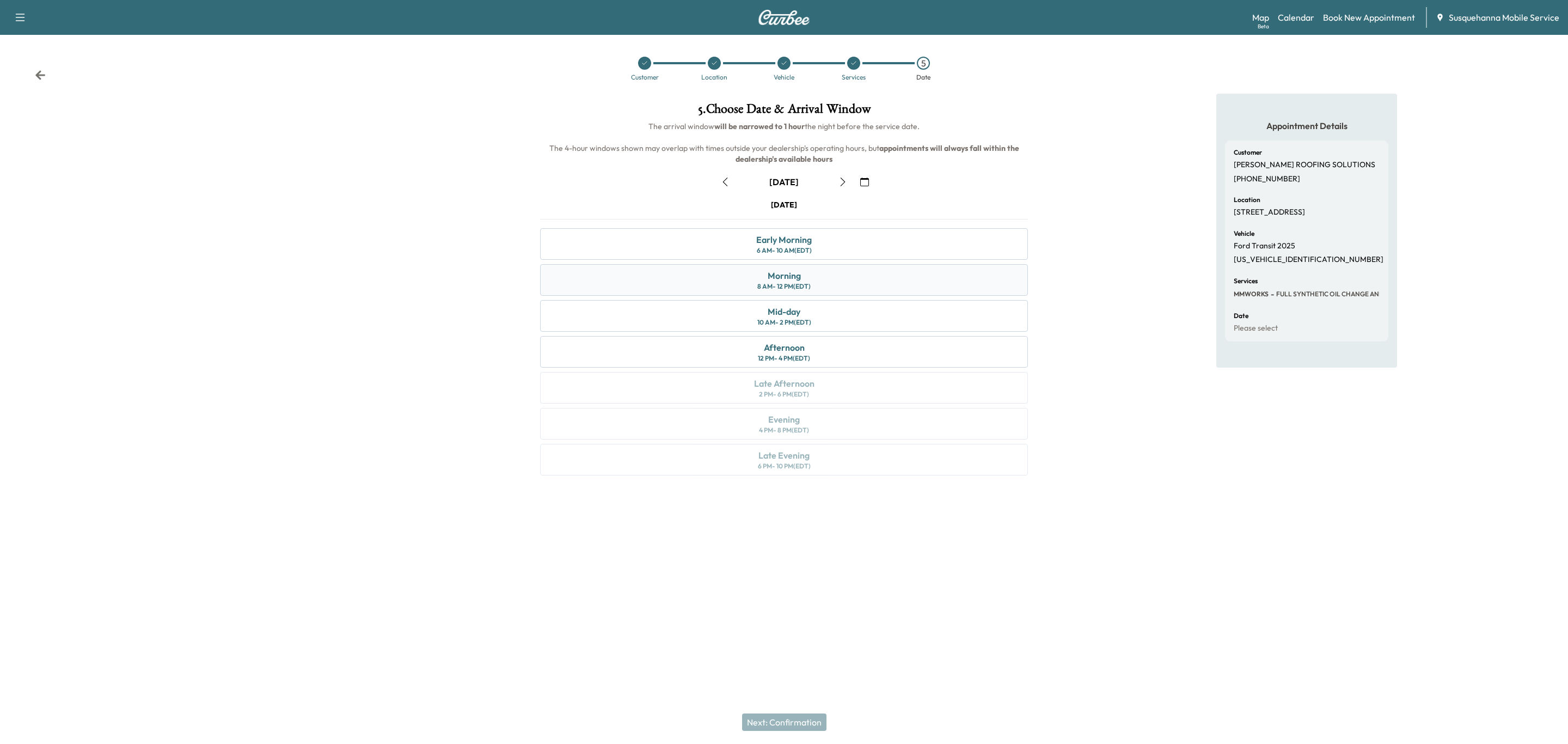
click at [829, 278] on div "Morning 8 AM - 12 PM (EDT)" at bounding box center [784, 280] width 488 height 32
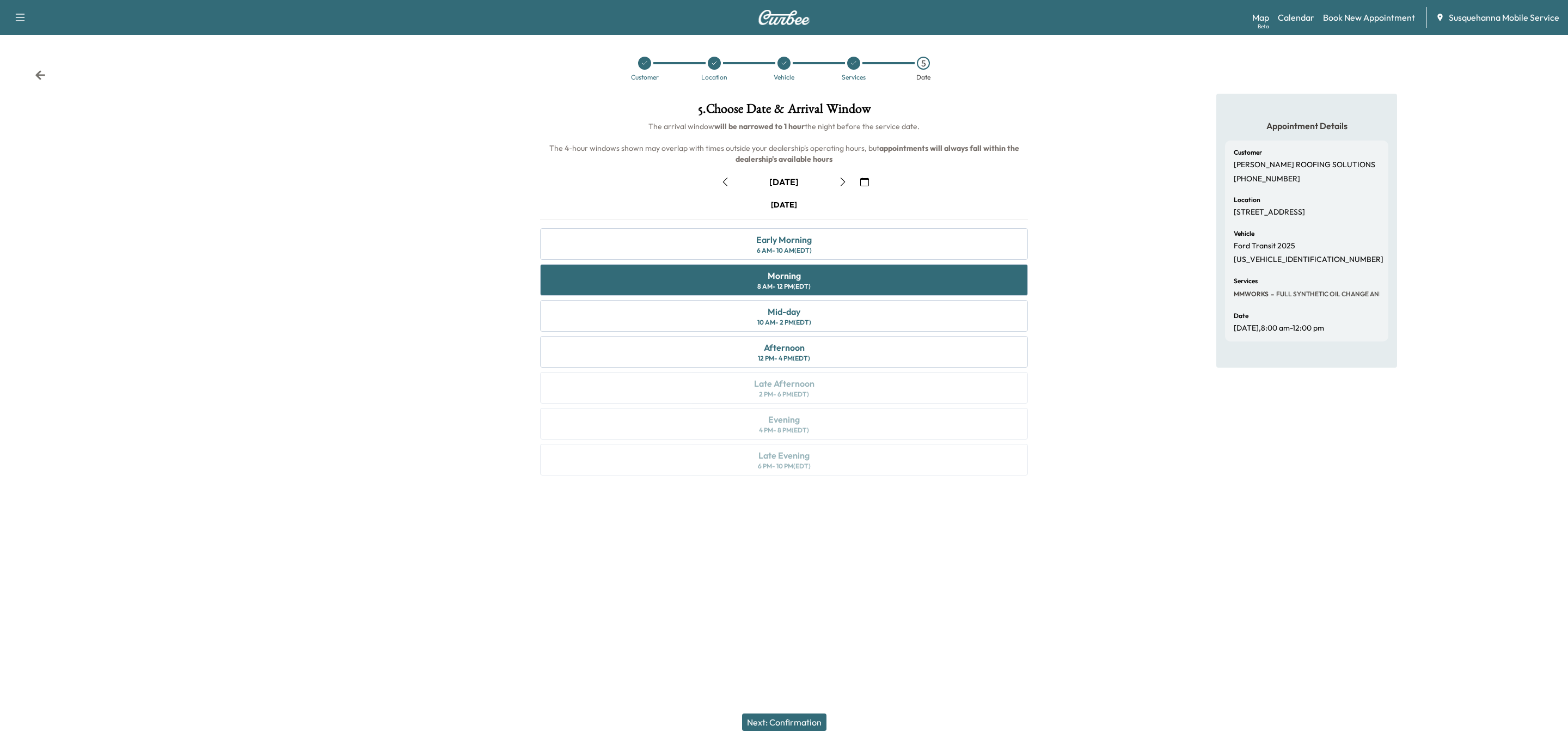
click at [790, 723] on button "Next: Confirmation" at bounding box center [785, 723] width 84 height 18
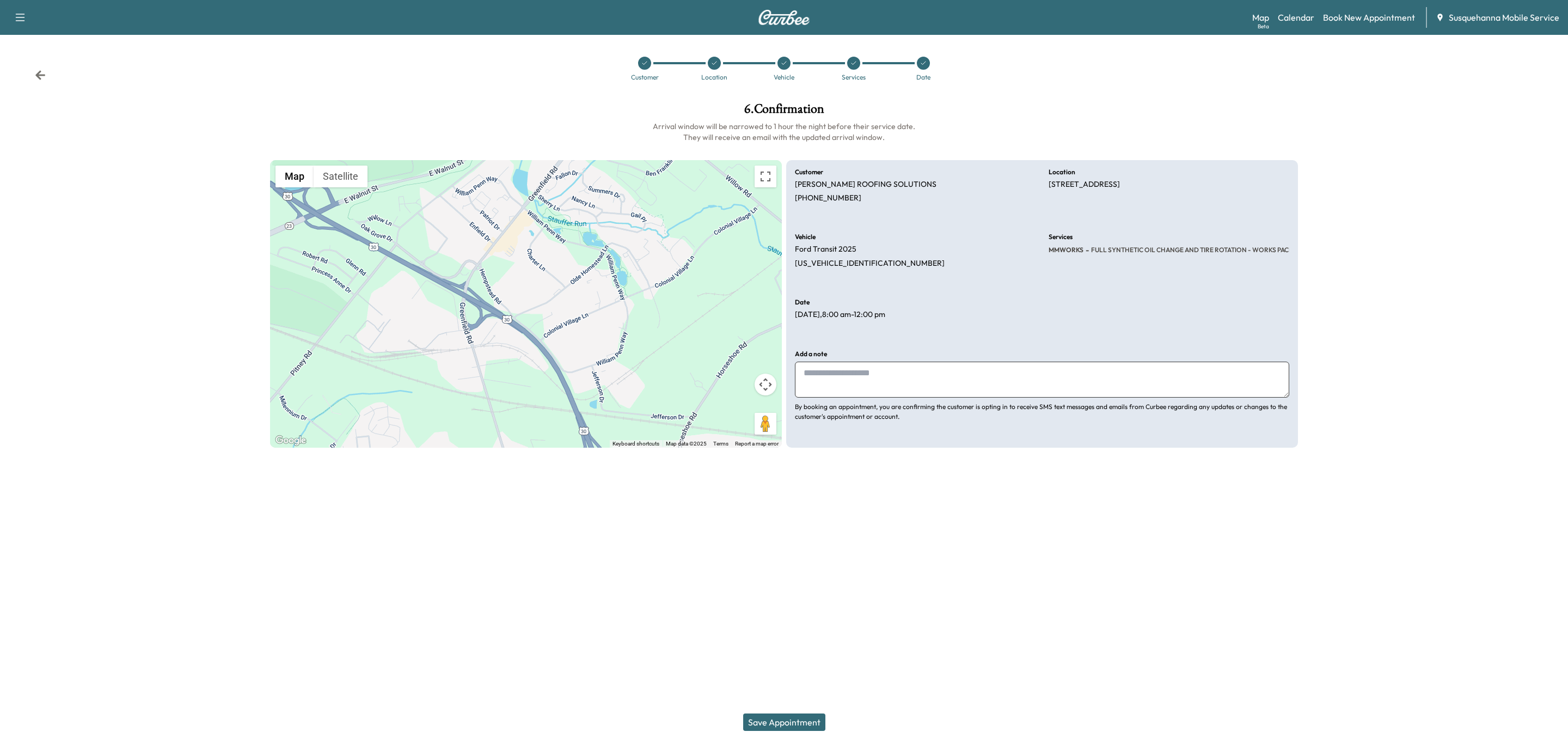
click at [922, 372] on textarea at bounding box center [1042, 379] width 495 height 36
click at [1034, 372] on textarea "**********" at bounding box center [1042, 379] width 495 height 36
type textarea "**********"
click at [776, 725] on button "Save Appointment" at bounding box center [784, 723] width 82 height 18
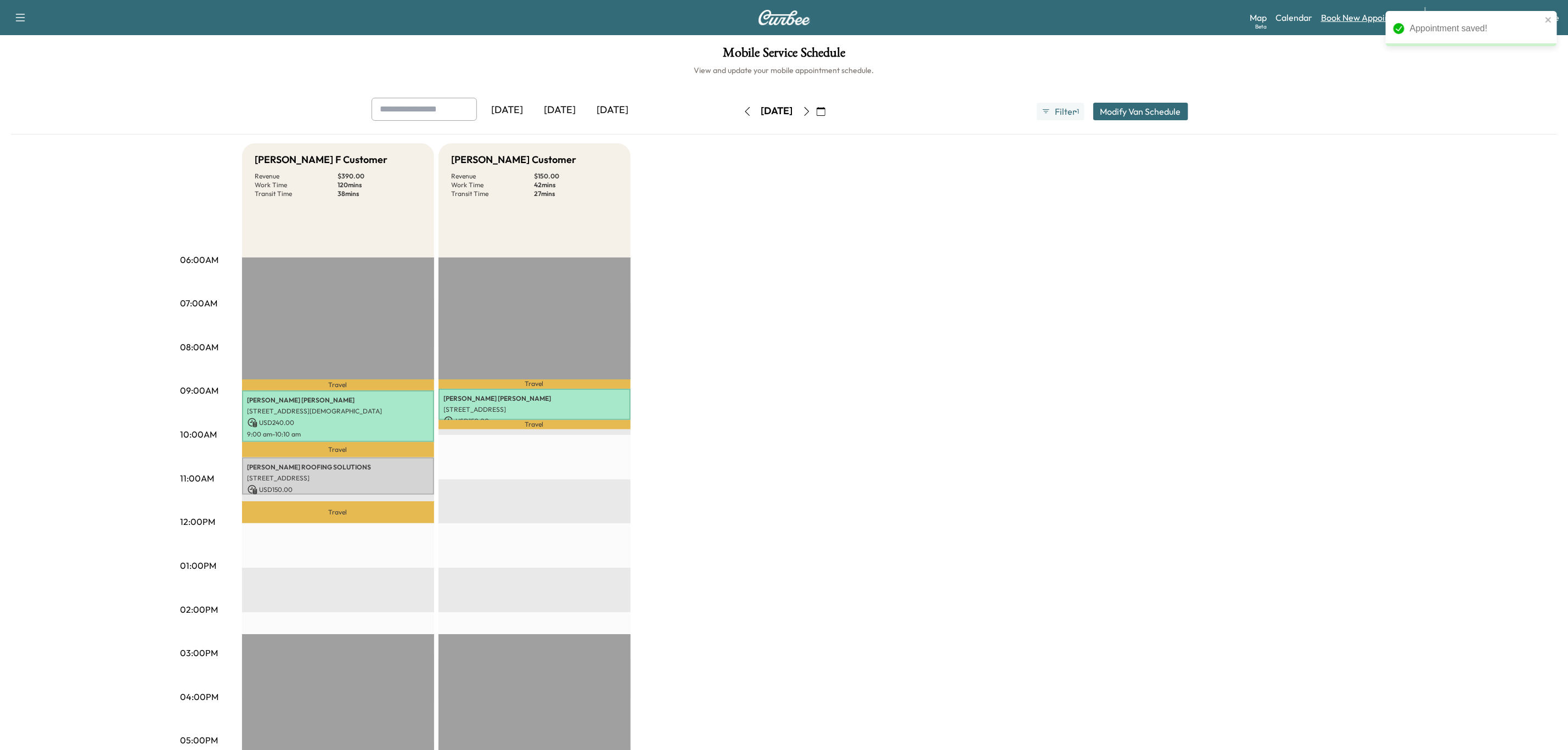
click at [1334, 16] on link "Book New Appointment" at bounding box center [1367, 18] width 93 height 13
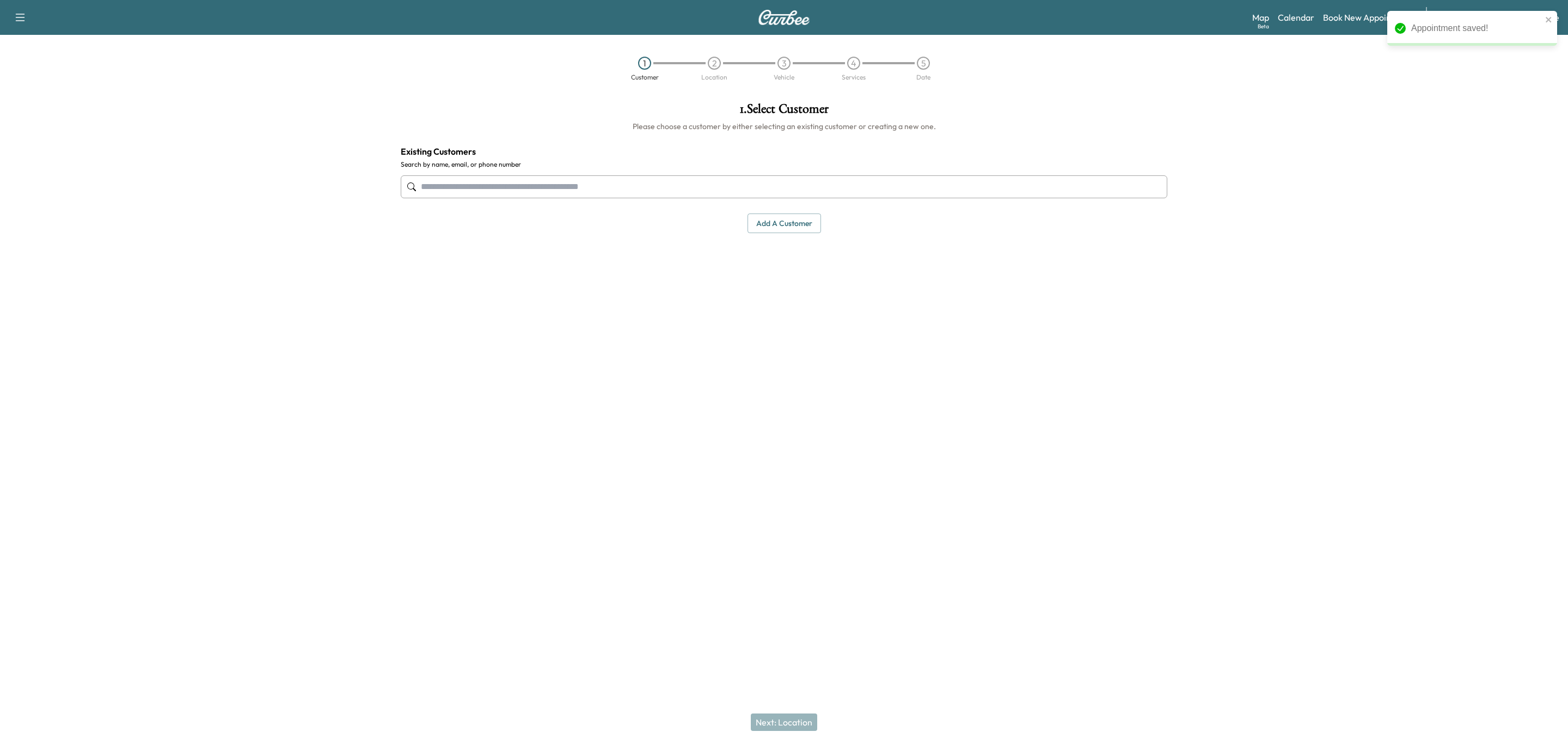
click at [724, 176] on input "text" at bounding box center [784, 187] width 767 height 23
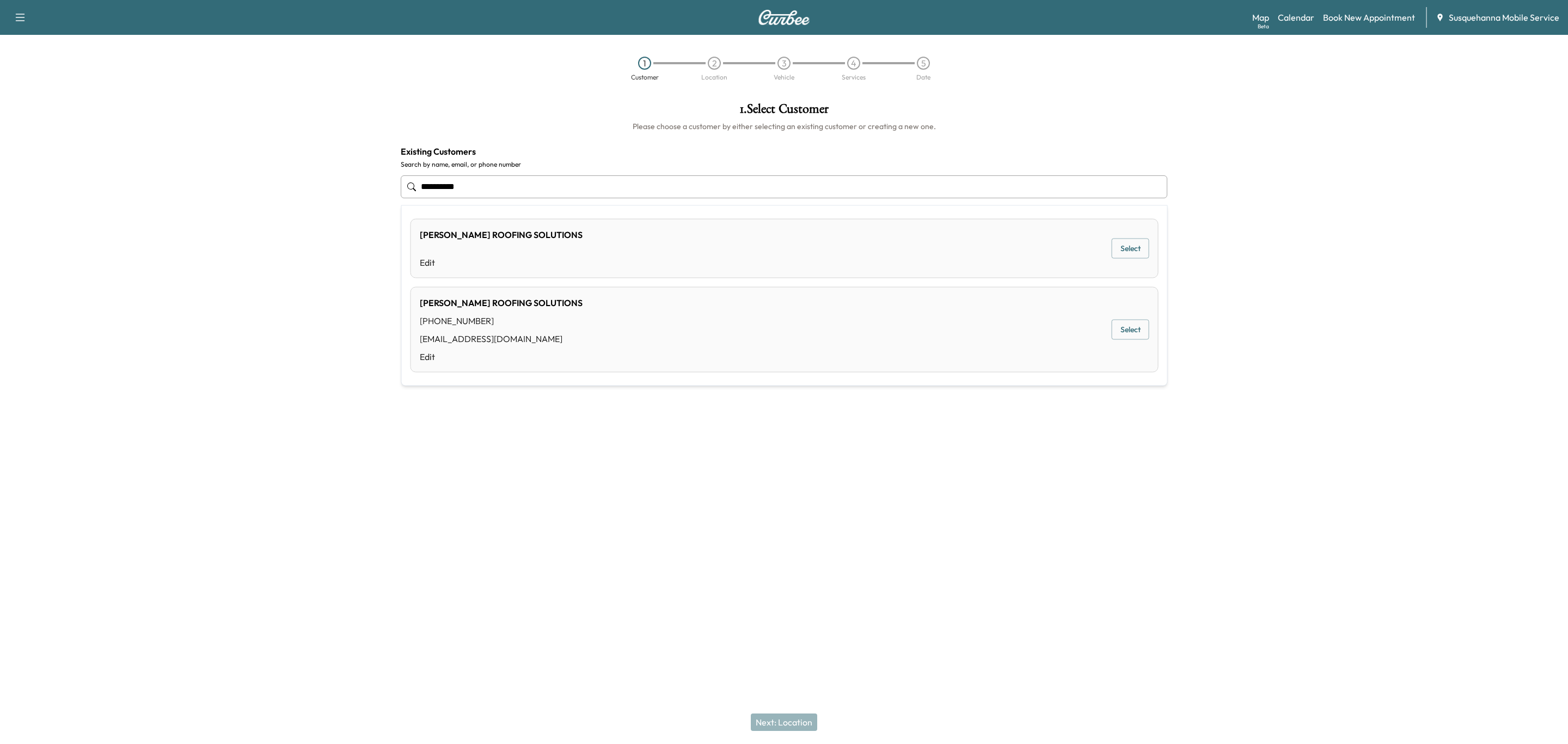
click at [740, 312] on div "[PERSON_NAME] ROOFING SOLUTIONS [PHONE_NUMBER] [EMAIL_ADDRESS][DOMAIN_NAME] Edi…" at bounding box center [785, 329] width 748 height 85
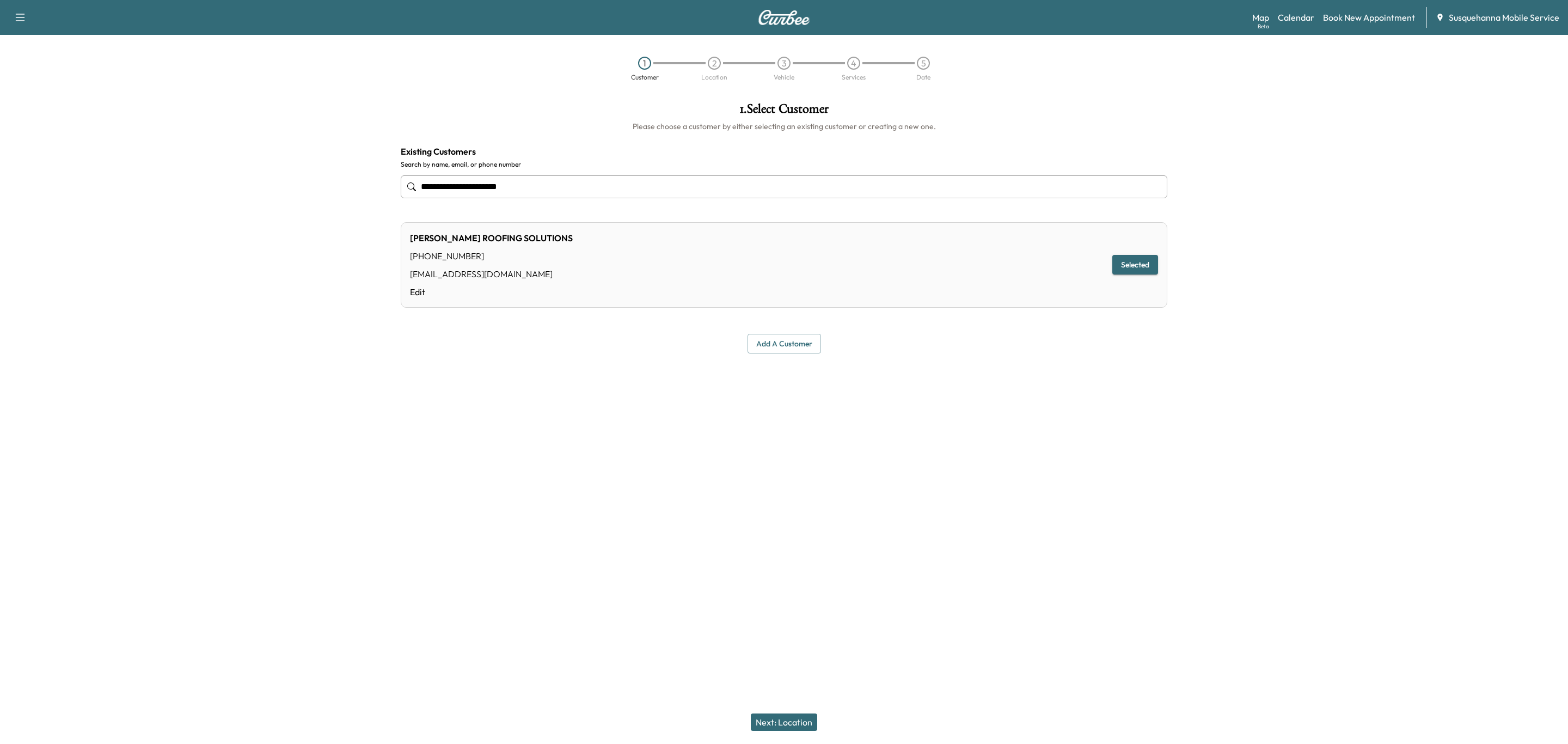
type input "**********"
click at [804, 714] on button "Next: Location" at bounding box center [784, 723] width 67 height 18
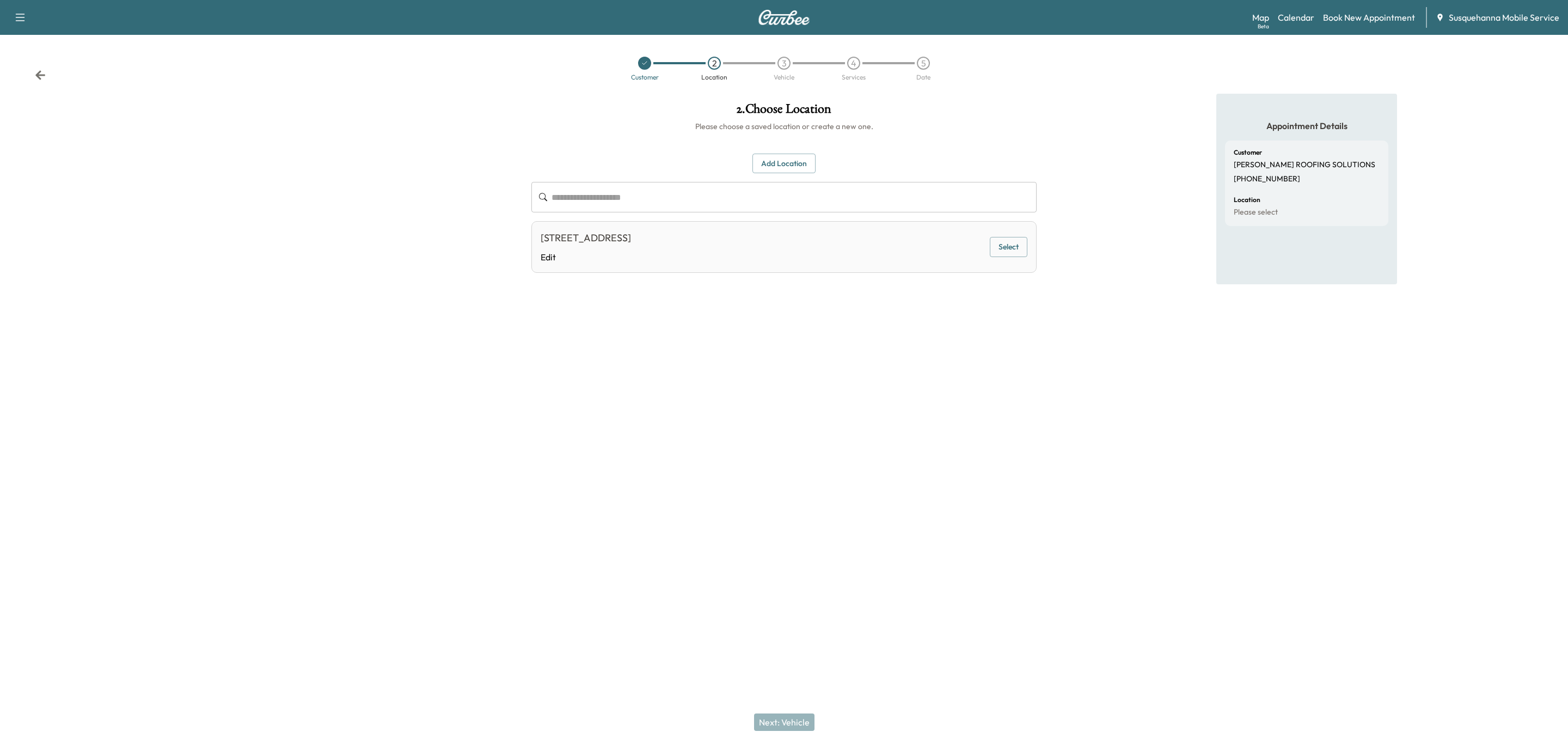
click at [804, 716] on div "Next: Vehicle" at bounding box center [784, 722] width 1568 height 44
click at [1019, 242] on button "Select" at bounding box center [1008, 247] width 38 height 20
click at [799, 720] on button "Next: Vehicle" at bounding box center [785, 723] width 61 height 18
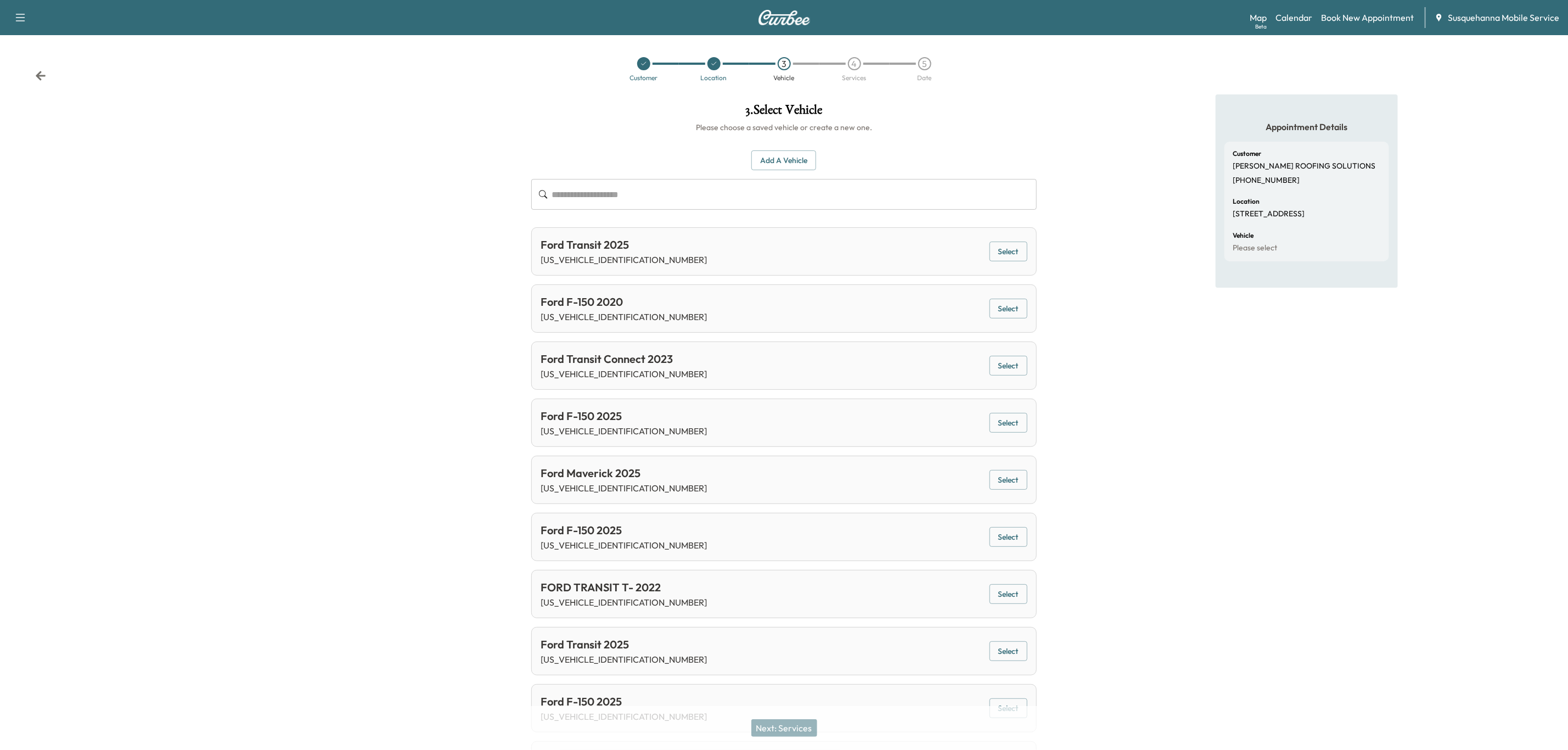
click at [681, 201] on input "text" at bounding box center [794, 194] width 484 height 31
paste input "**********"
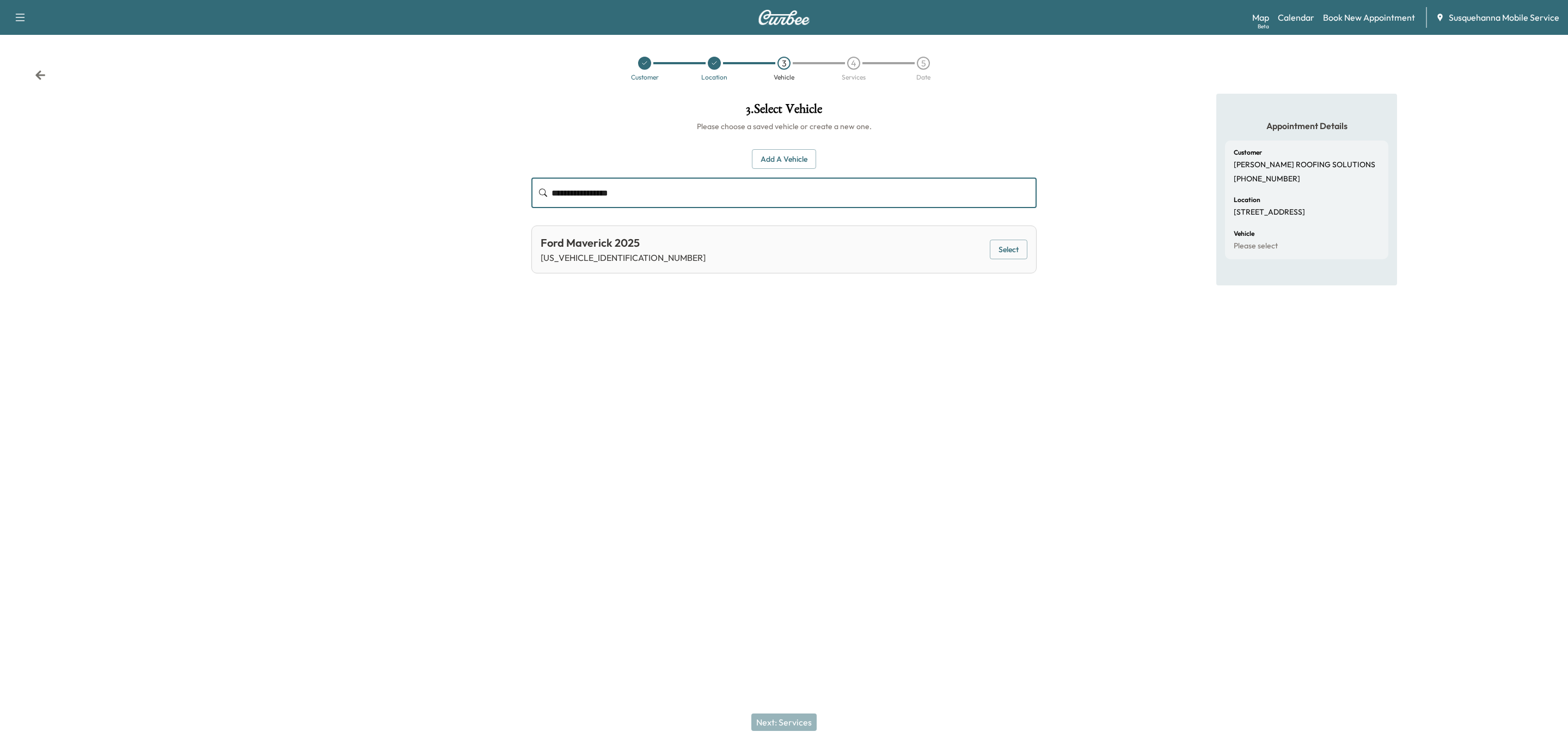
type input "**********"
click at [1016, 244] on button "Select" at bounding box center [1008, 249] width 38 height 20
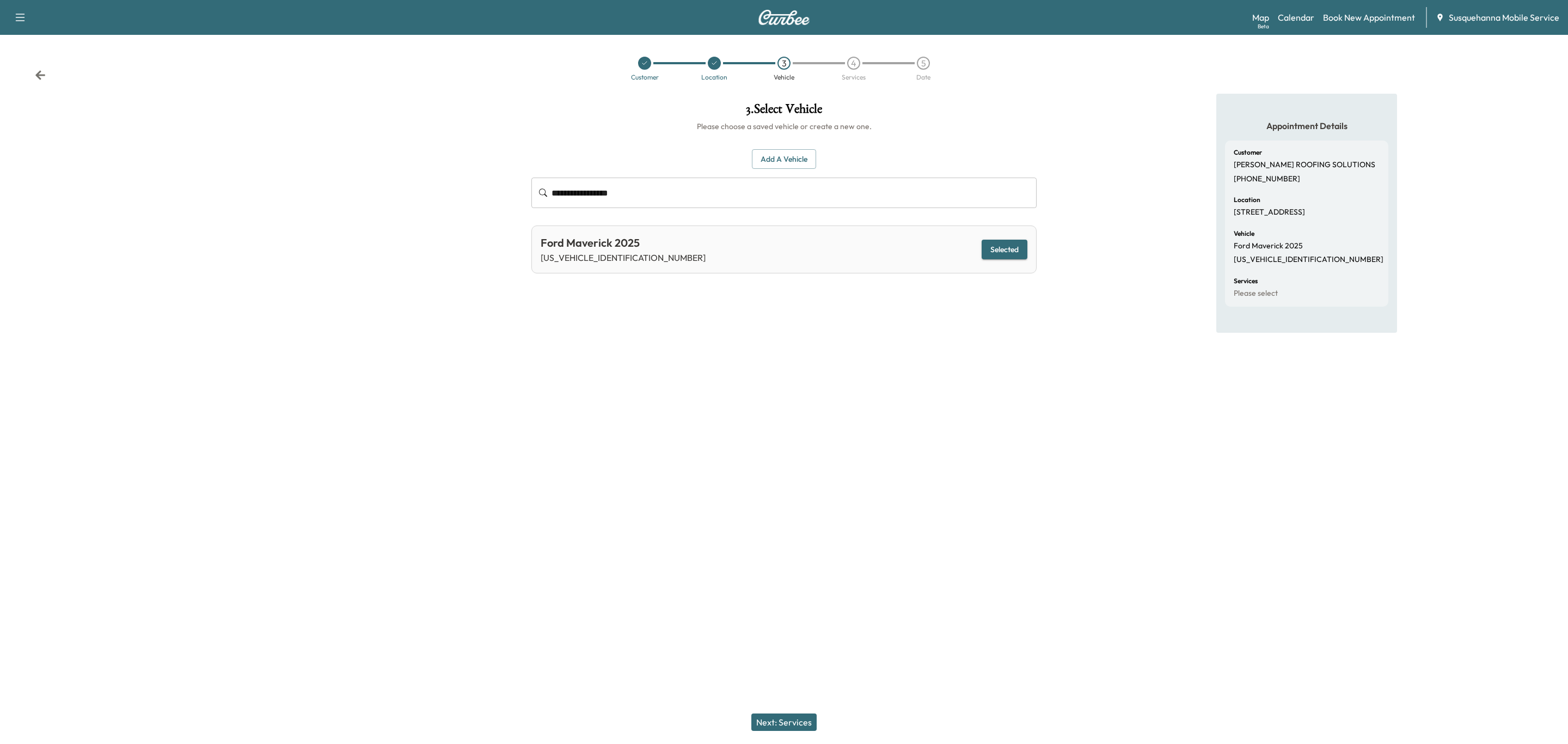
click at [810, 723] on button "Next: Services" at bounding box center [784, 723] width 65 height 18
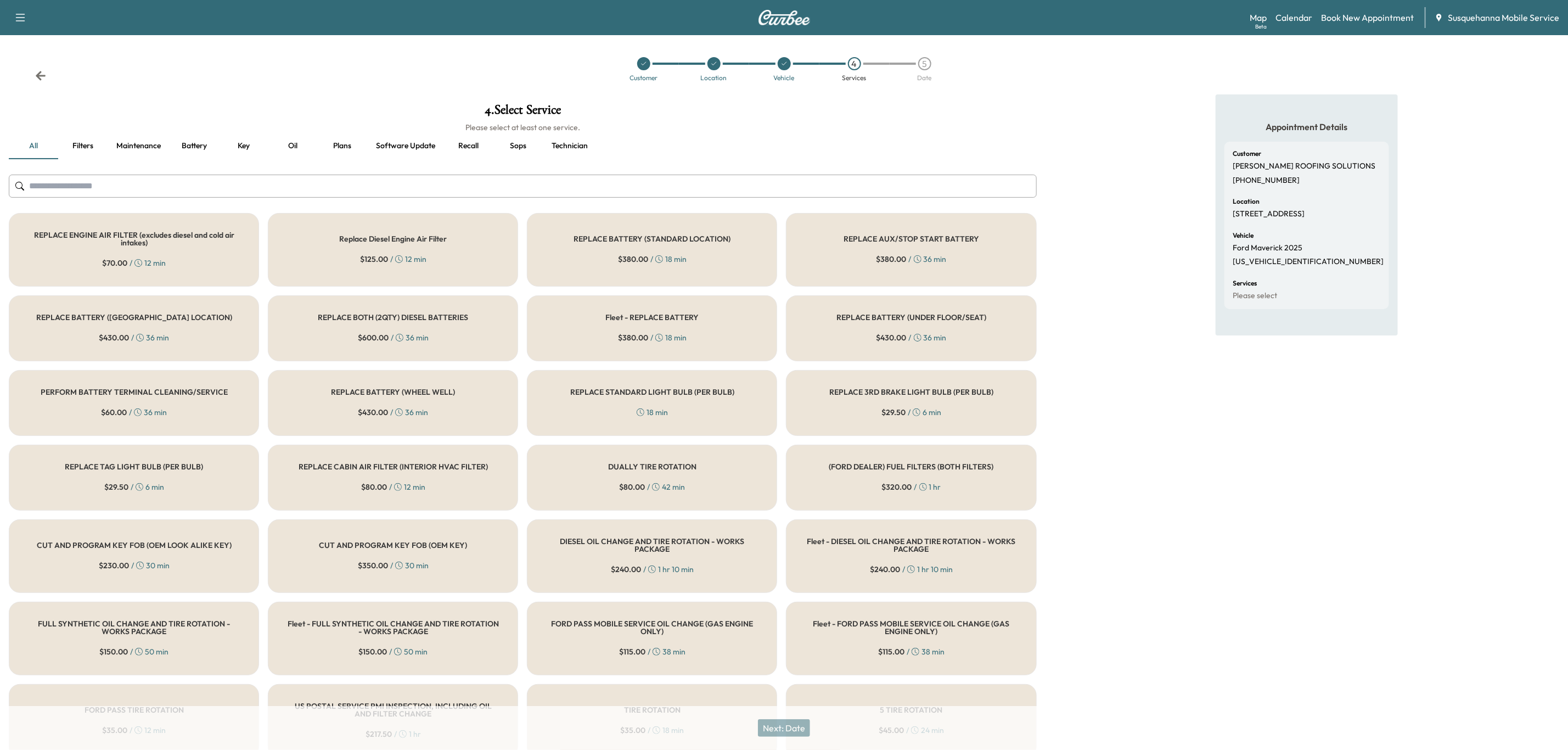
click at [577, 185] on input "text" at bounding box center [523, 186] width 1028 height 23
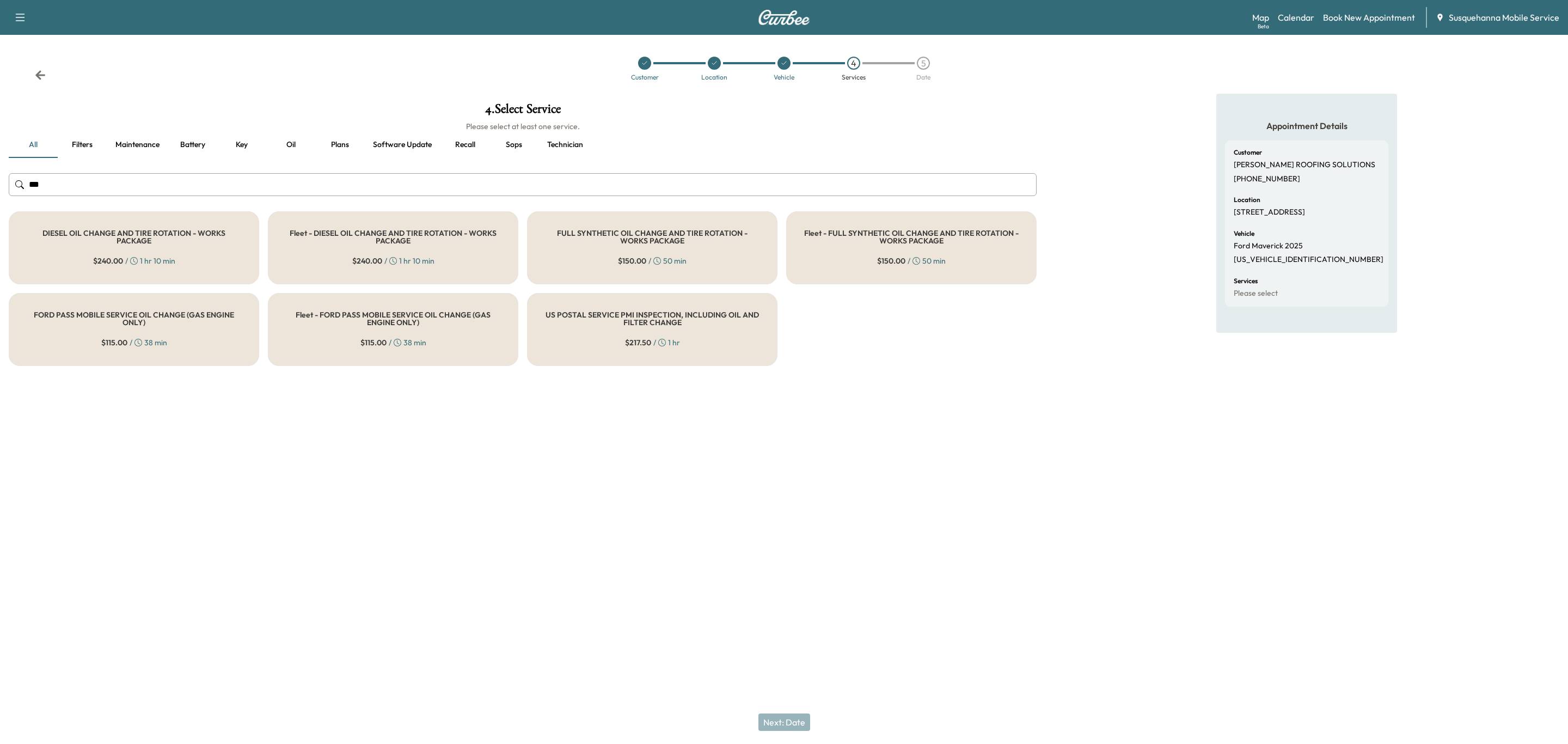
type input "***"
click at [586, 223] on div "FULL SYNTHETIC OIL CHANGE AND TIRE ROTATION - WORKS PACKAGE $ 150.00 / 50 min" at bounding box center [652, 247] width 250 height 73
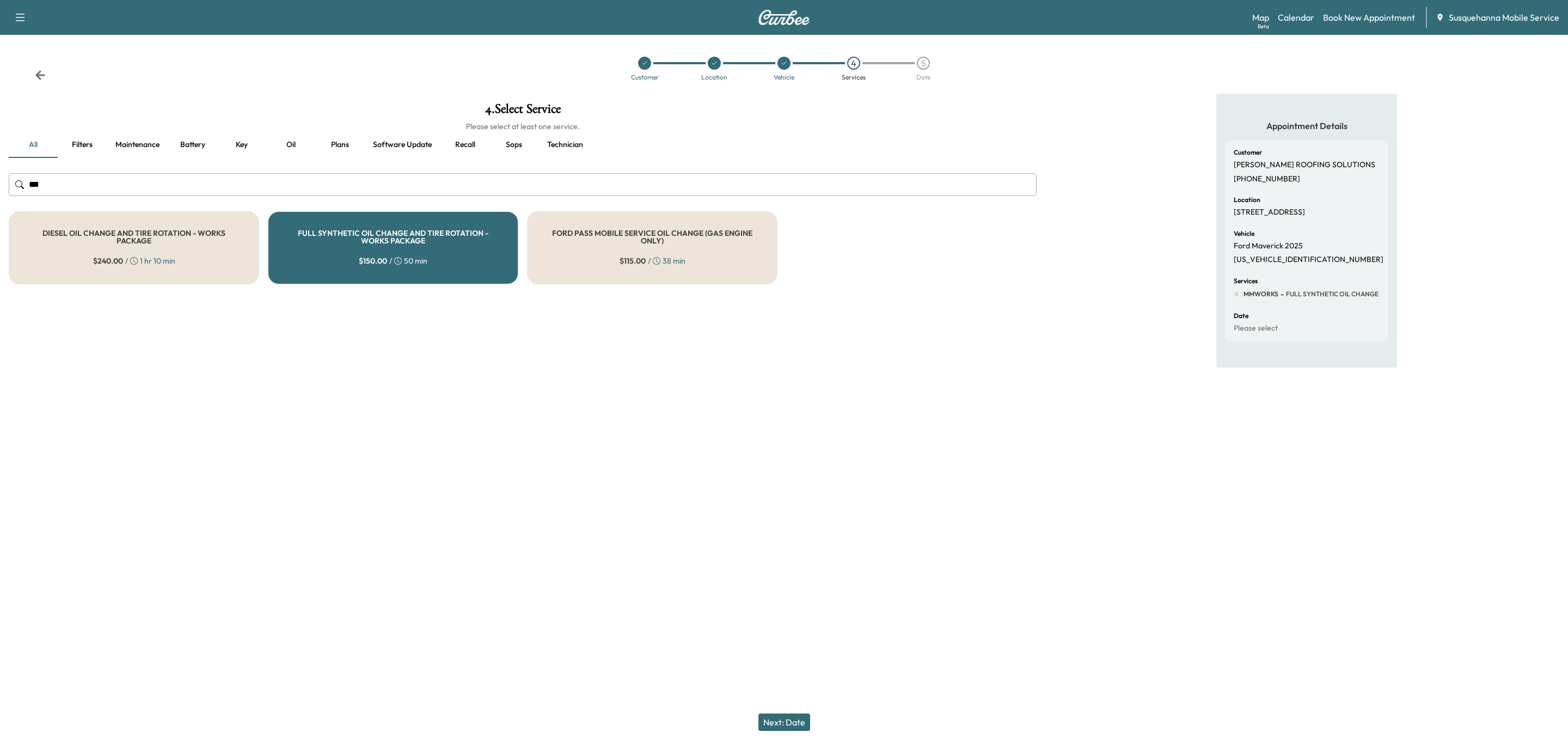
click at [783, 716] on button "Next: Date" at bounding box center [785, 723] width 52 height 18
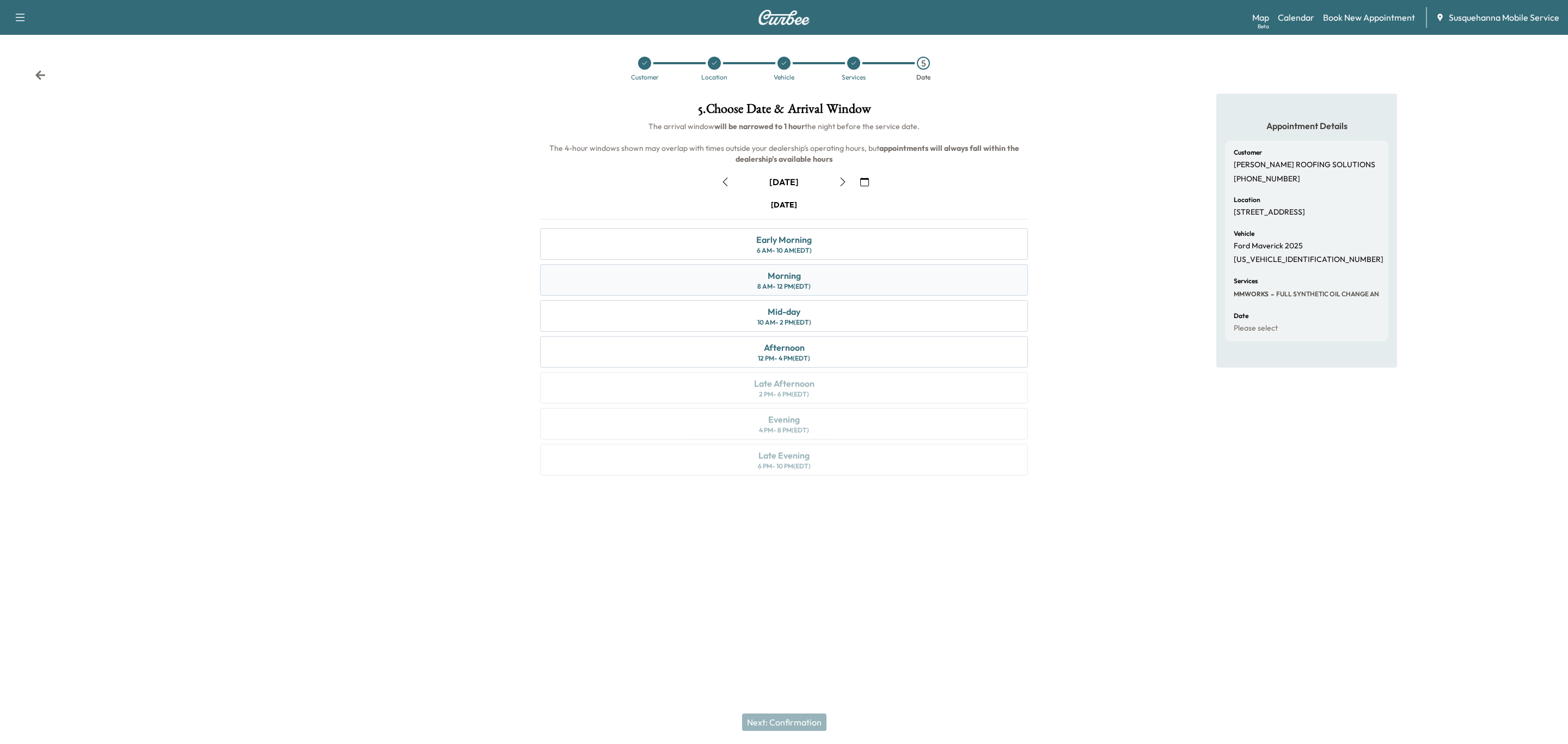
click at [832, 285] on div "Morning 8 AM - 12 PM (EDT)" at bounding box center [784, 280] width 488 height 32
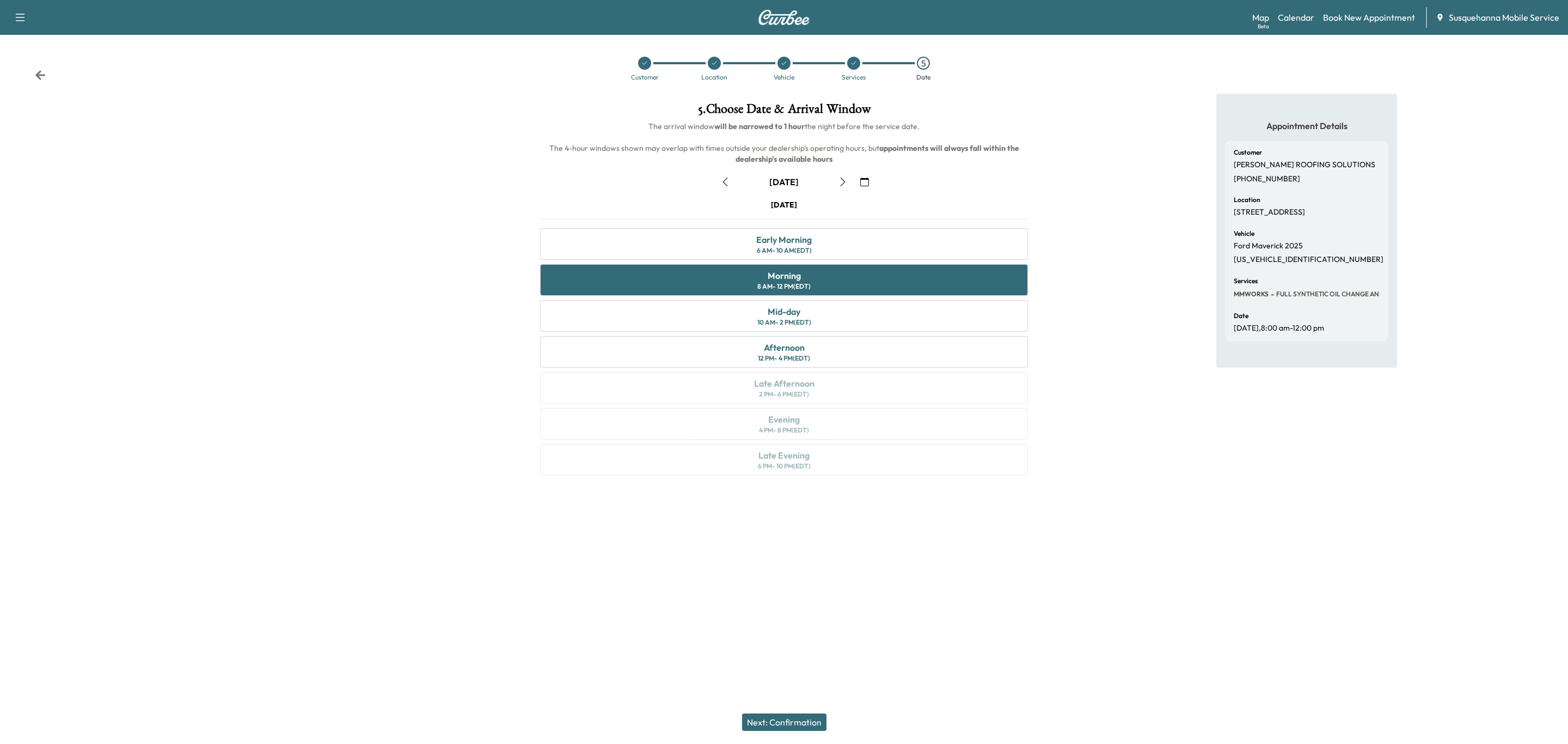
click at [815, 717] on button "Next: Confirmation" at bounding box center [785, 723] width 84 height 18
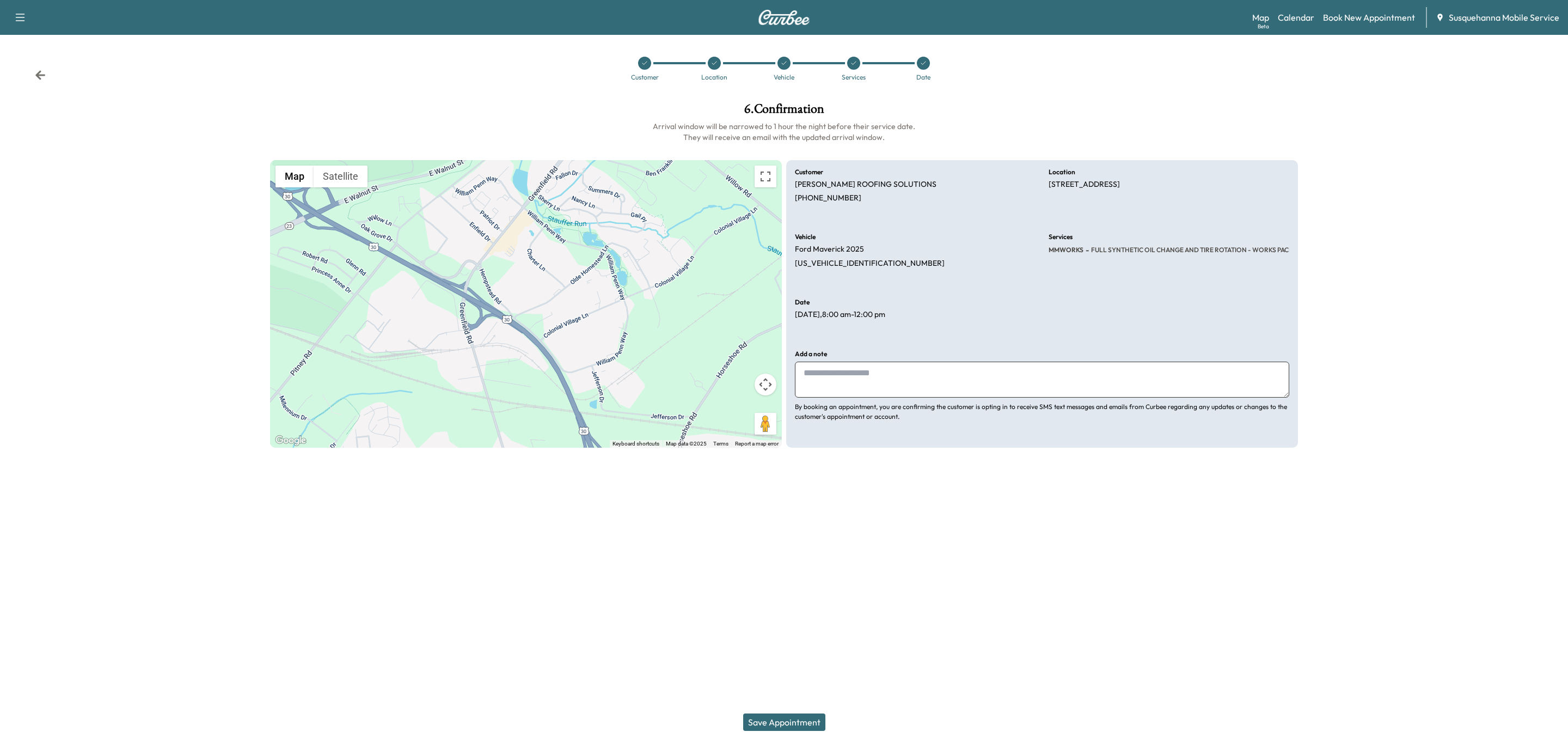
click at [922, 382] on textarea at bounding box center [1042, 379] width 495 height 36
type textarea "*"
type textarea "**********"
click at [802, 725] on button "Save Appointment" at bounding box center [784, 723] width 82 height 18
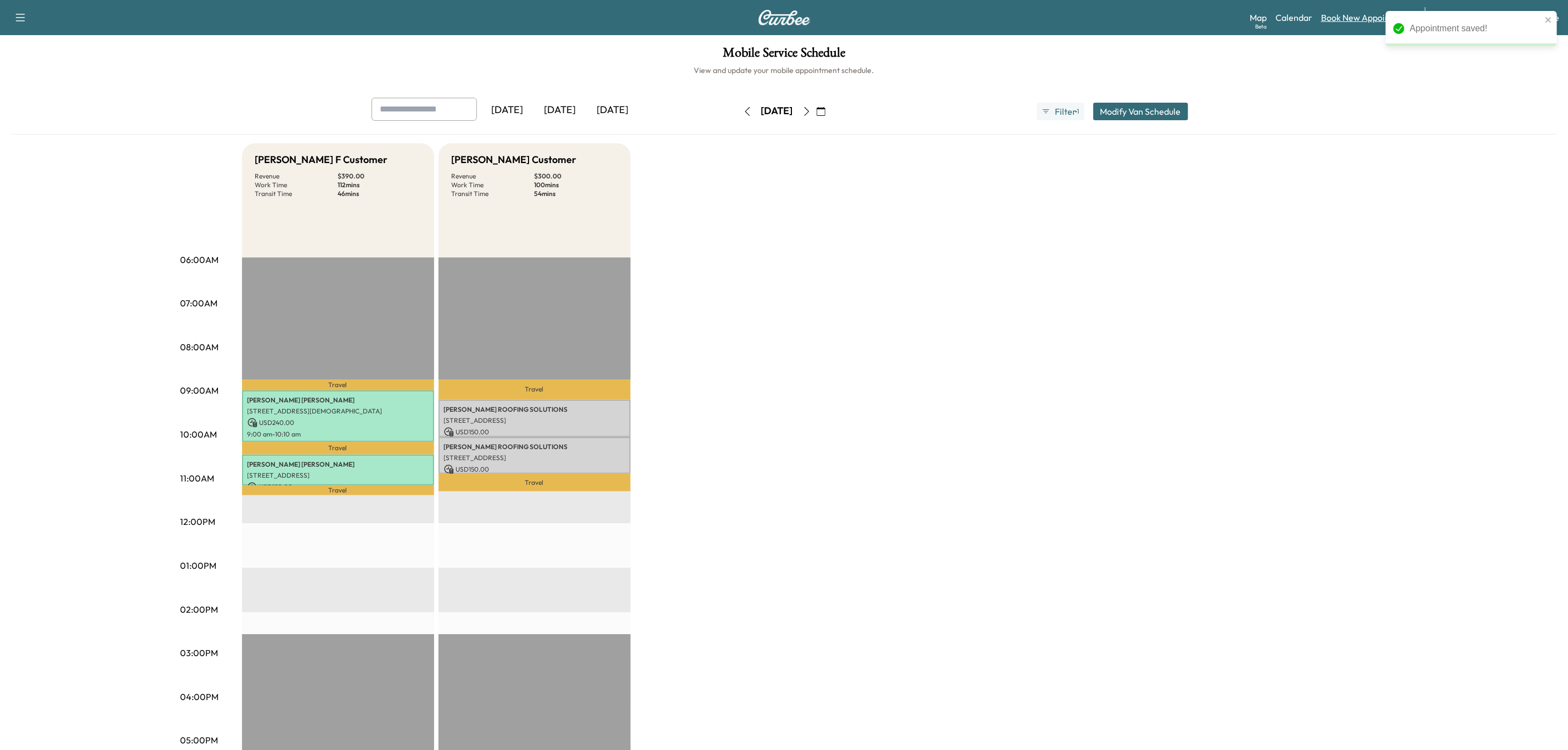
click at [1358, 17] on link "Book New Appointment" at bounding box center [1367, 18] width 93 height 13
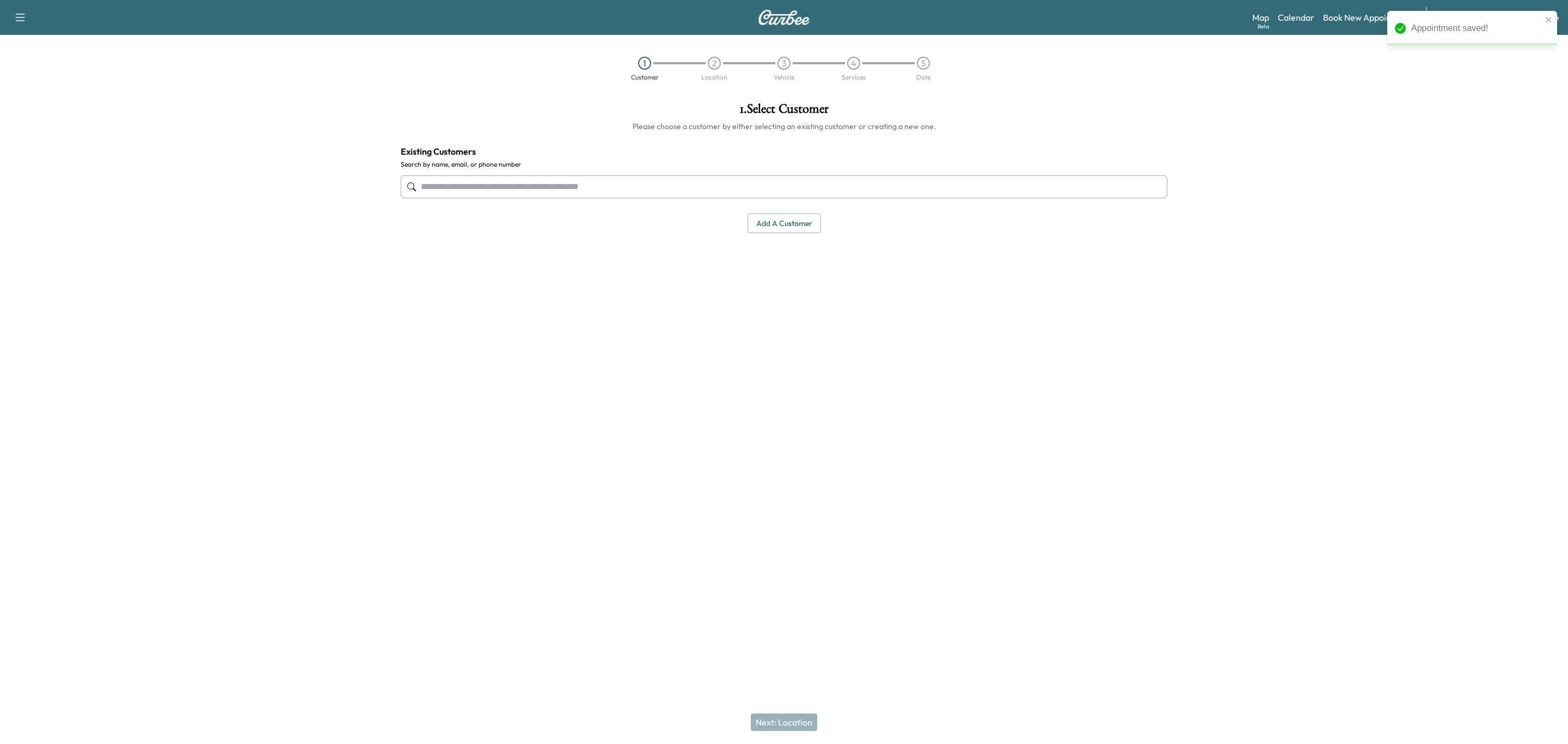
click at [603, 182] on input "text" at bounding box center [784, 187] width 767 height 23
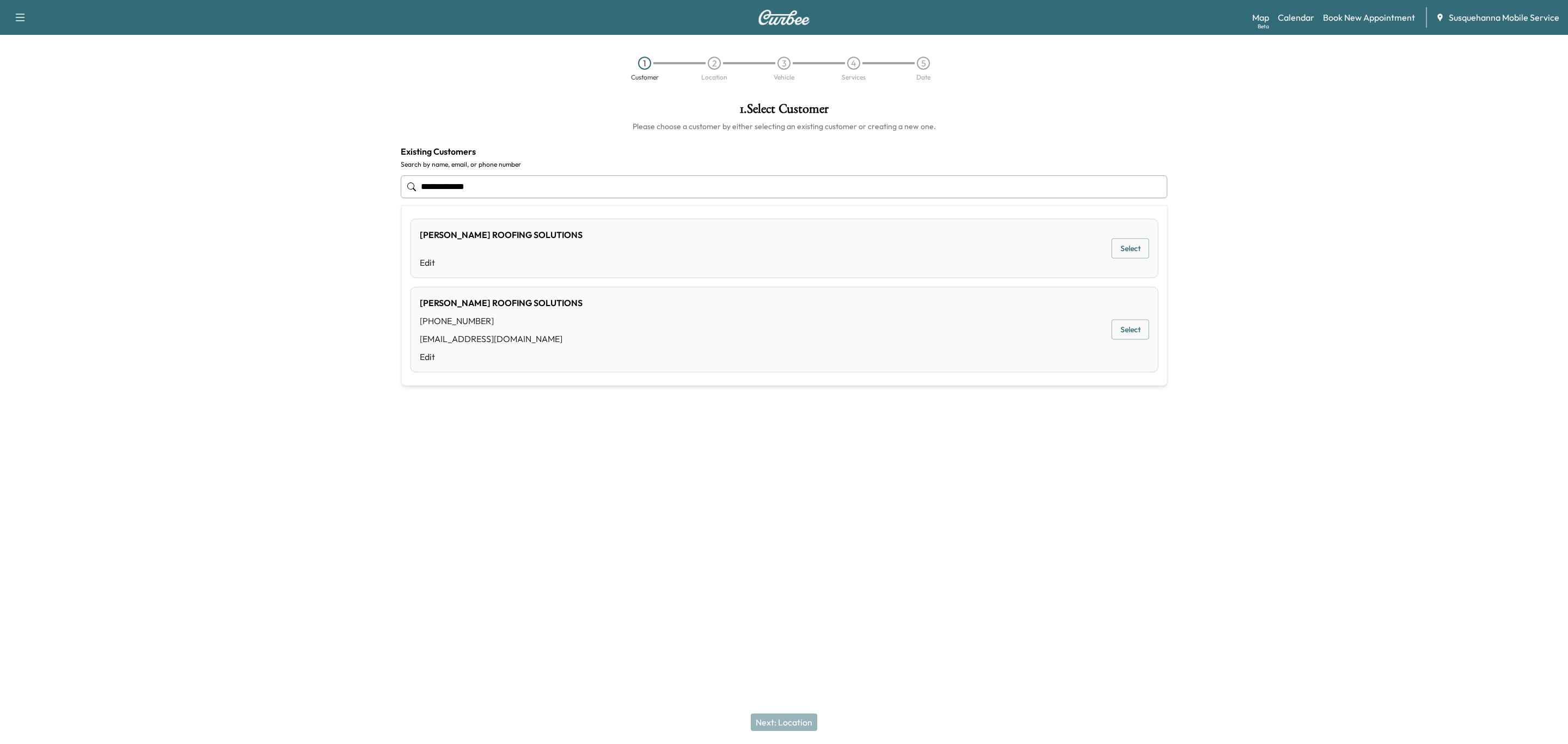
click at [670, 316] on div "[PERSON_NAME] ROOFING SOLUTIONS [PHONE_NUMBER] [EMAIL_ADDRESS][DOMAIN_NAME] Edi…" at bounding box center [785, 329] width 748 height 85
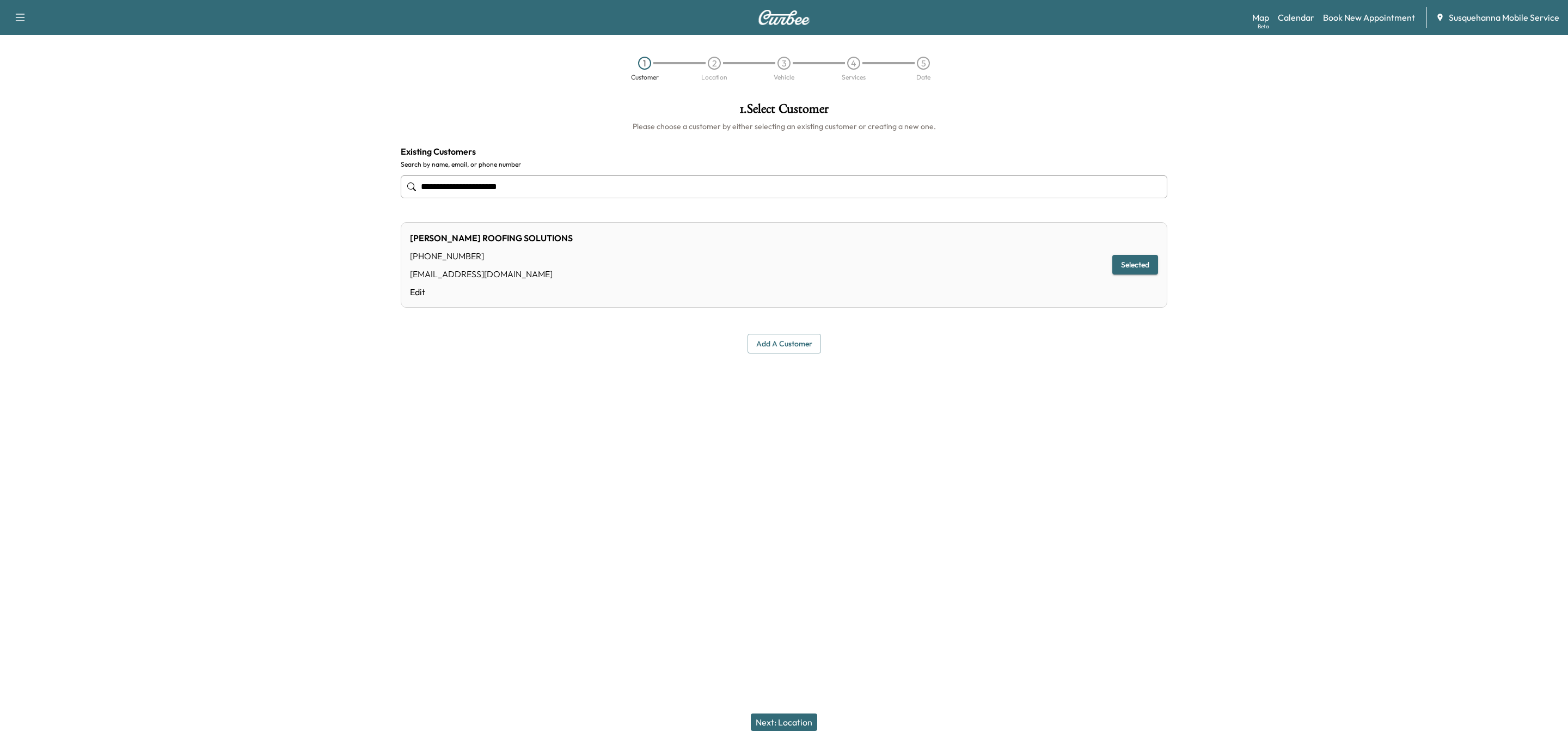
type input "**********"
click at [793, 723] on button "Next: Location" at bounding box center [784, 723] width 67 height 18
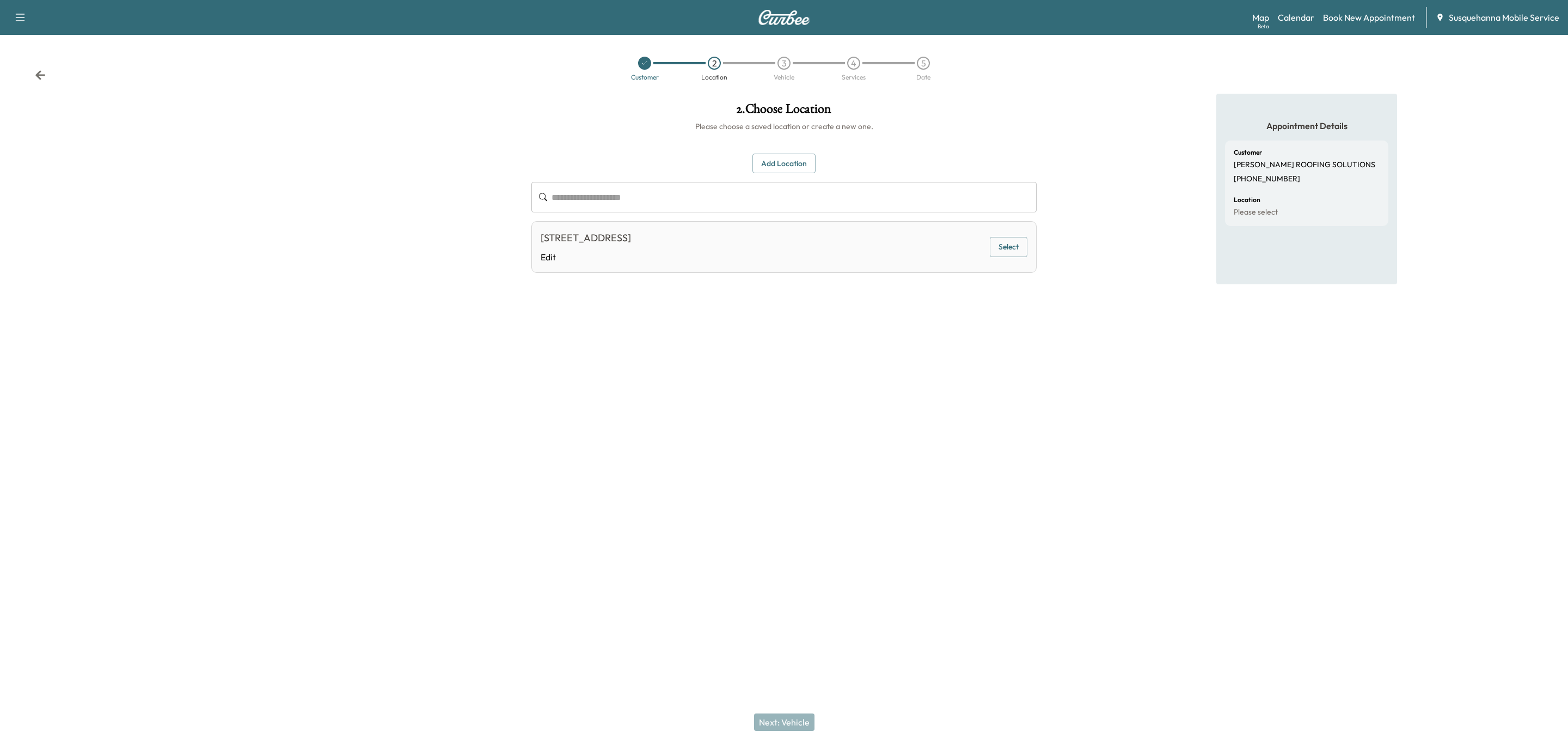
click at [1008, 242] on button "Select" at bounding box center [1008, 247] width 38 height 20
click at [807, 720] on button "Next: Vehicle" at bounding box center [785, 723] width 61 height 18
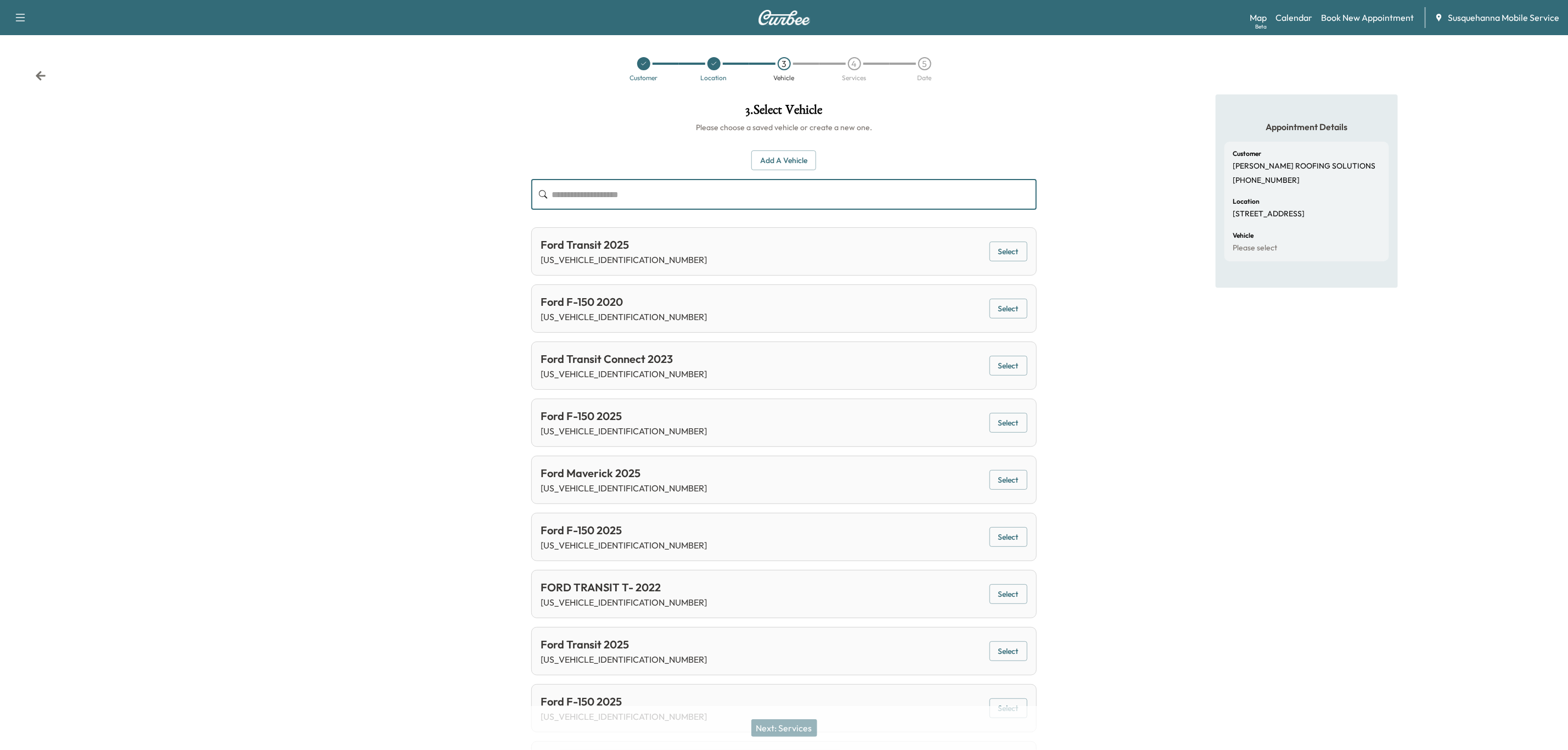
paste input "**********"
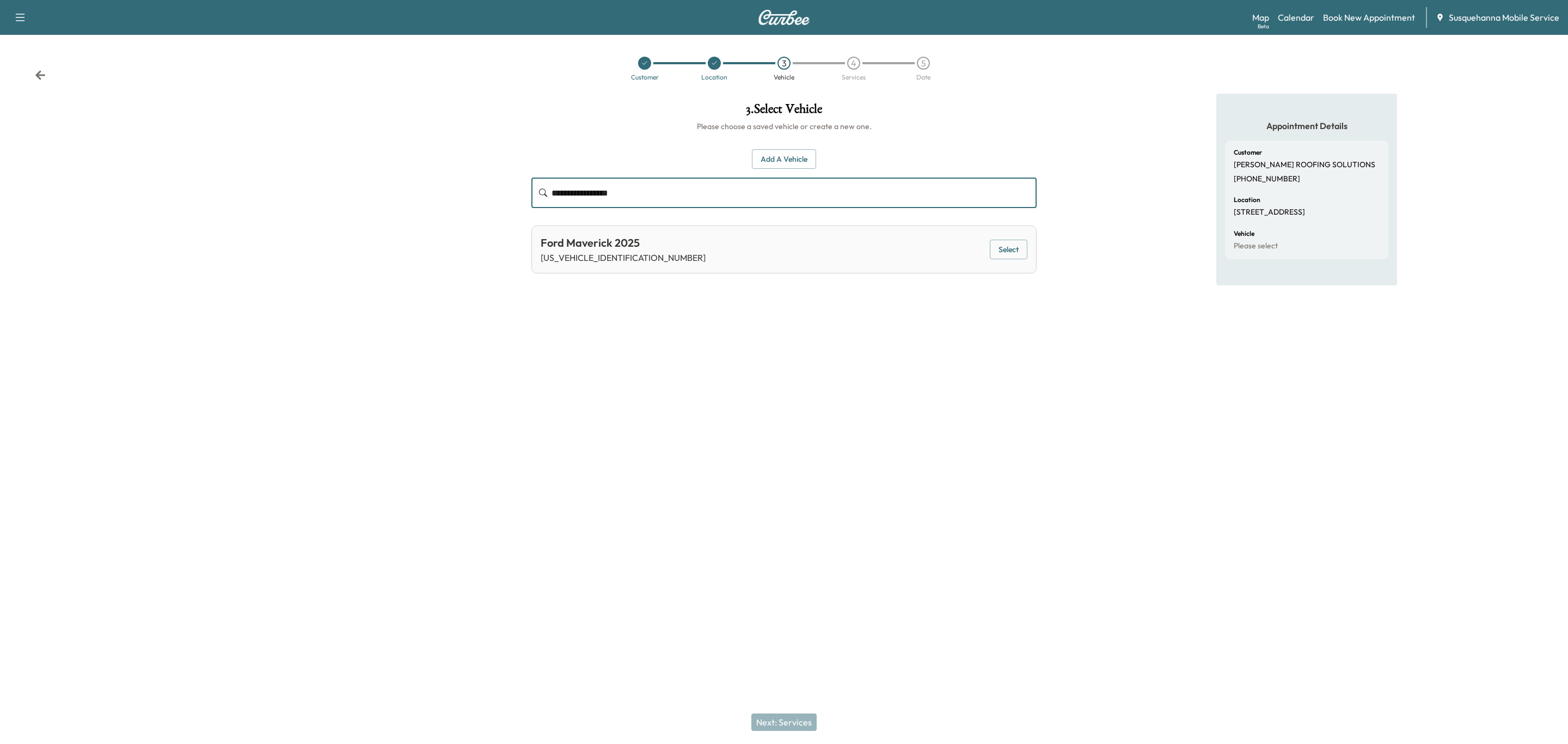
type input "**********"
click at [1003, 250] on button "Select" at bounding box center [1008, 249] width 38 height 20
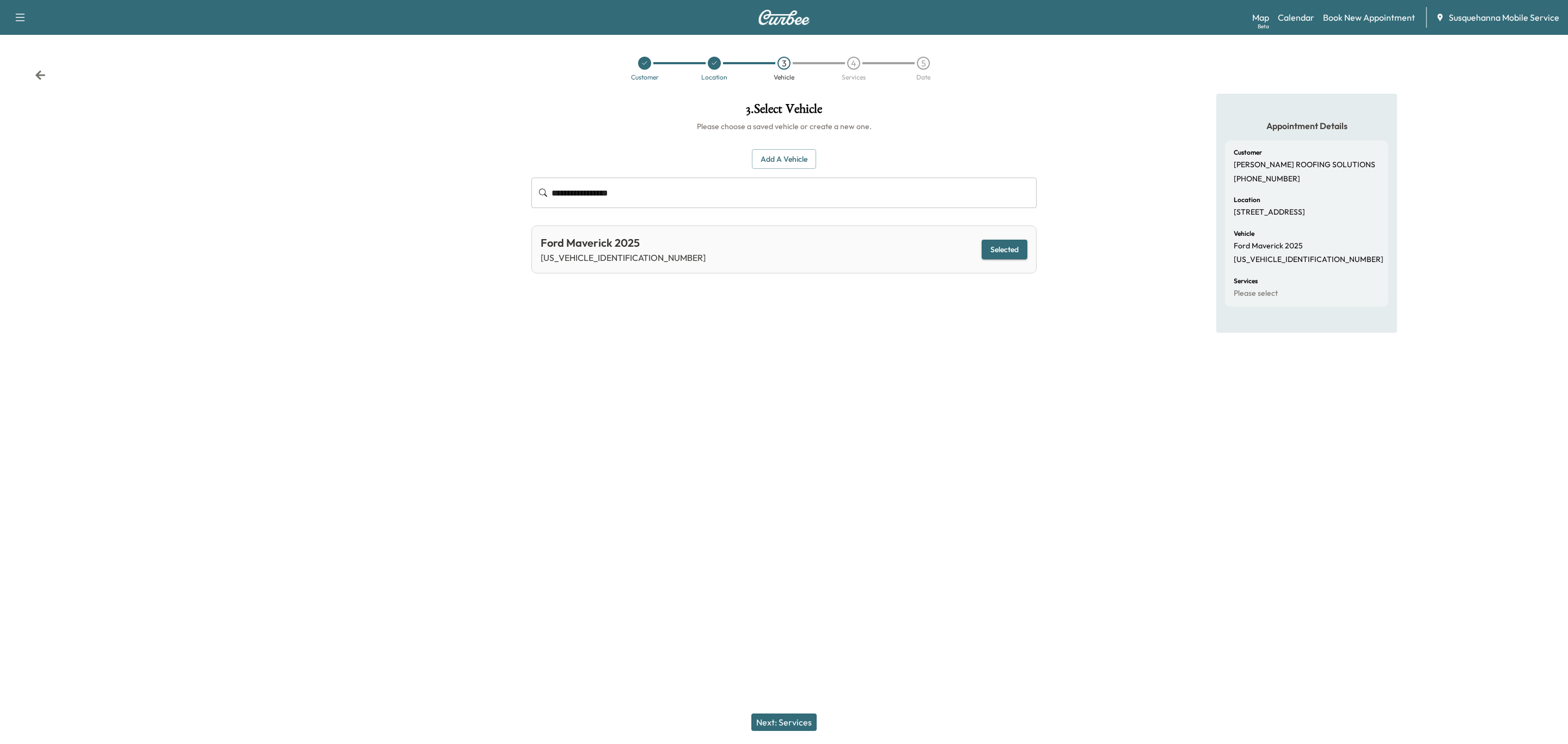
click at [802, 728] on button "Next: Services" at bounding box center [784, 723] width 65 height 18
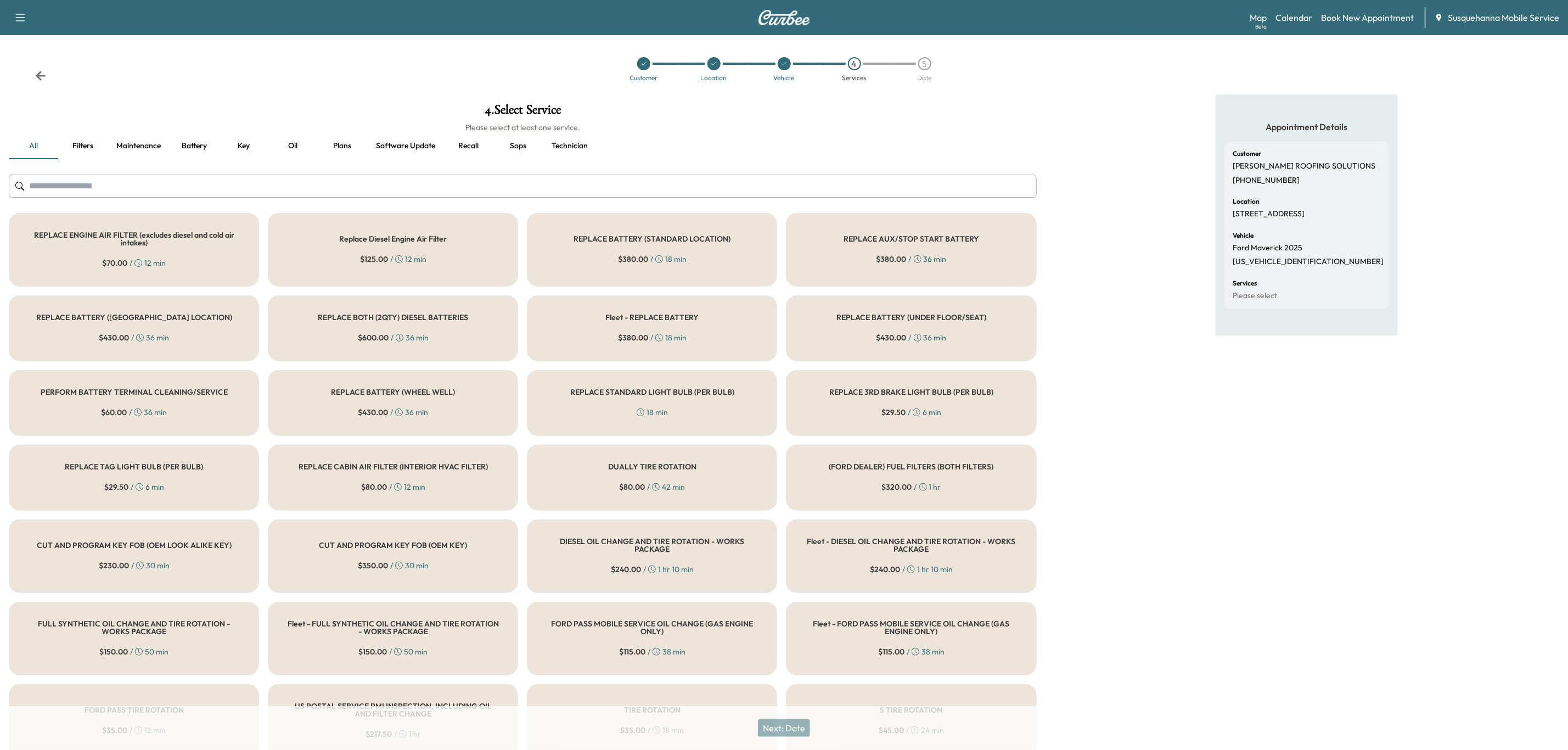
click at [667, 190] on input "text" at bounding box center [523, 186] width 1028 height 23
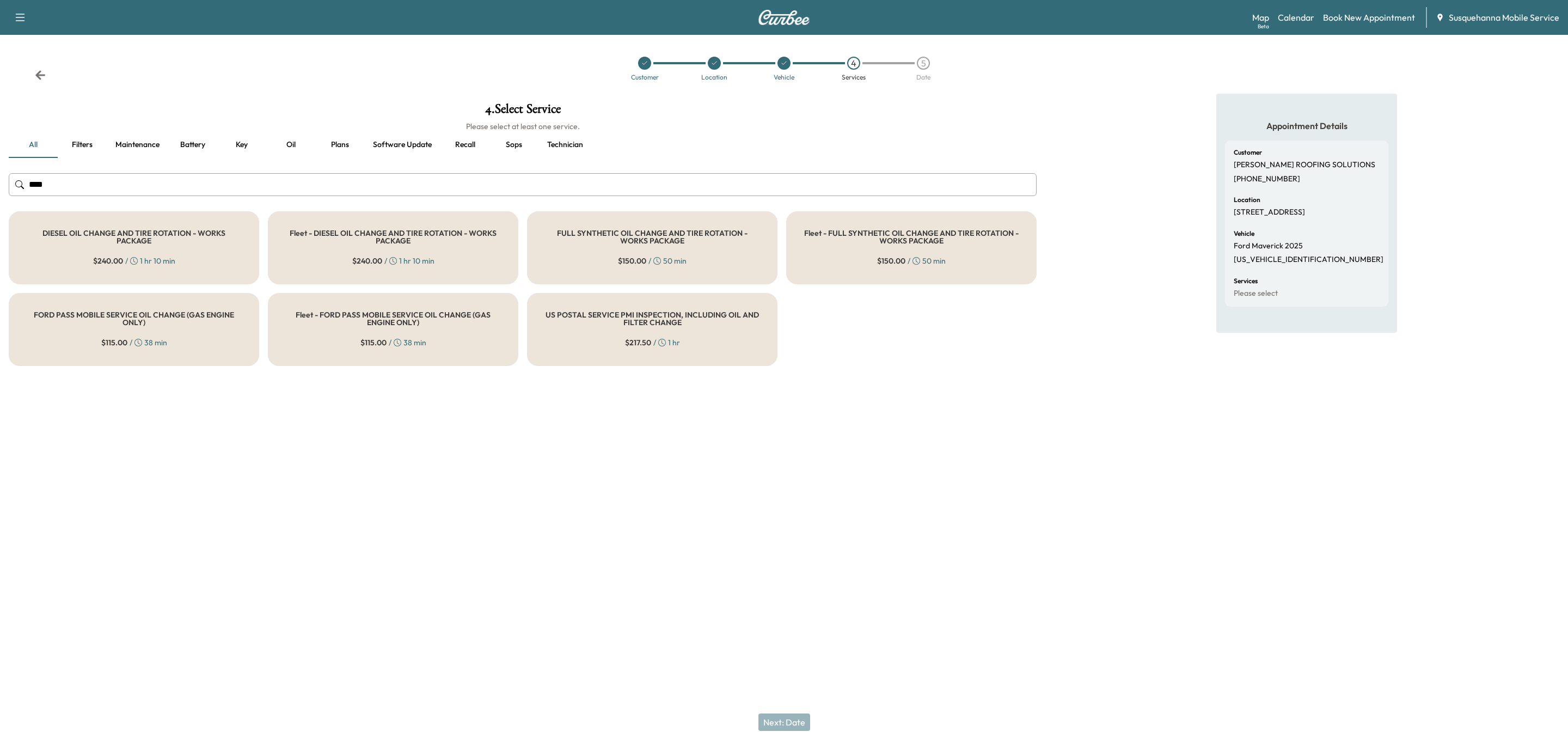
type input "***"
click at [627, 246] on div "FULL SYNTHETIC OIL CHANGE AND TIRE ROTATION - WORKS PACKAGE $ 150.00 / 50 min" at bounding box center [652, 247] width 250 height 73
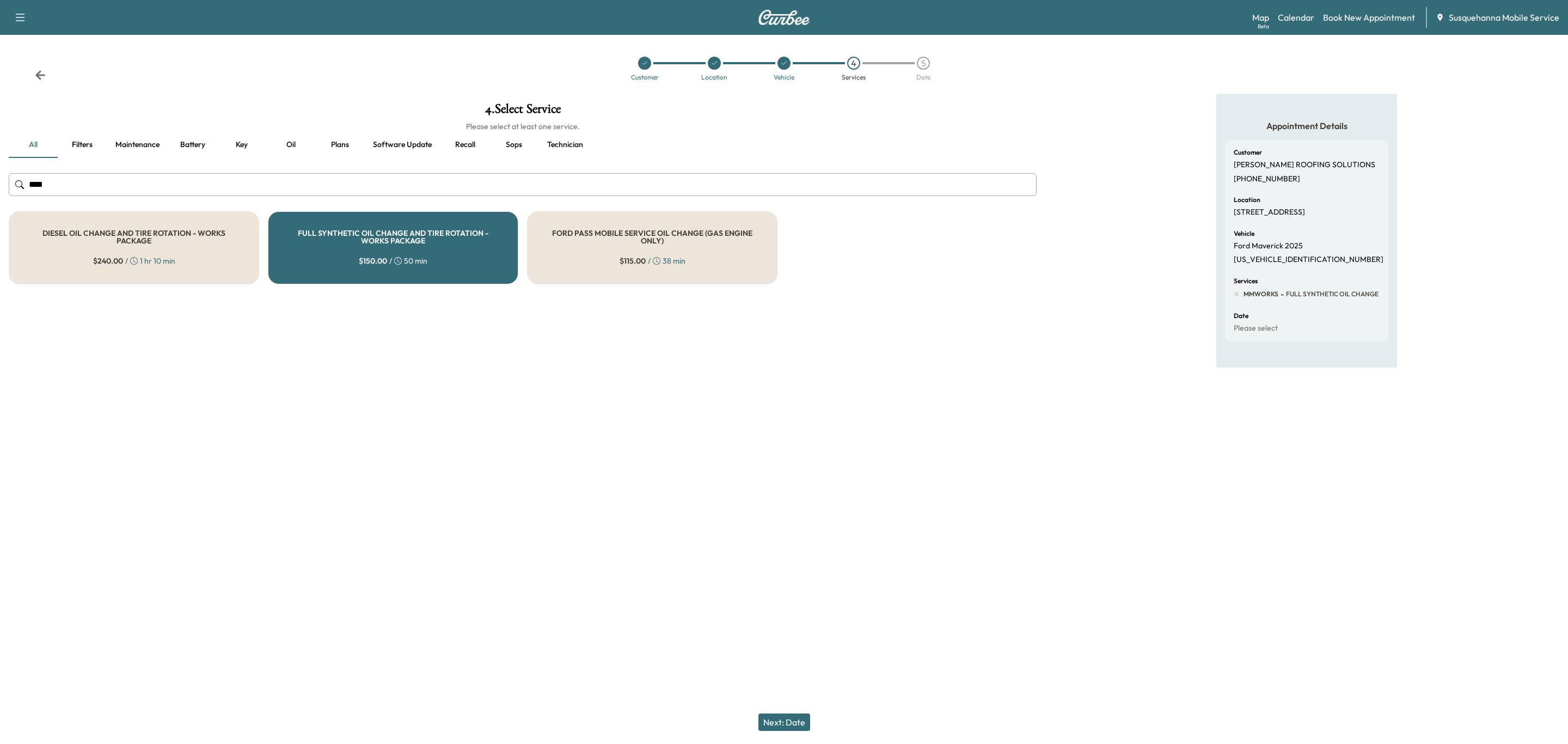
click at [792, 716] on button "Next: Date" at bounding box center [785, 723] width 52 height 18
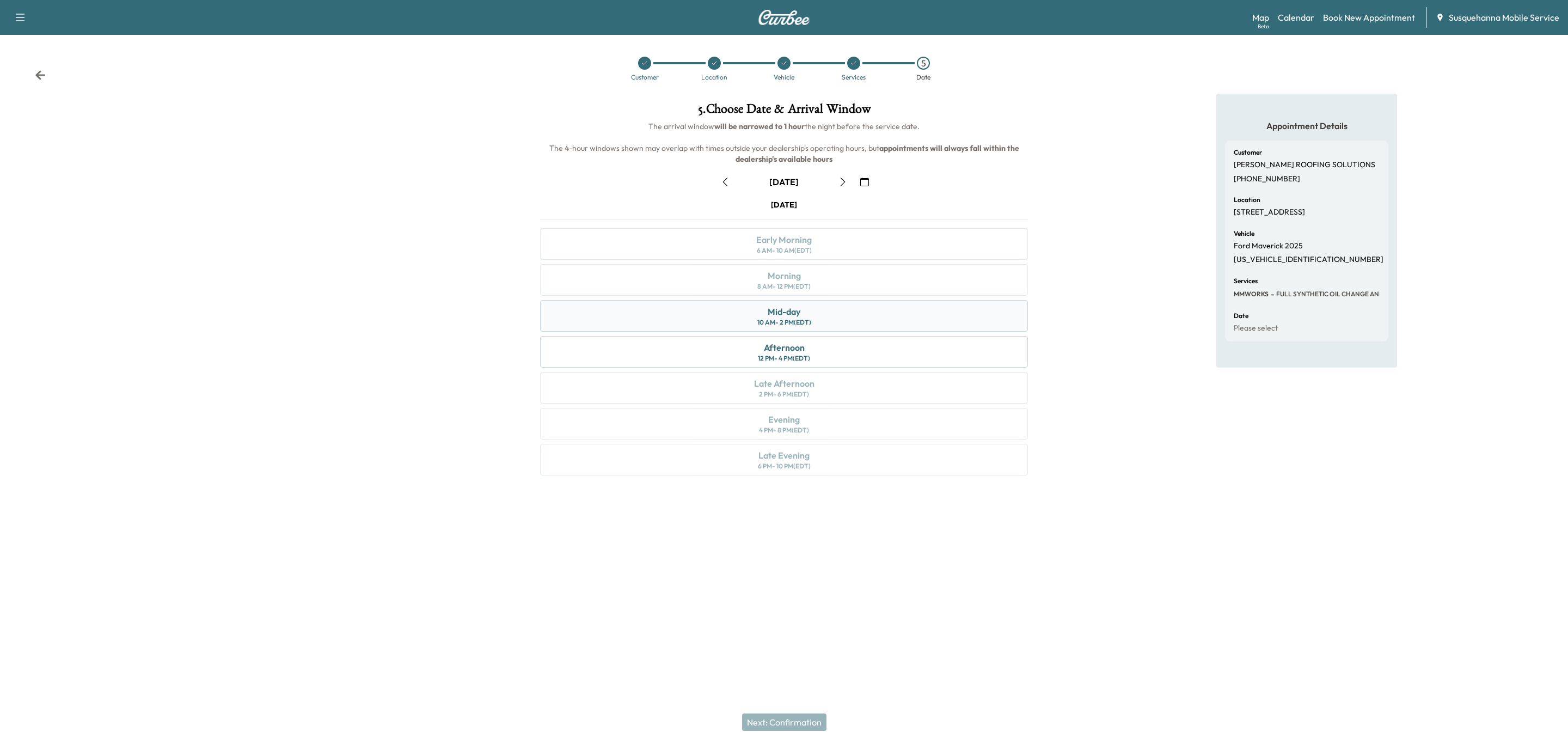
click at [856, 308] on div "Mid-day 10 AM - 2 PM (EDT)" at bounding box center [784, 315] width 488 height 32
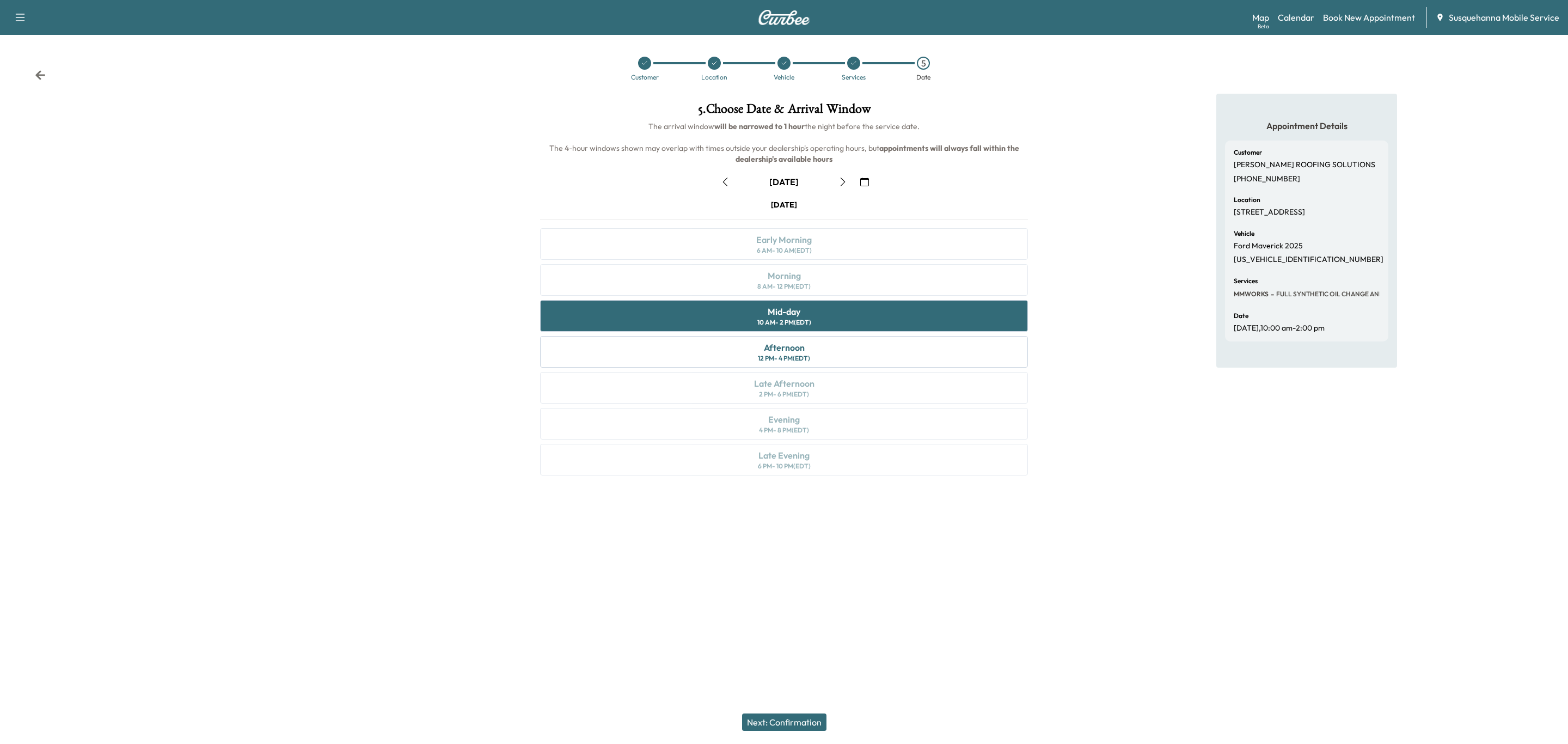
click at [808, 720] on button "Next: Confirmation" at bounding box center [785, 723] width 84 height 18
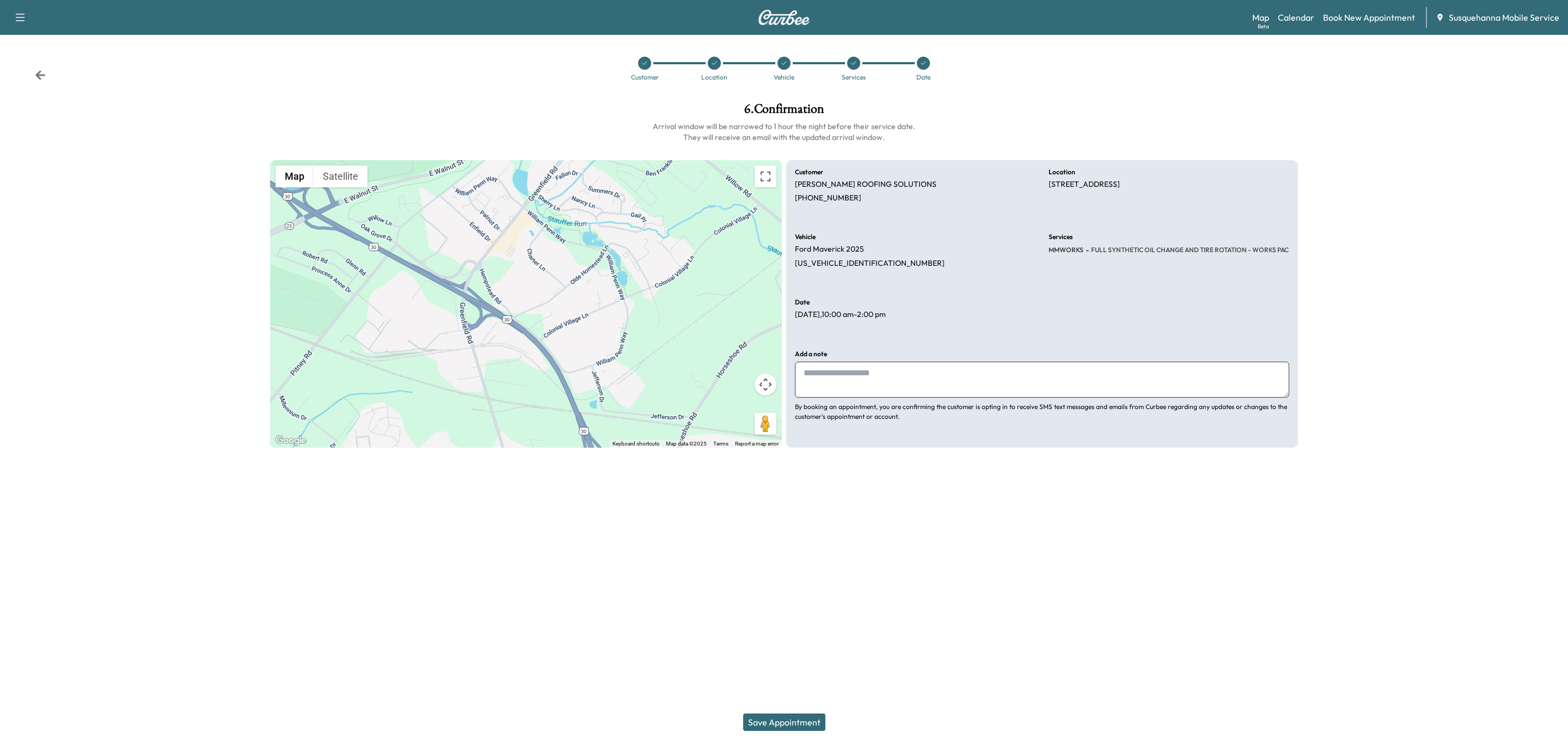
click at [998, 381] on textarea at bounding box center [1042, 379] width 495 height 36
type textarea "**********"
click at [774, 717] on button "Save Appointment" at bounding box center [784, 723] width 82 height 18
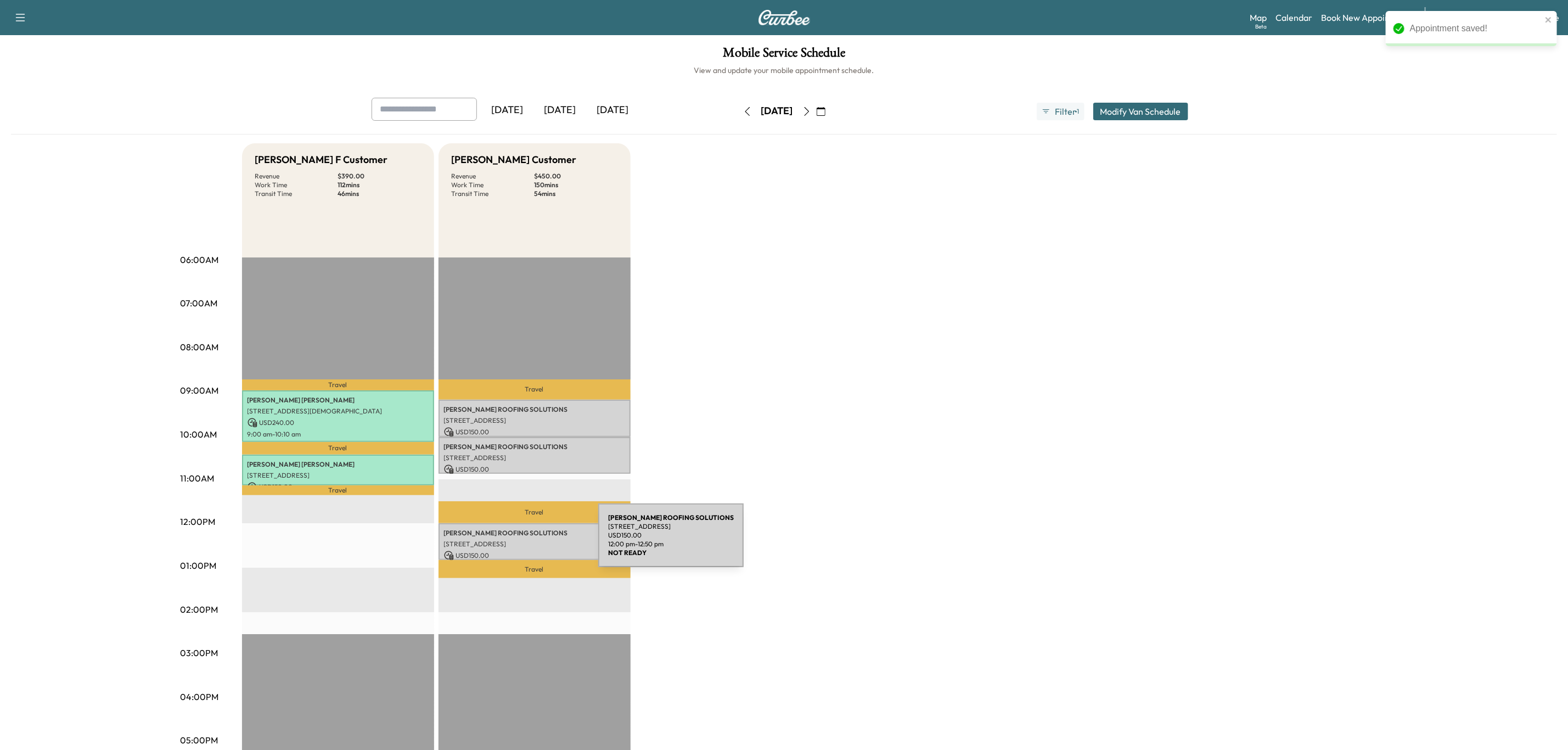
click at [516, 542] on p "[STREET_ADDRESS]" at bounding box center [534, 544] width 181 height 9
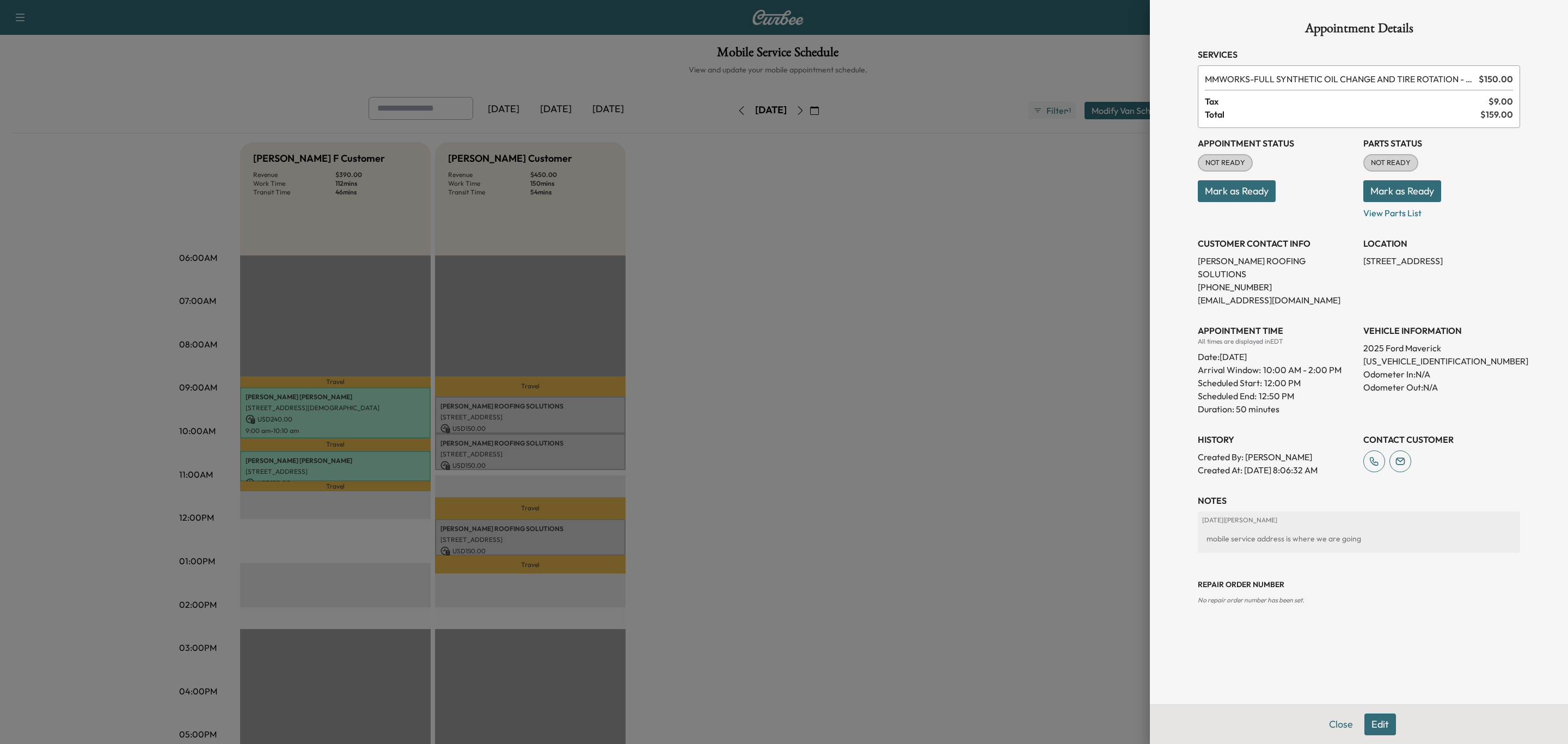
click at [1407, 191] on button "Mark as Ready" at bounding box center [1402, 190] width 78 height 21
click at [1259, 198] on button "Mark as Ready" at bounding box center [1236, 190] width 78 height 21
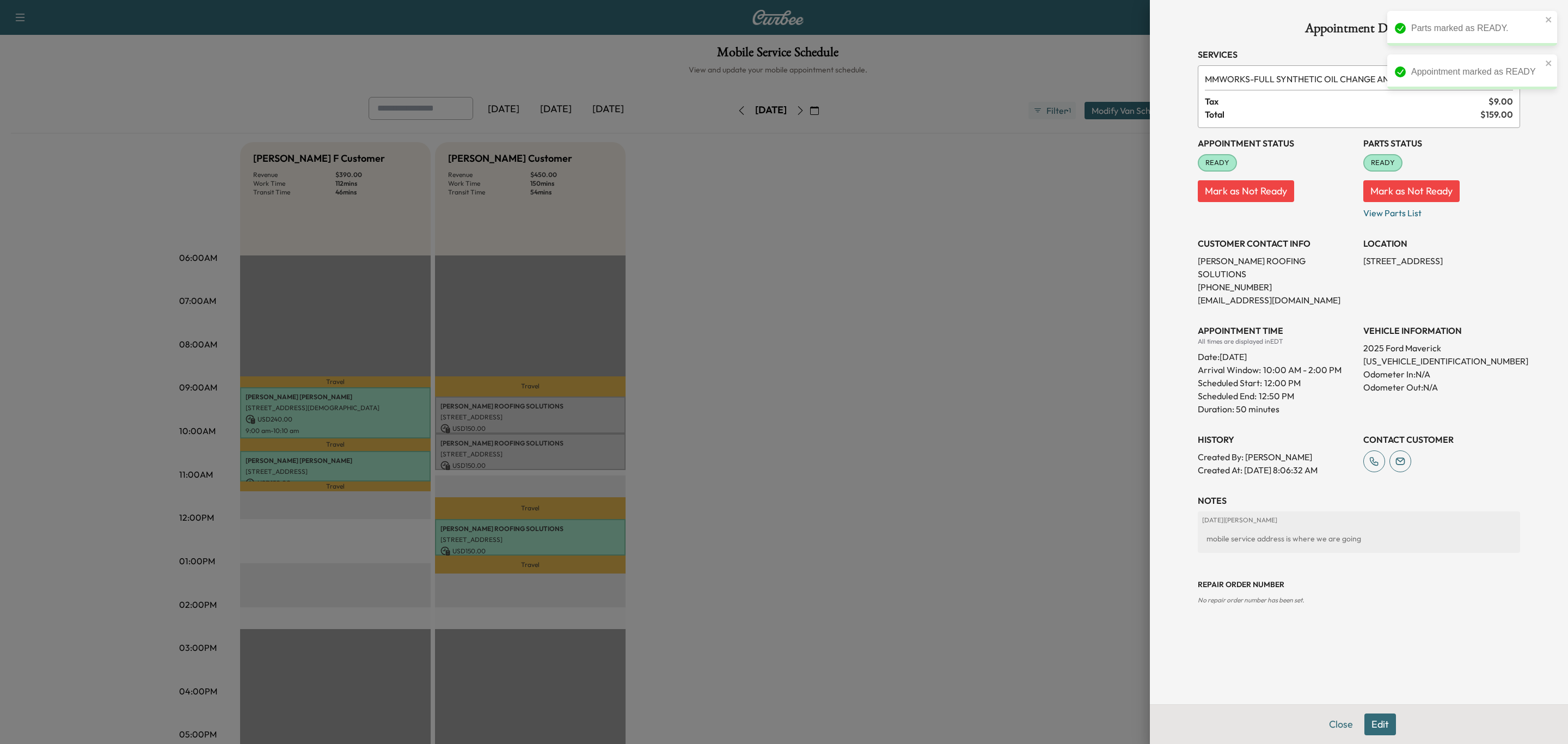
click at [532, 438] on div at bounding box center [784, 372] width 1568 height 744
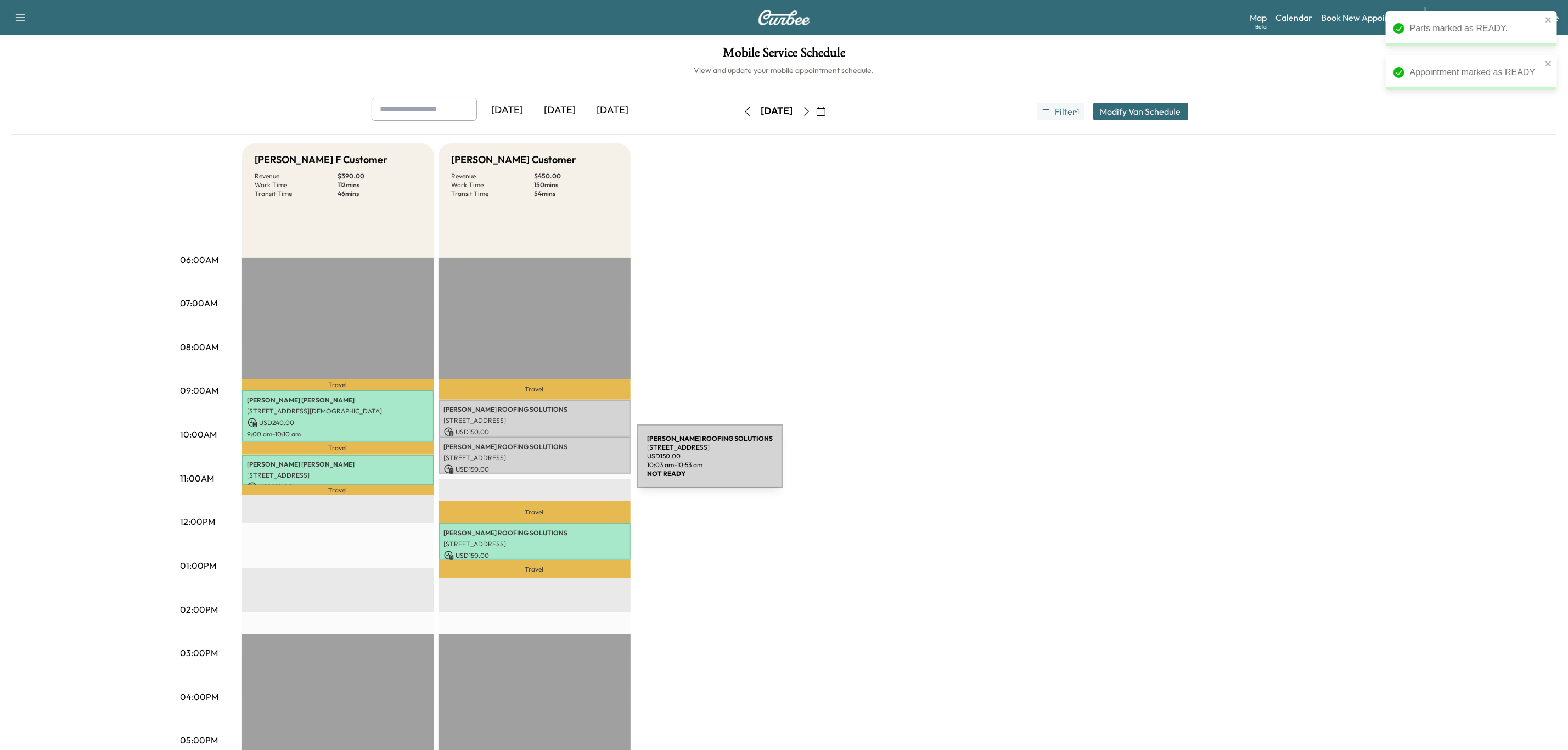
click at [555, 464] on p "USD 150.00" at bounding box center [534, 469] width 181 height 10
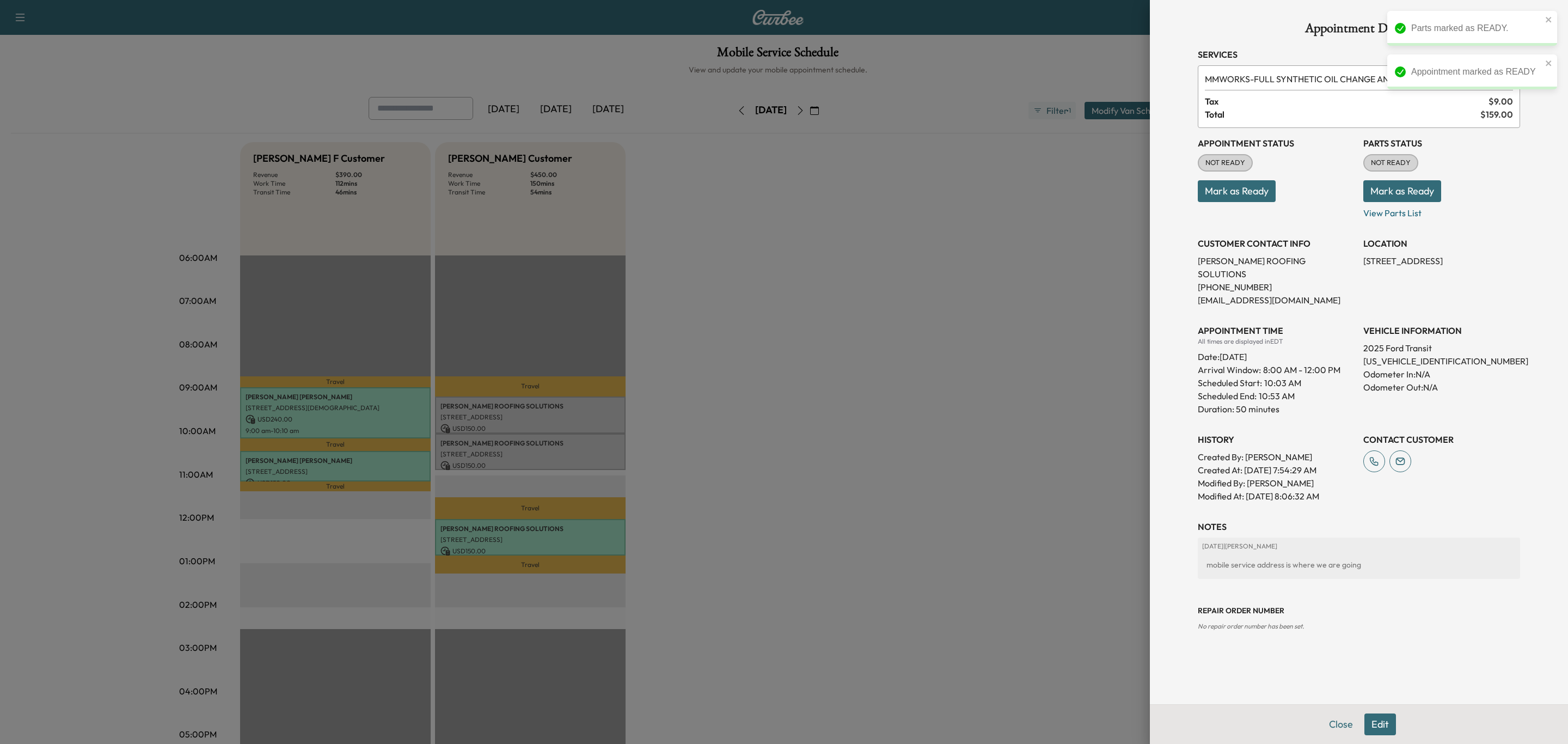
click at [1430, 199] on button "Mark as Ready" at bounding box center [1402, 190] width 78 height 21
click at [1225, 198] on button "Mark as Ready" at bounding box center [1236, 190] width 78 height 21
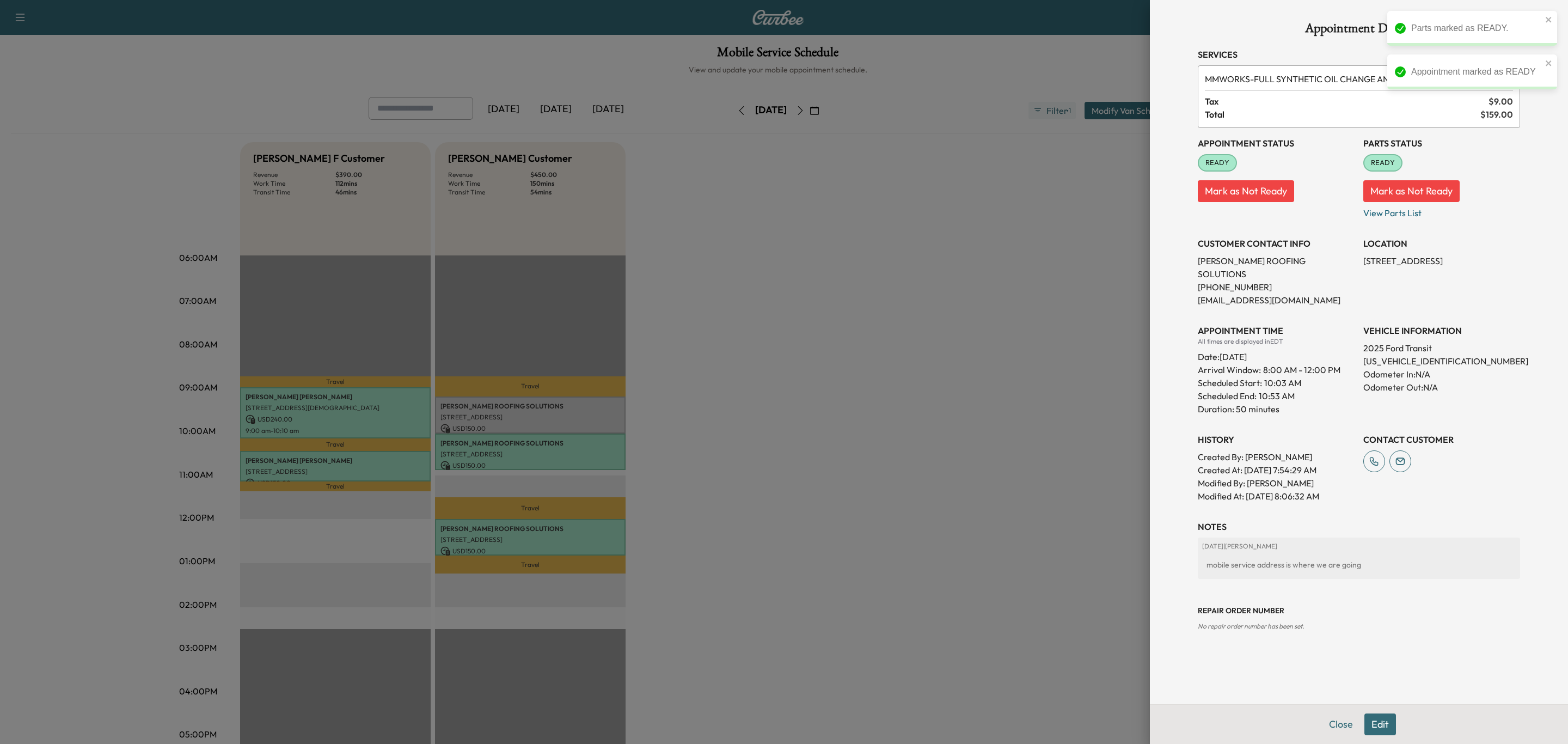
click at [523, 407] on div at bounding box center [784, 372] width 1568 height 744
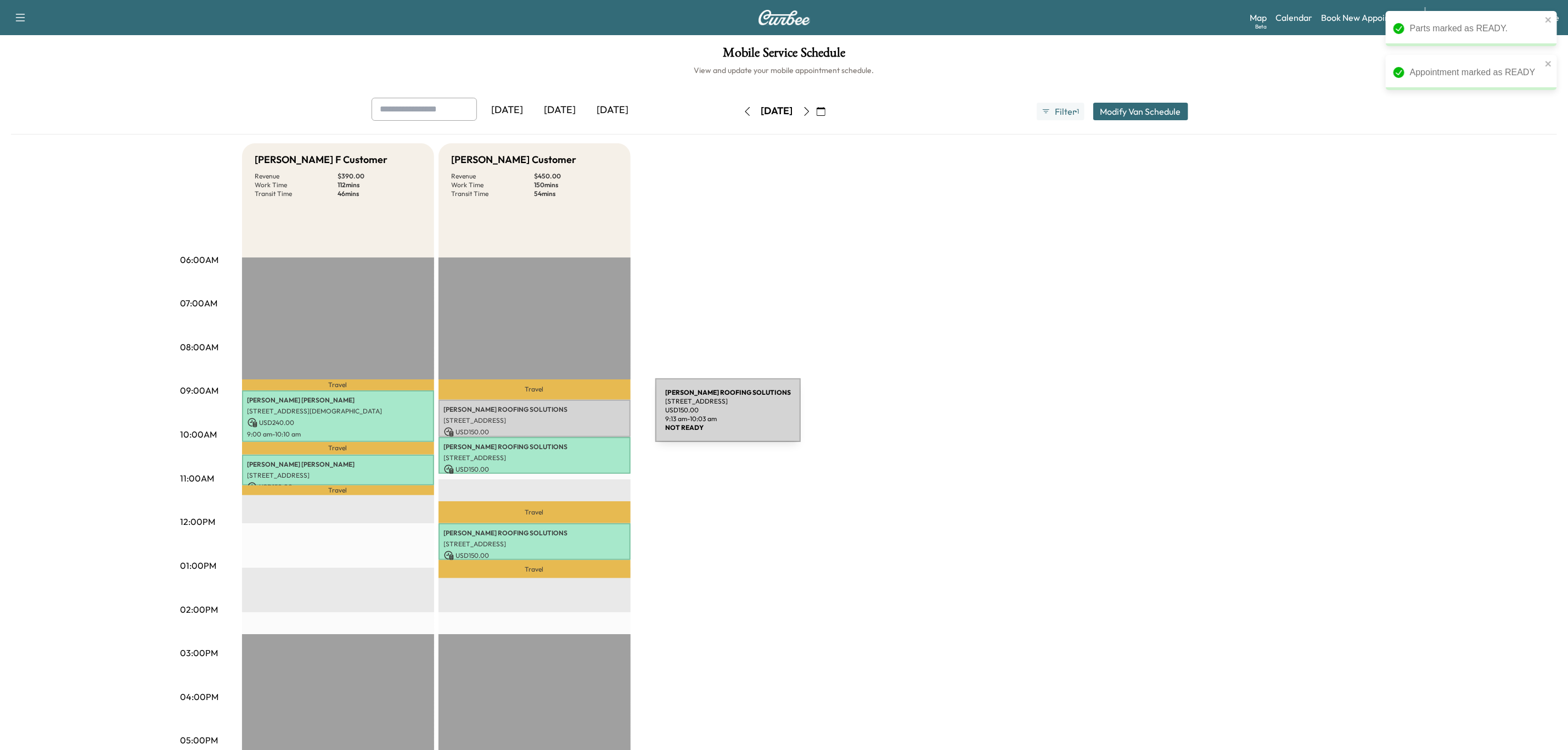
click at [572, 416] on p "[STREET_ADDRESS]" at bounding box center [534, 421] width 181 height 9
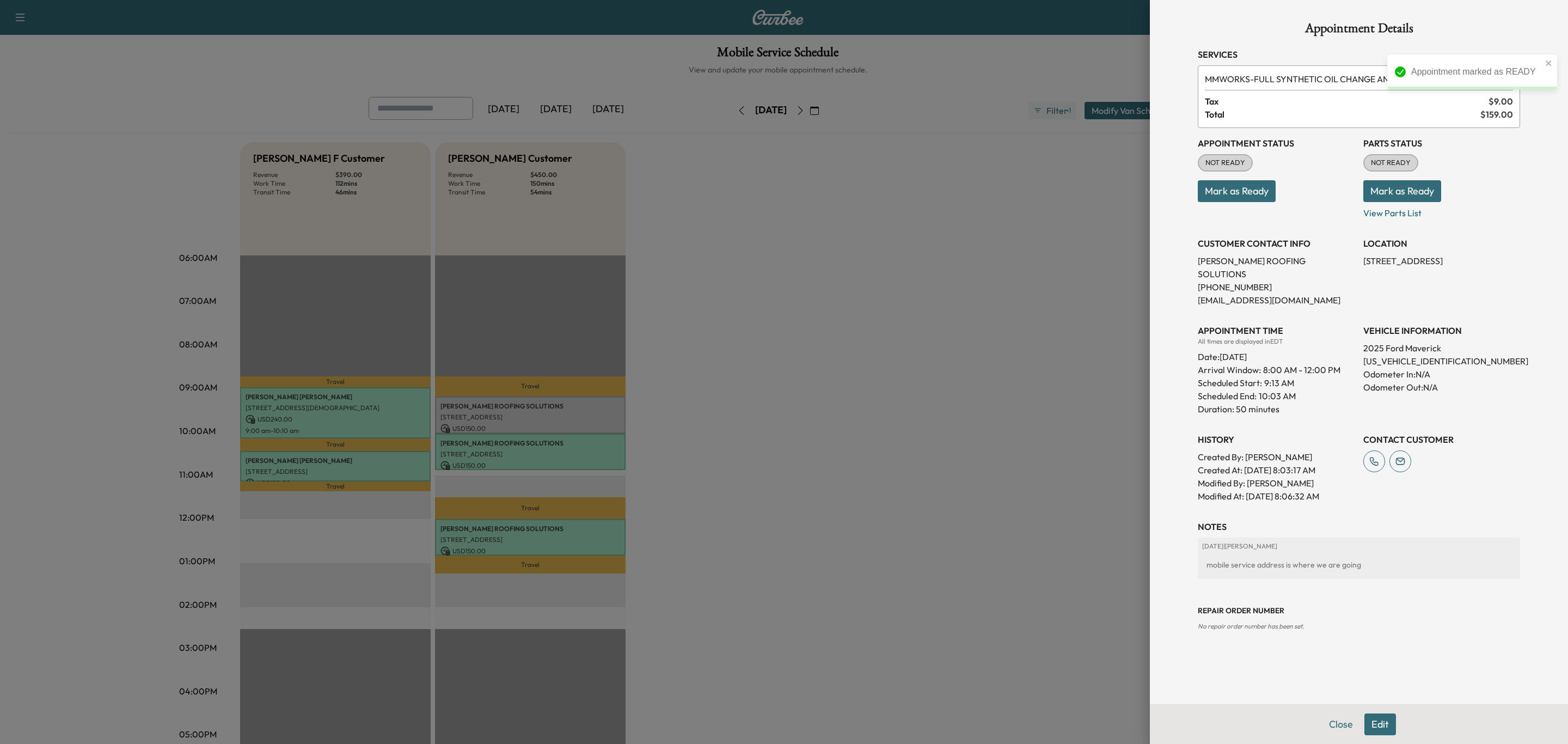
click at [1407, 190] on button "Mark as Ready" at bounding box center [1402, 190] width 78 height 21
click at [1230, 188] on button "Mark as Ready" at bounding box center [1236, 190] width 78 height 21
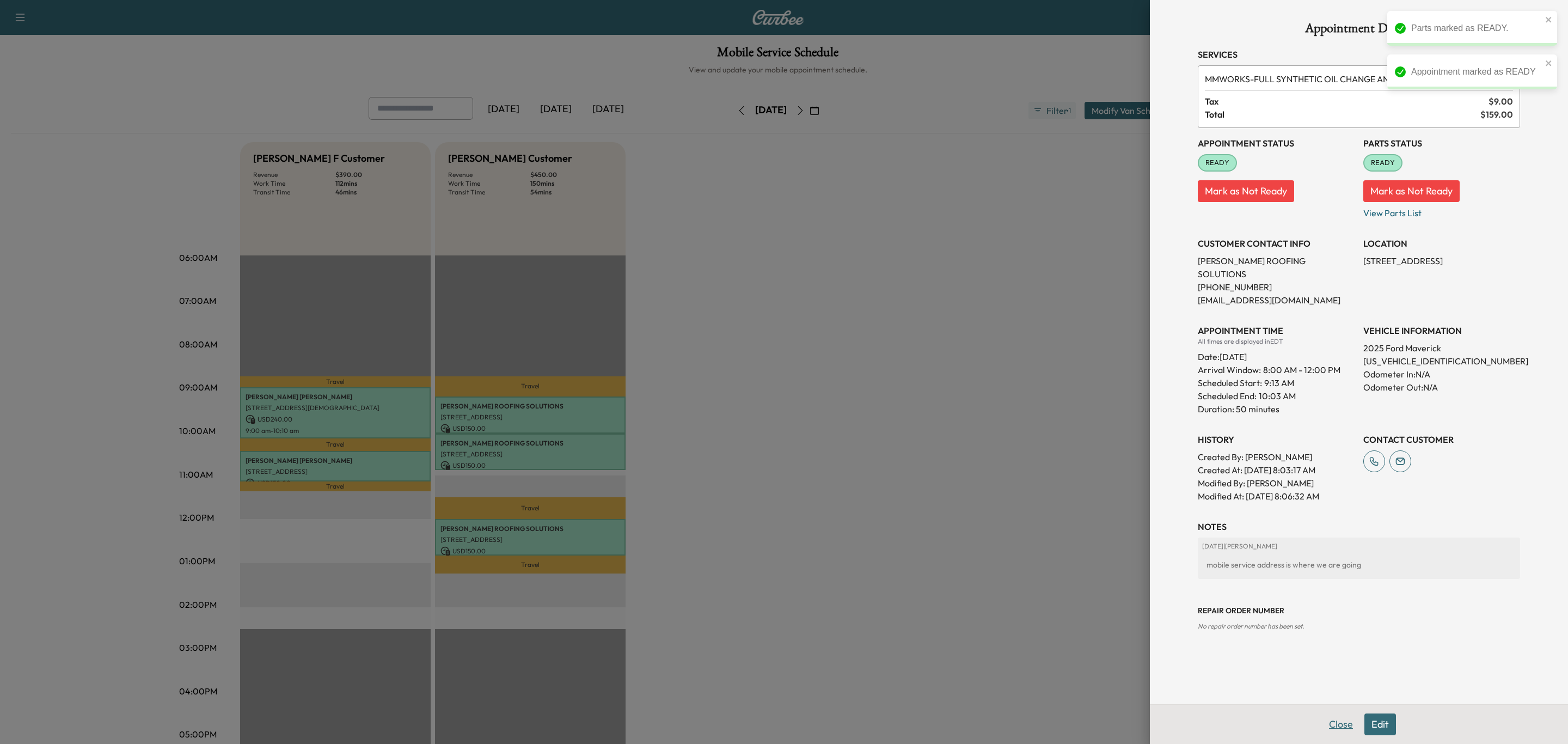
click at [1347, 724] on button "Close" at bounding box center [1341, 724] width 38 height 21
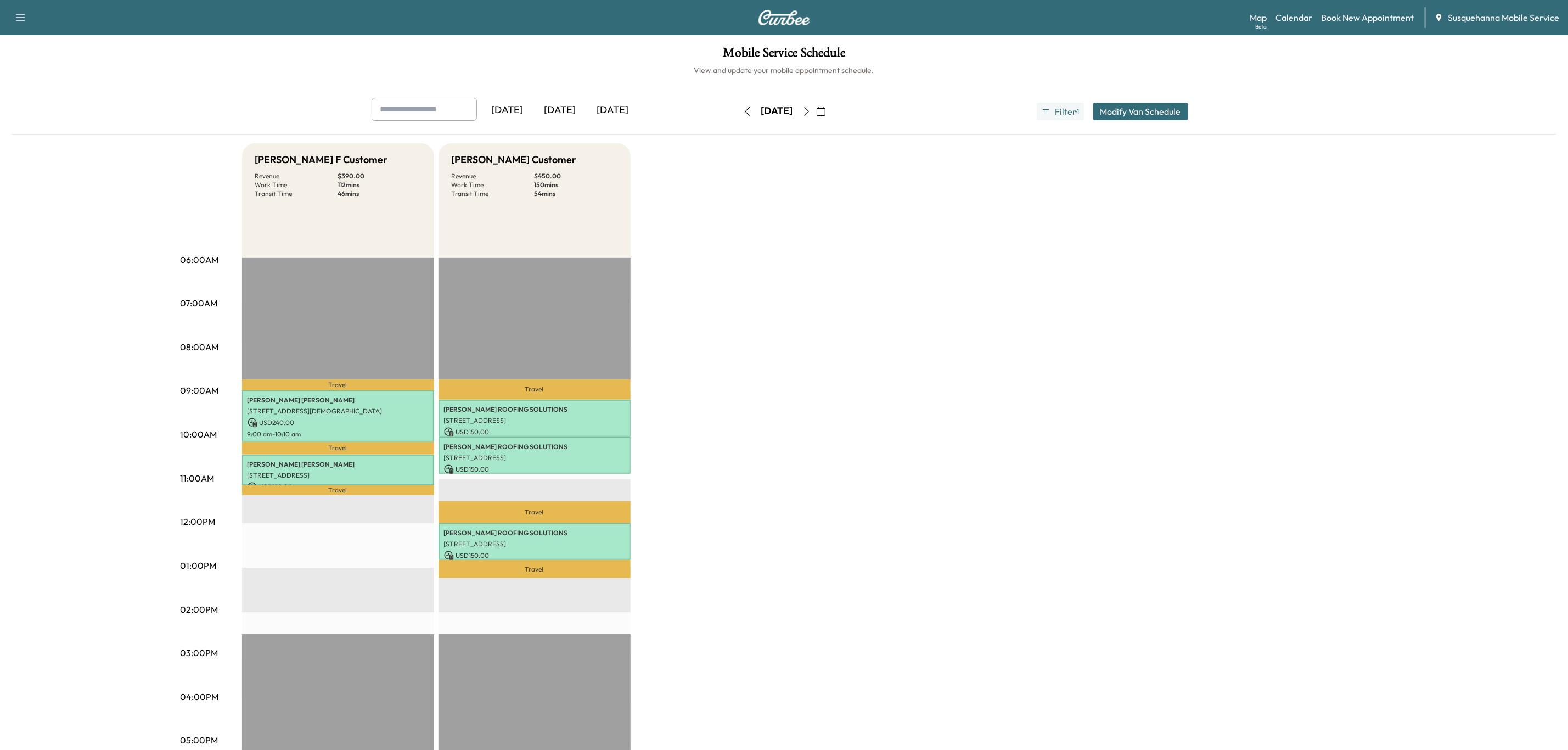
click at [738, 105] on button "button" at bounding box center [747, 112] width 19 height 18
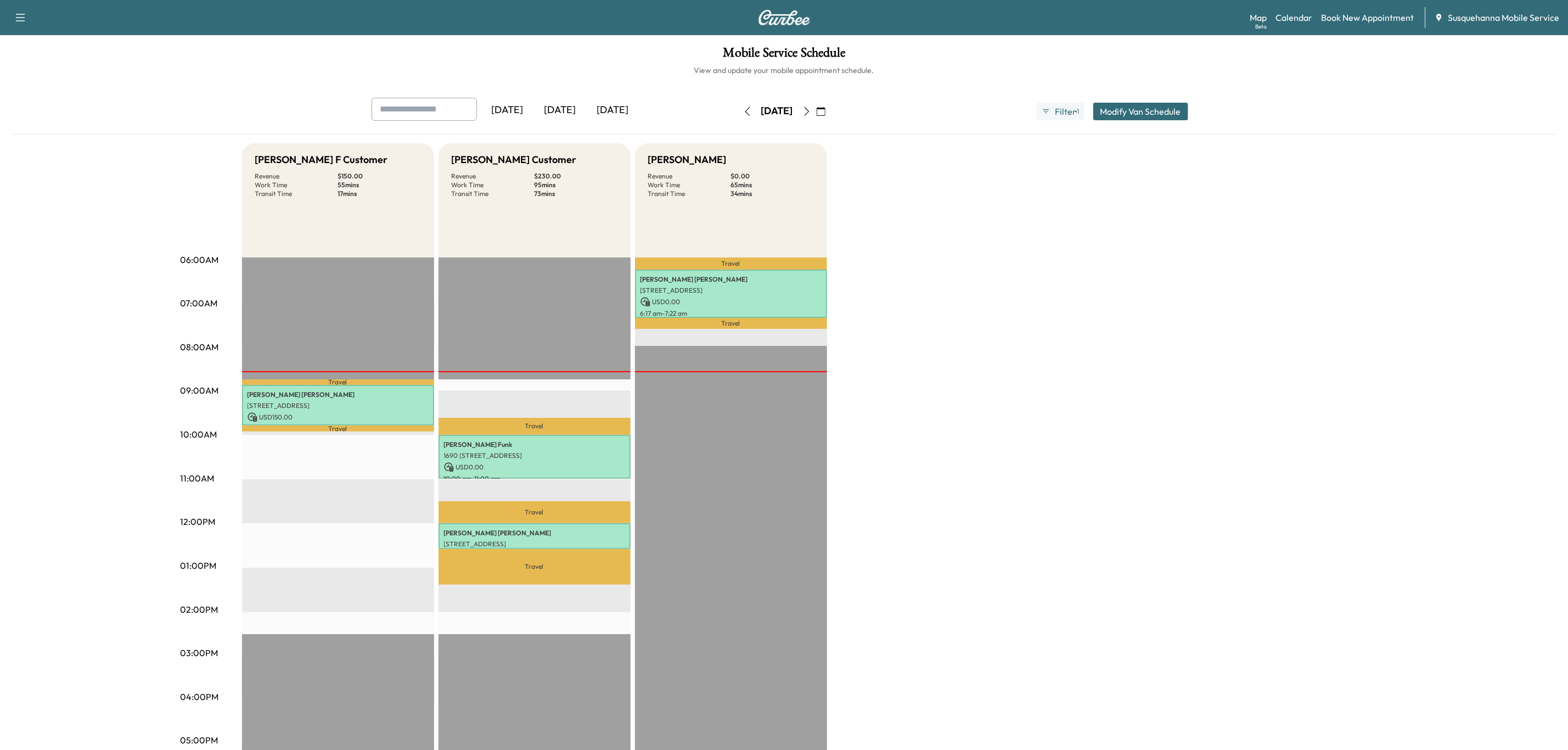
click at [811, 114] on icon "button" at bounding box center [807, 111] width 9 height 9
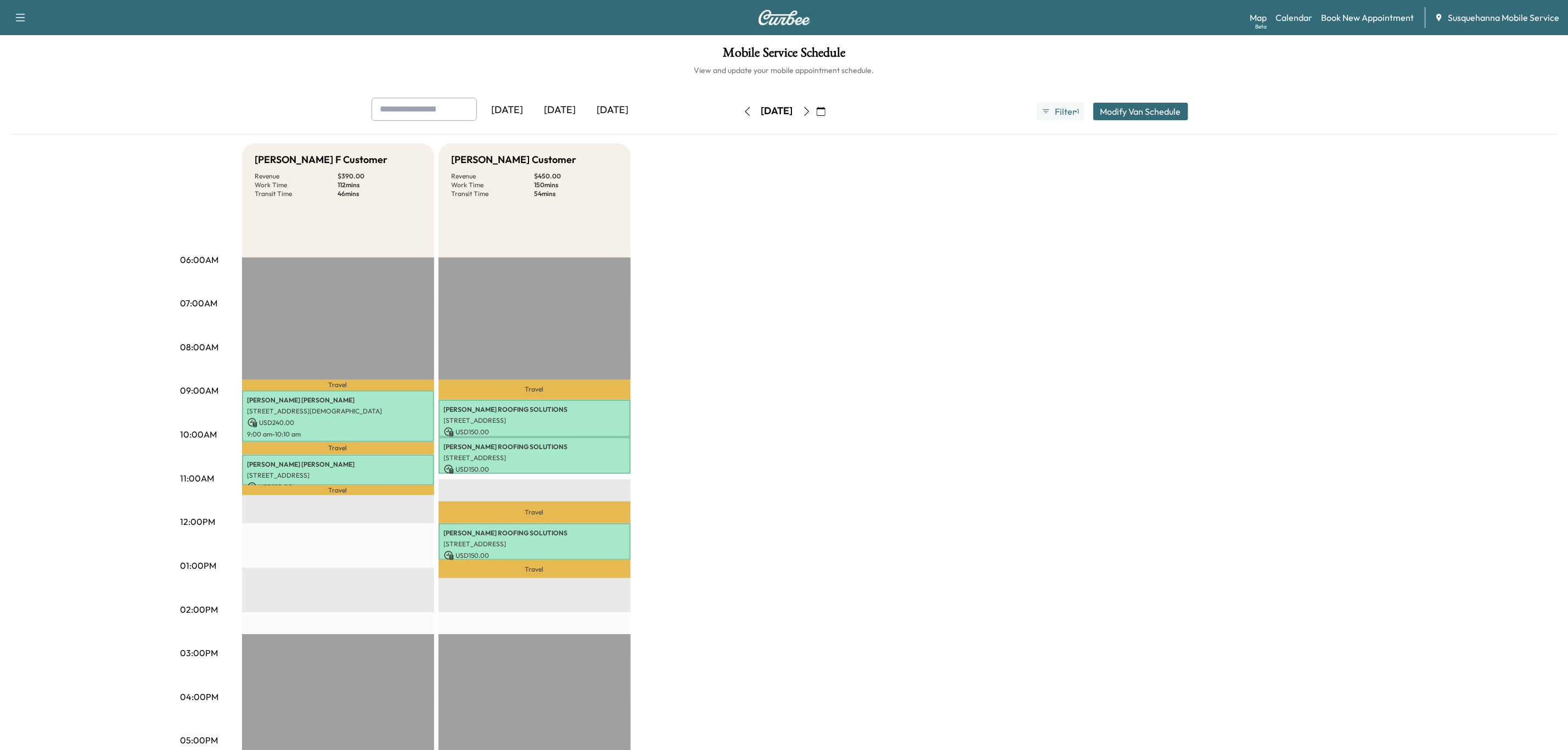
click at [743, 113] on icon "button" at bounding box center [748, 111] width 9 height 9
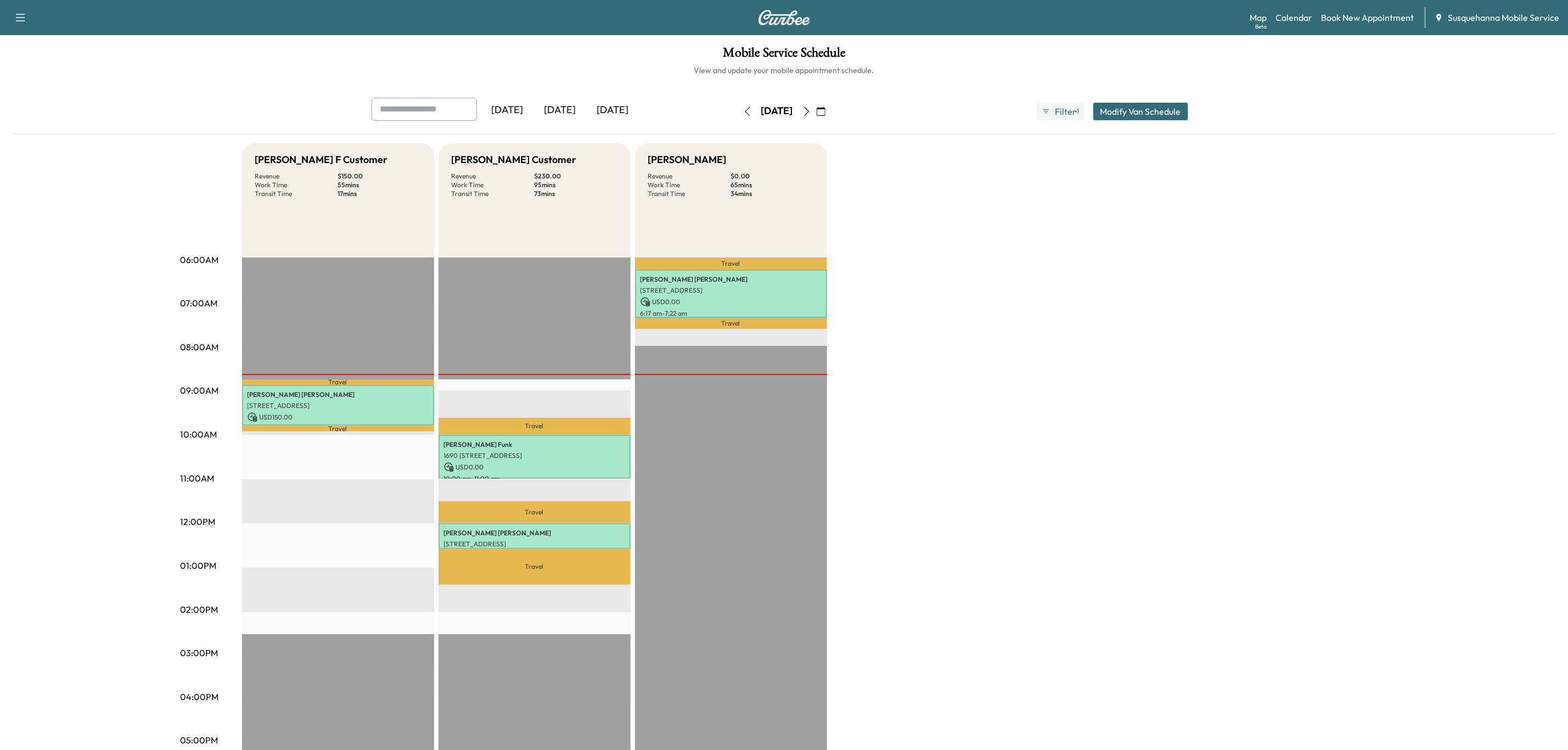
click at [811, 111] on icon "button" at bounding box center [807, 111] width 9 height 9
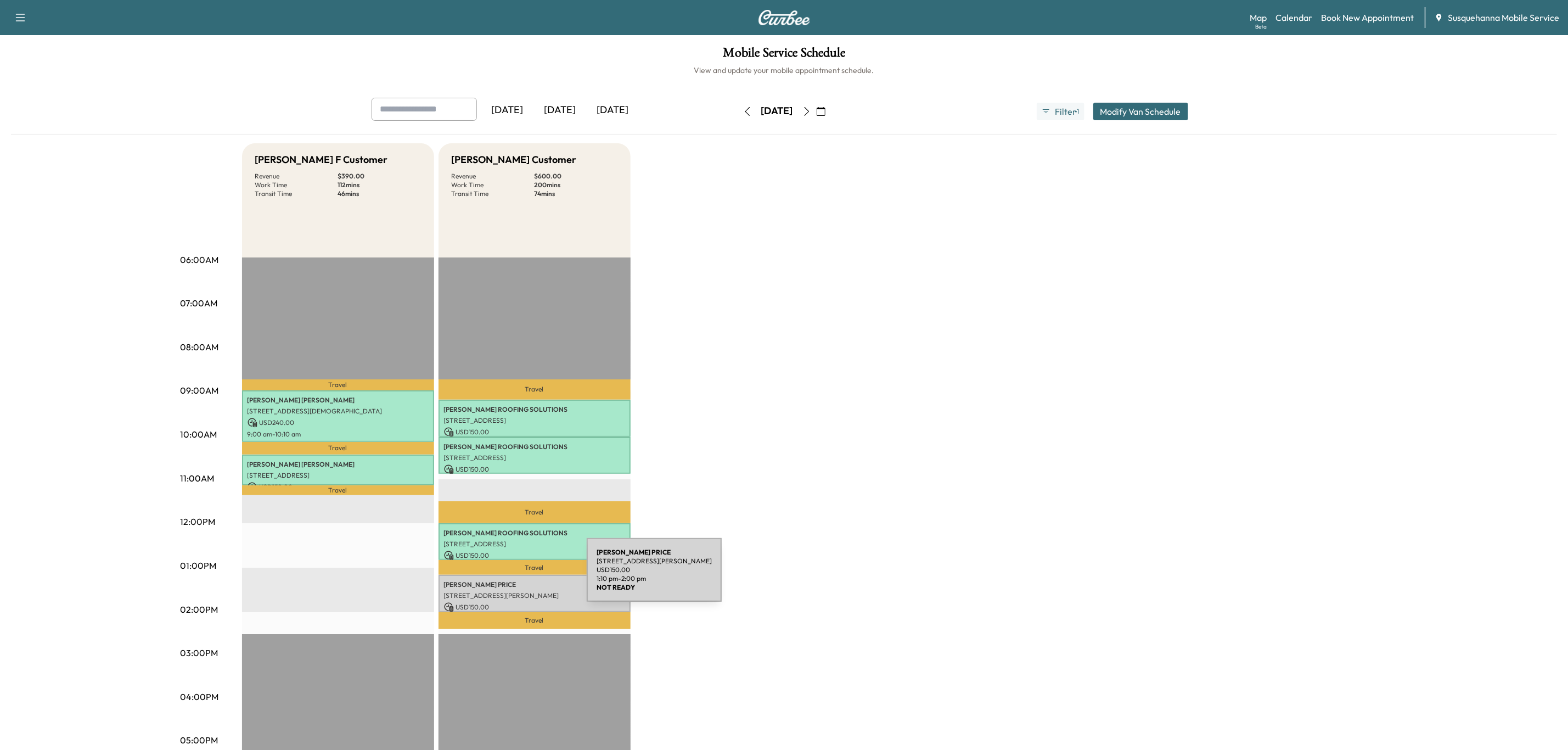
click at [504, 580] on p "[PERSON_NAME]" at bounding box center [534, 584] width 181 height 9
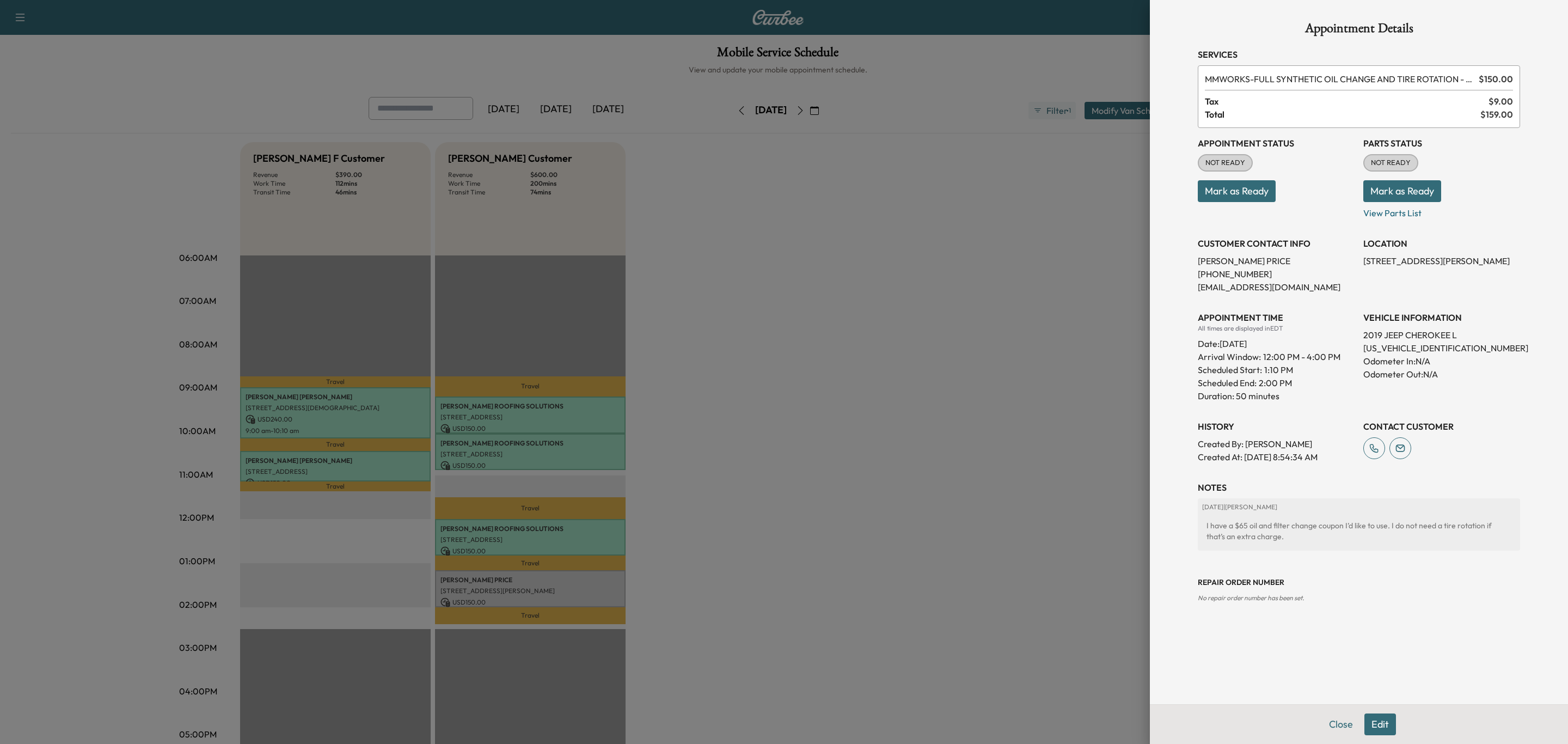
click at [1399, 347] on p "[US_VEHICLE_IDENTIFICATION_NUMBER]" at bounding box center [1442, 348] width 157 height 13
copy p "[US_VEHICLE_IDENTIFICATION_NUMBER]"
click at [1375, 725] on button "Edit" at bounding box center [1380, 724] width 32 height 21
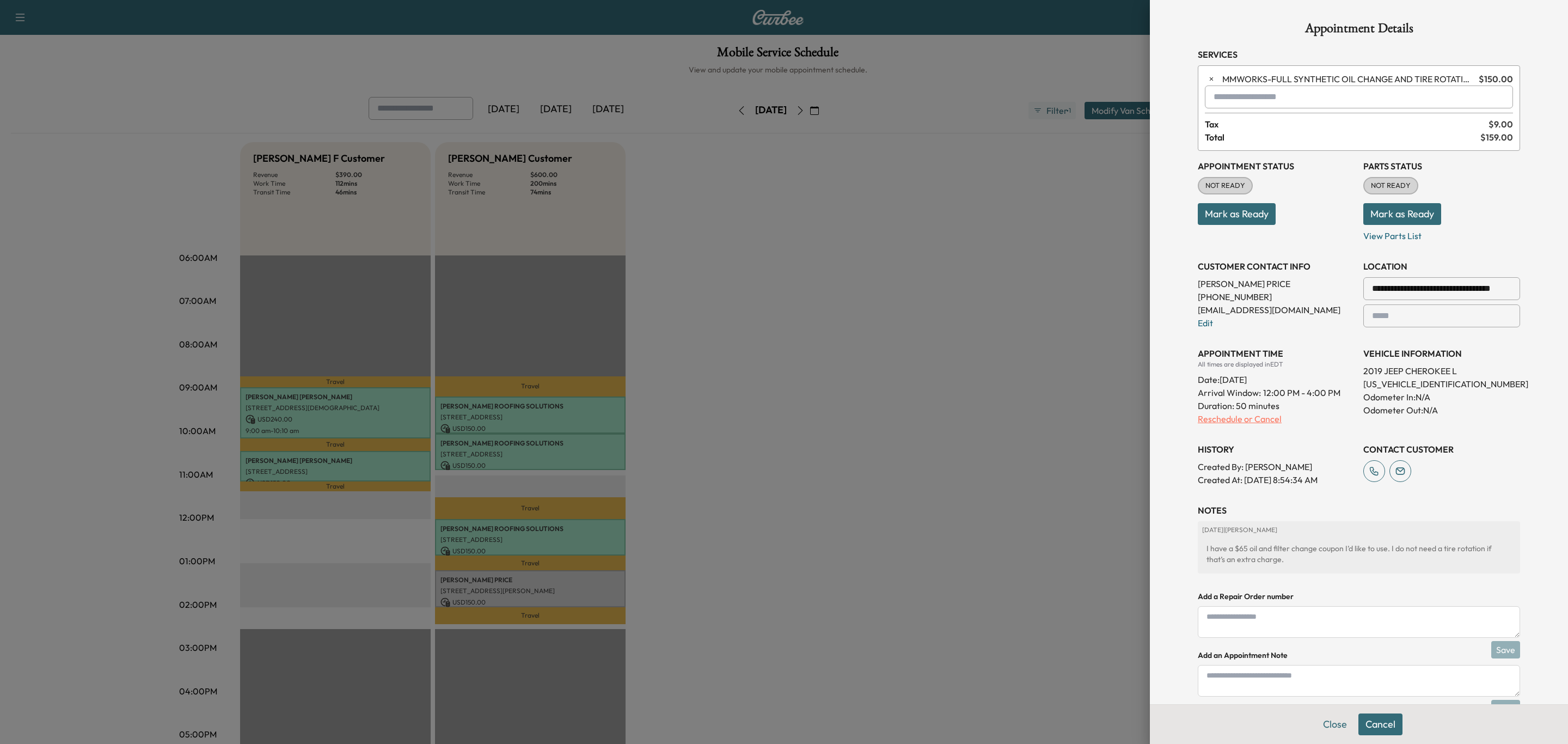
click at [1242, 423] on p "Reschedule or Cancel" at bounding box center [1276, 419] width 157 height 13
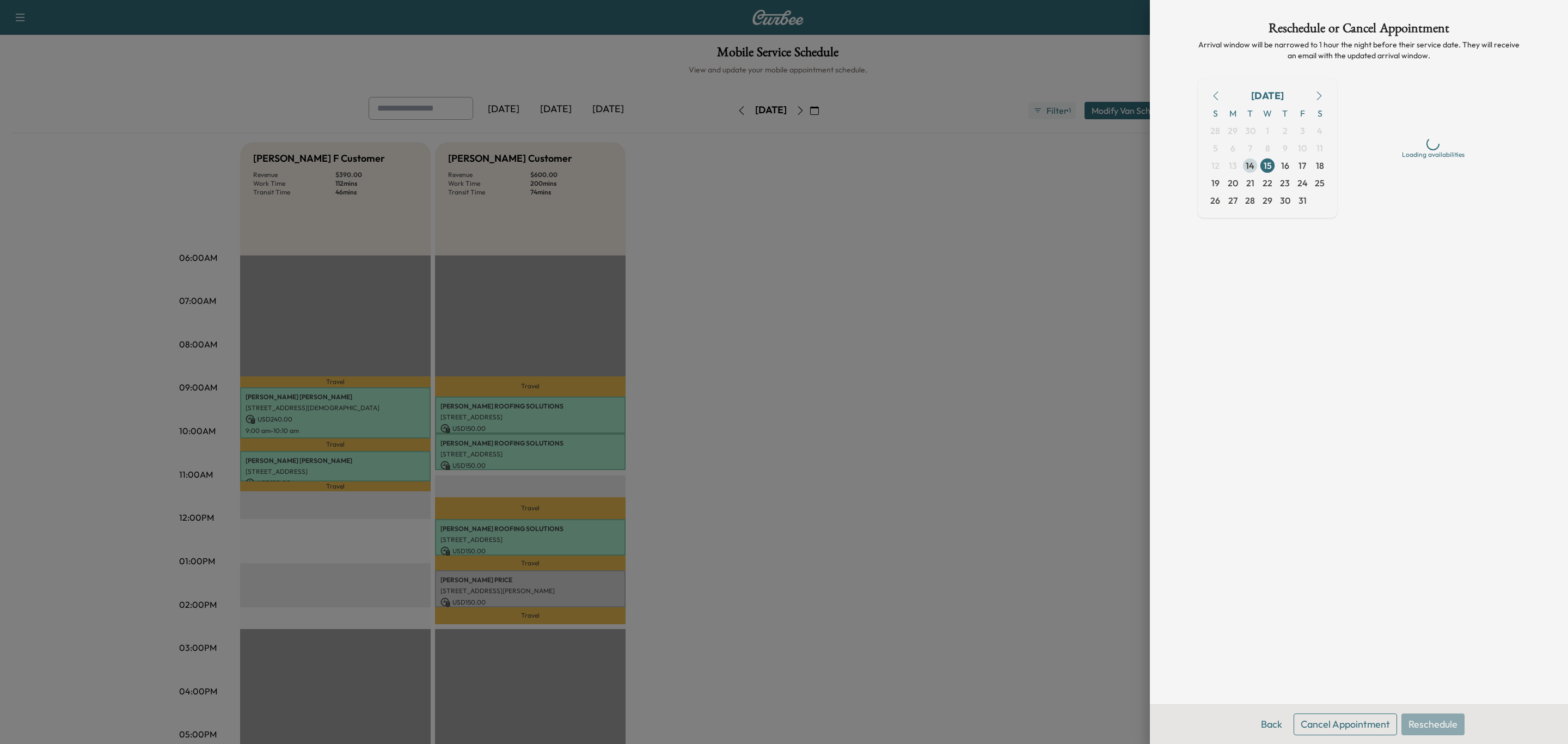
click at [1250, 166] on span "14" at bounding box center [1250, 166] width 9 height 13
click at [1470, 161] on div "Mid-day 10 AM - 2 PM (EDT)" at bounding box center [1433, 166] width 157 height 32
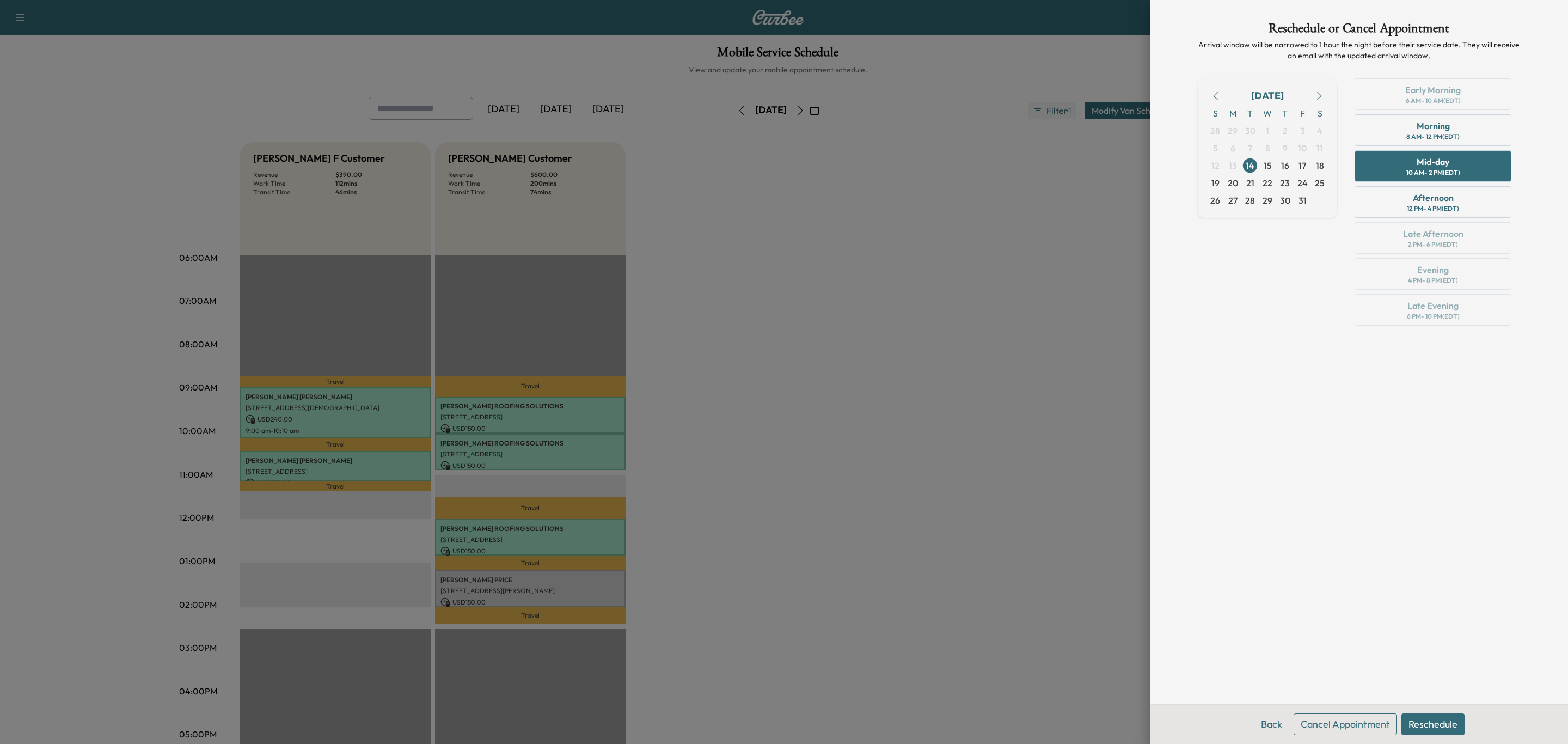
click at [1441, 722] on button "Reschedule" at bounding box center [1433, 724] width 63 height 21
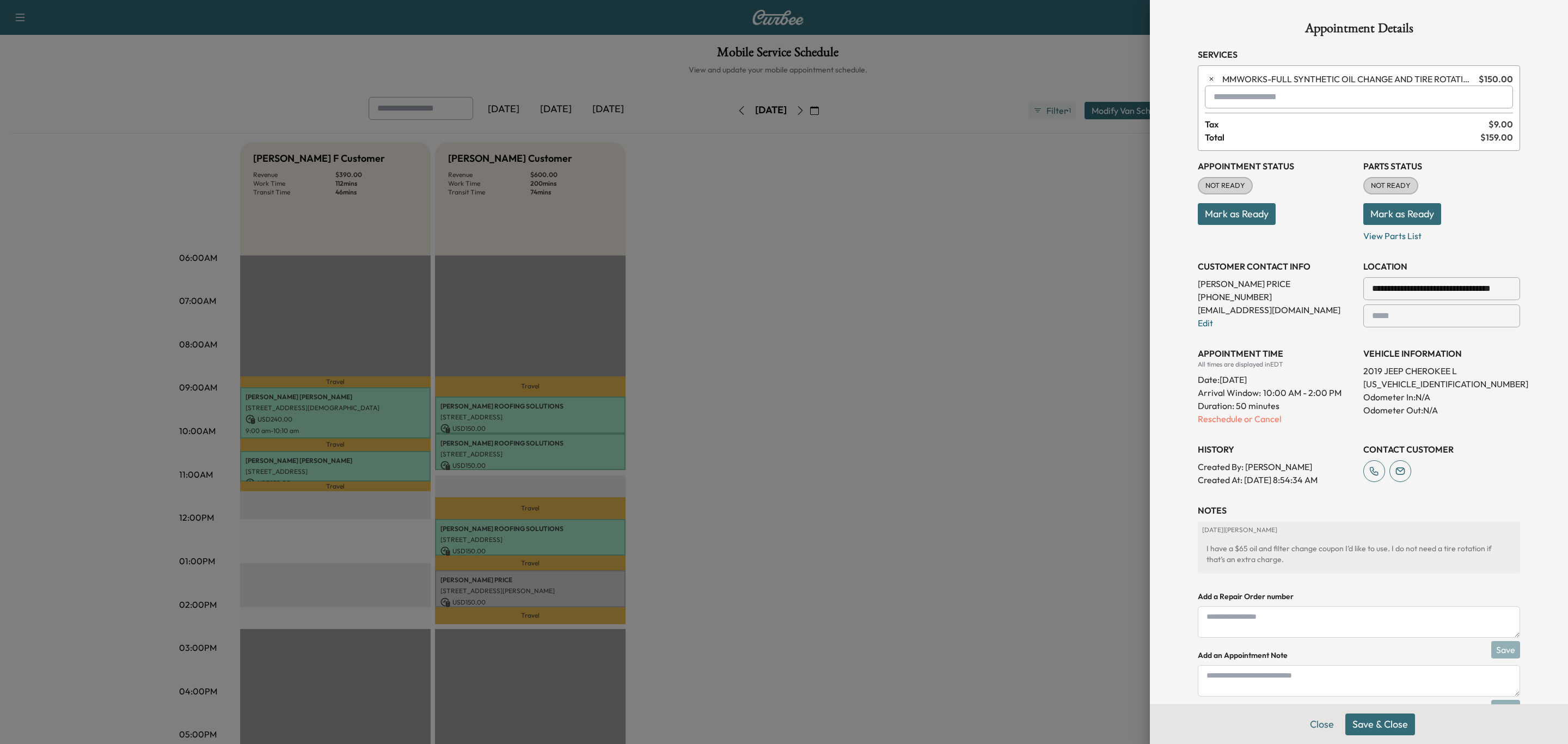
click at [1376, 720] on button "Save & Close" at bounding box center [1381, 724] width 70 height 21
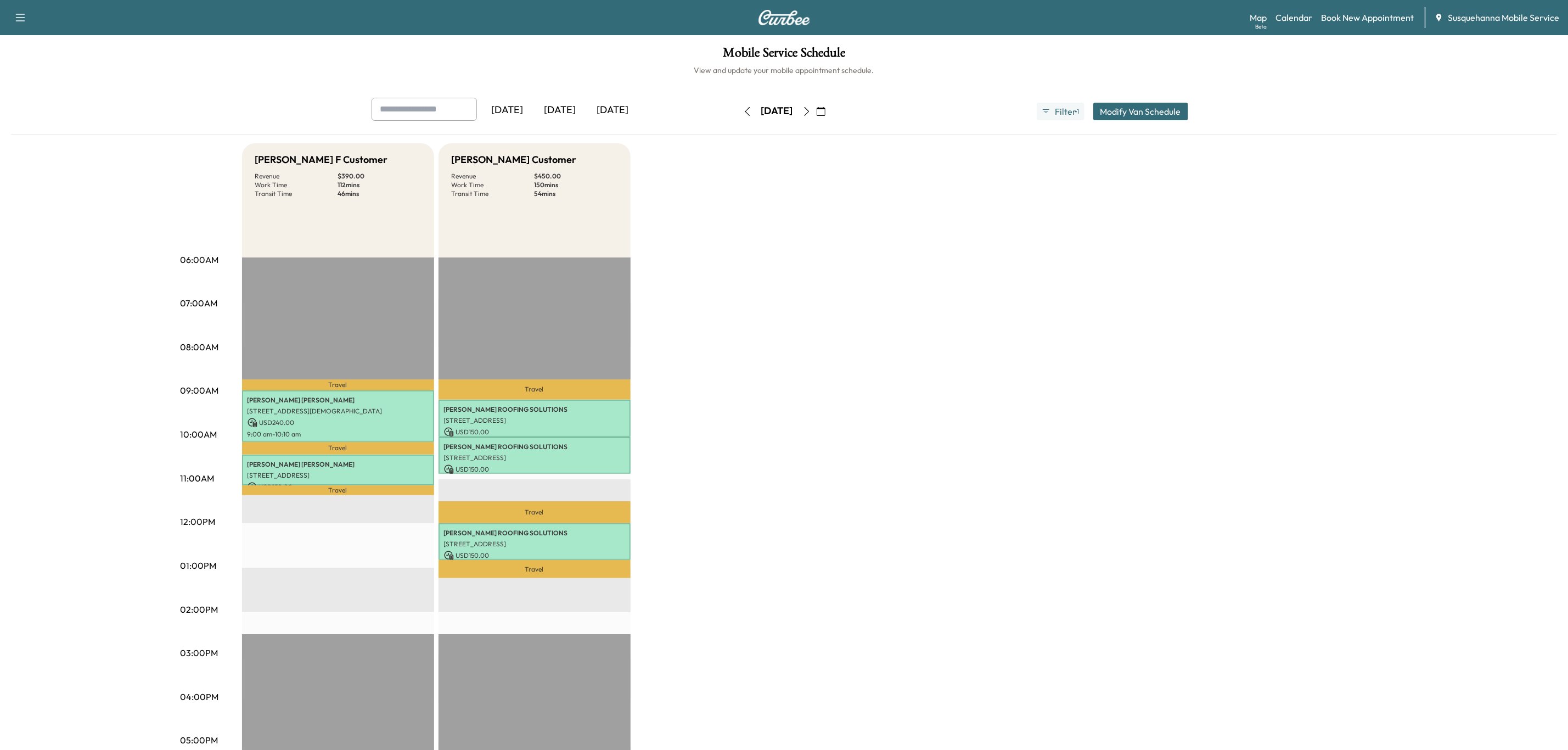
click at [743, 113] on icon "button" at bounding box center [748, 111] width 9 height 9
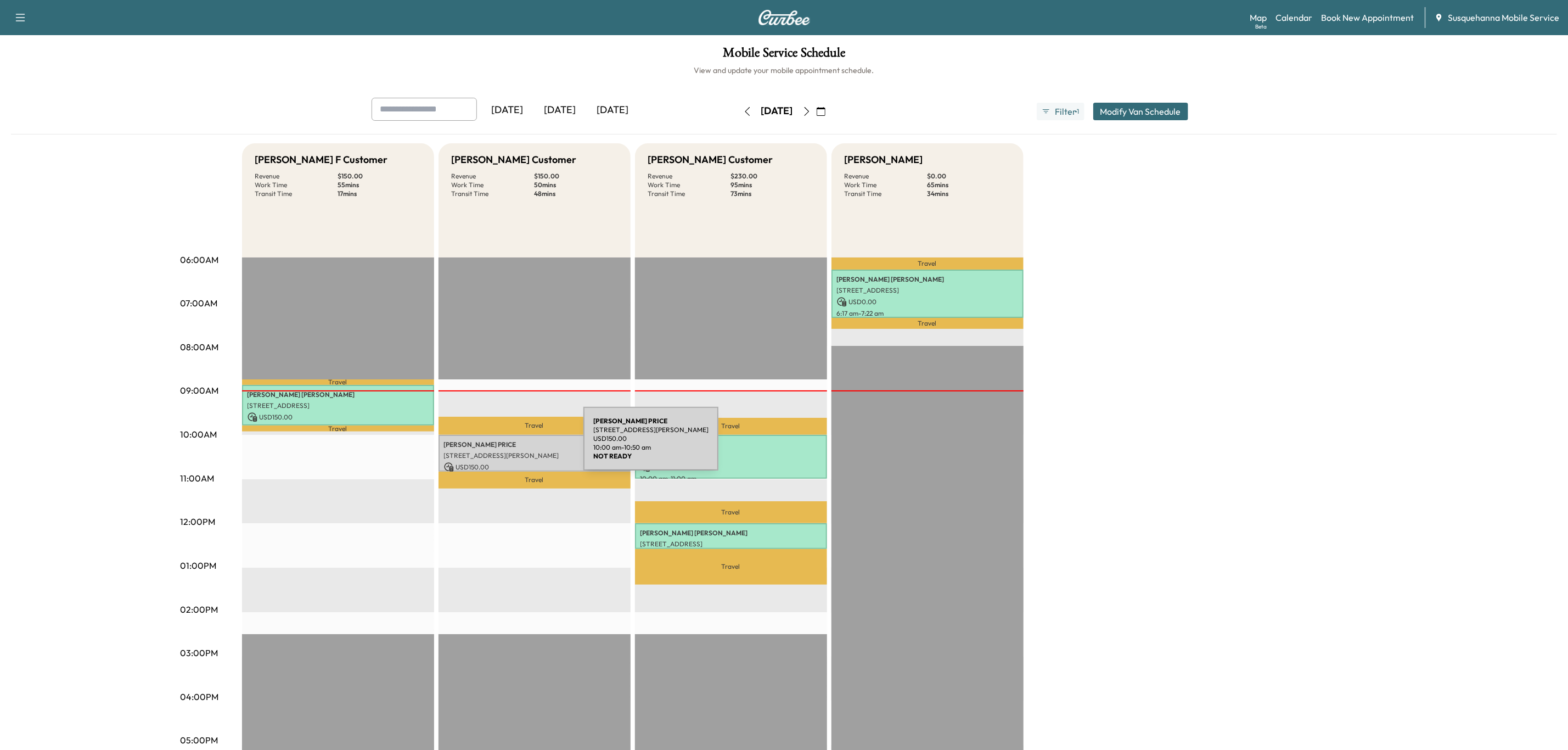
click at [502, 446] on p "[PERSON_NAME]" at bounding box center [534, 445] width 181 height 9
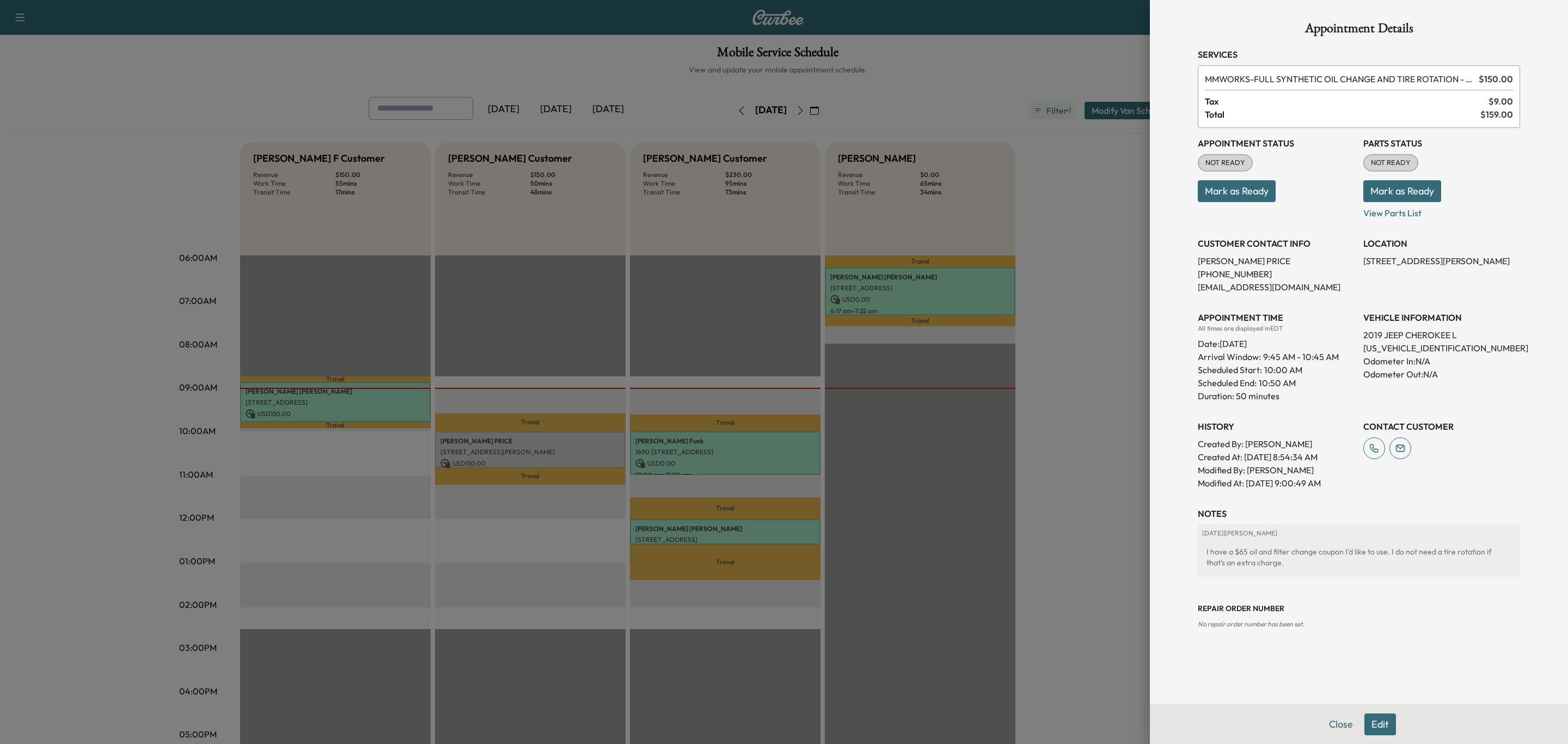
click at [1387, 188] on button "Mark as Ready" at bounding box center [1402, 190] width 78 height 21
click at [1259, 195] on button "Mark as Ready" at bounding box center [1236, 190] width 78 height 21
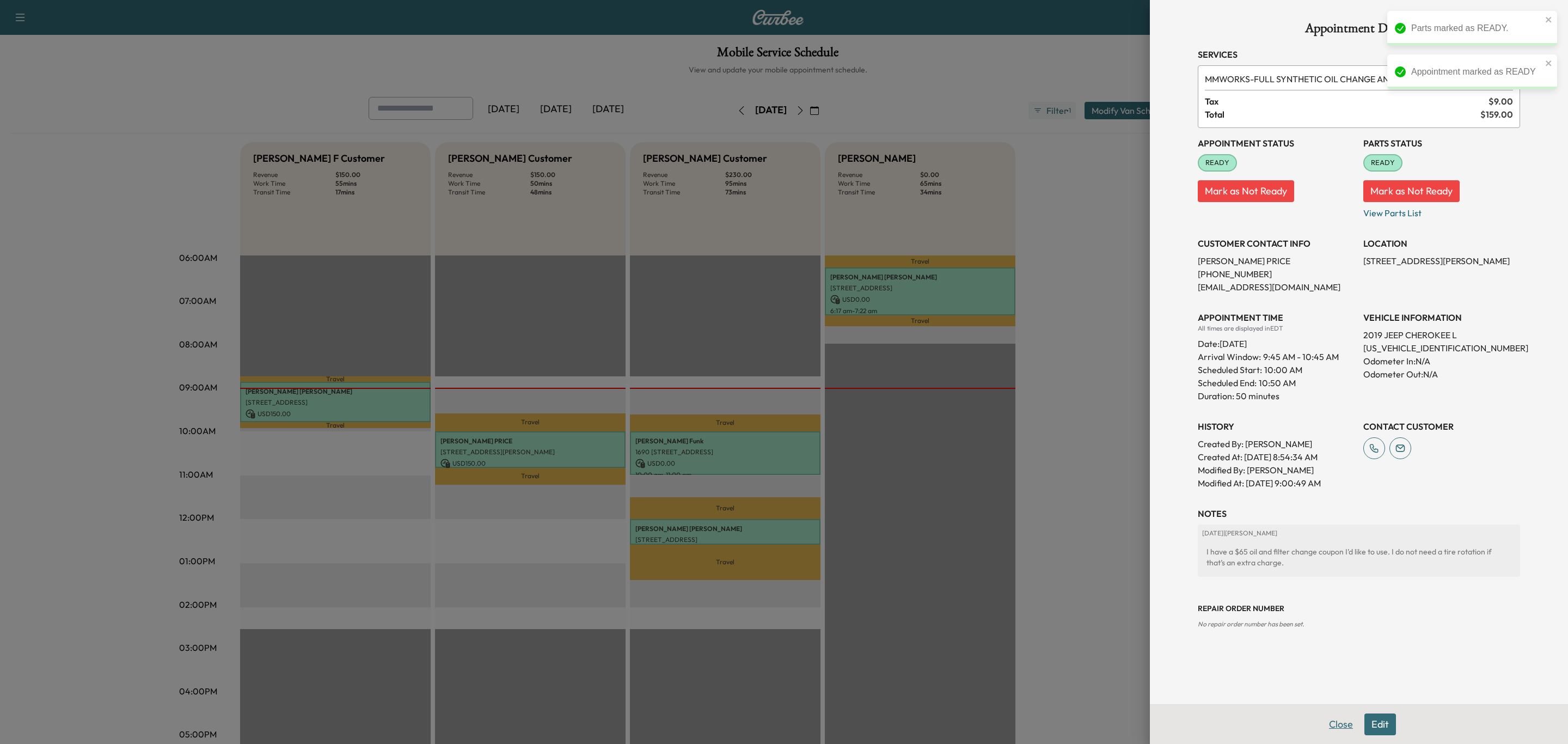
click at [1337, 721] on button "Close" at bounding box center [1341, 724] width 38 height 21
